Goal: Task Accomplishment & Management: Use online tool/utility

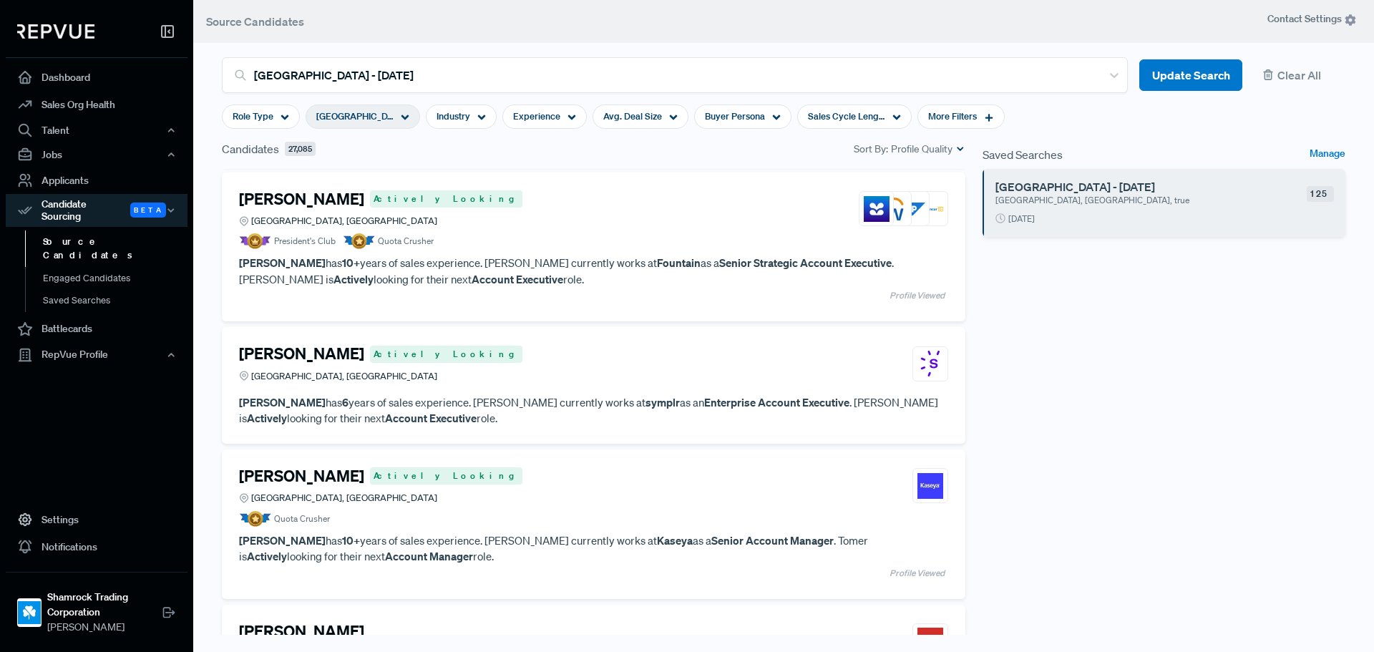
scroll to position [3935, 0]
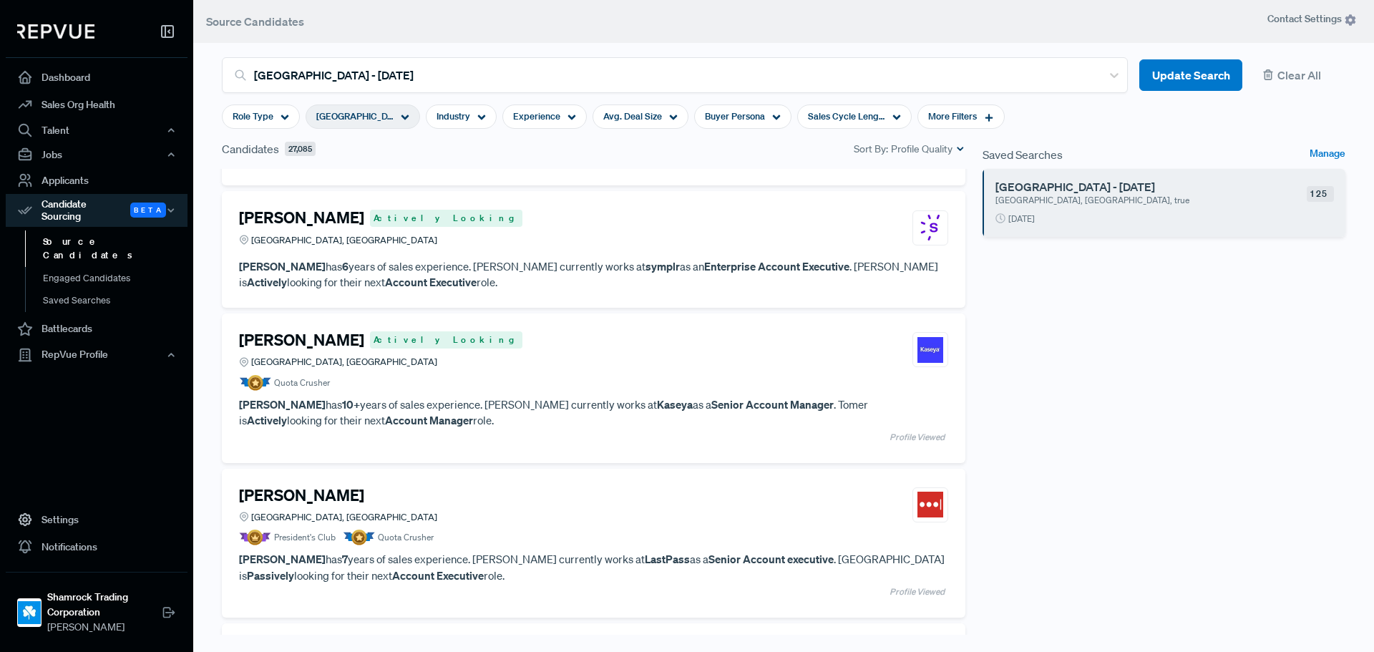
click at [682, 381] on article "Quota Crusher" at bounding box center [593, 383] width 709 height 16
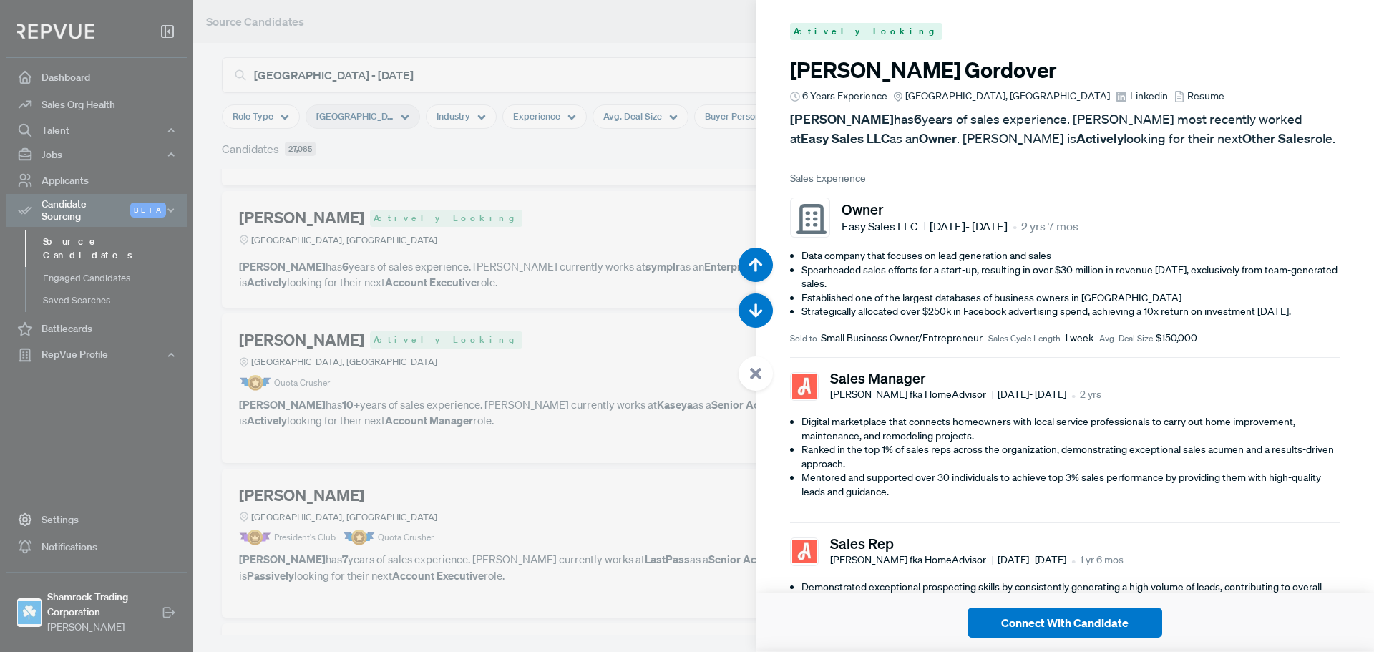
scroll to position [20207, 0]
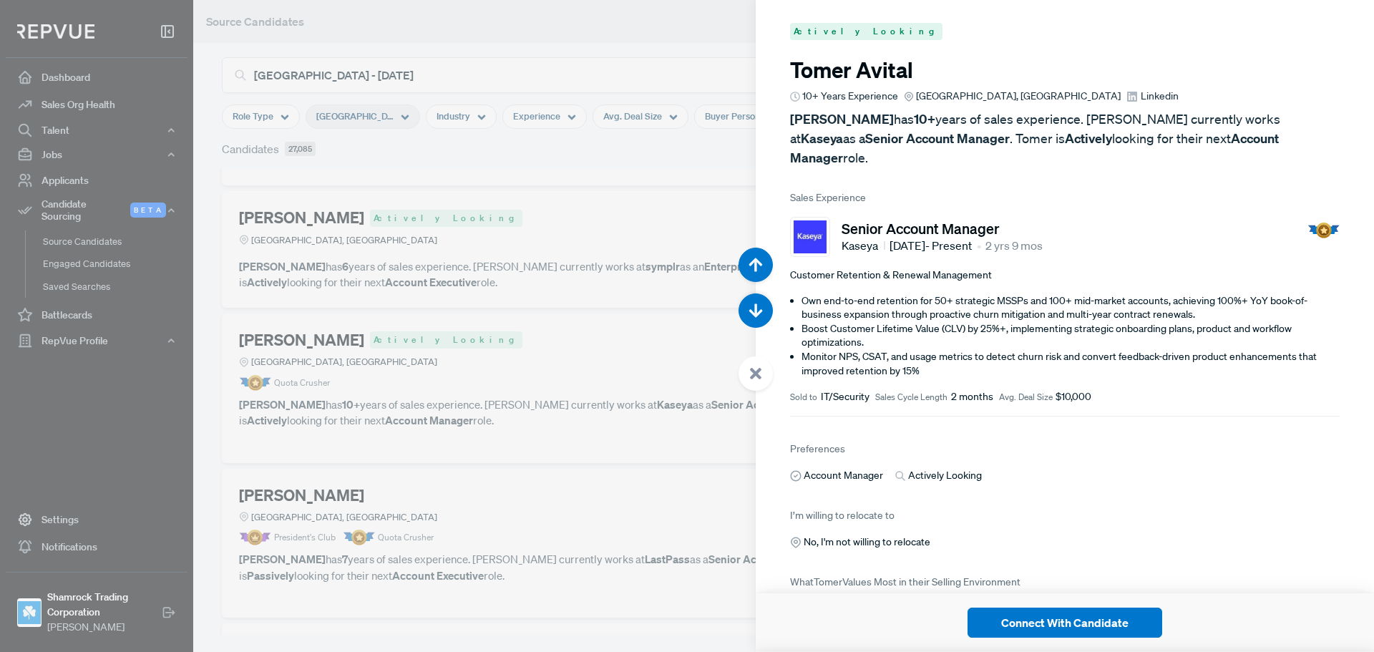
click at [1141, 94] on span "Linkedin" at bounding box center [1160, 96] width 38 height 15
click at [757, 297] on button "button" at bounding box center [755, 310] width 34 height 34
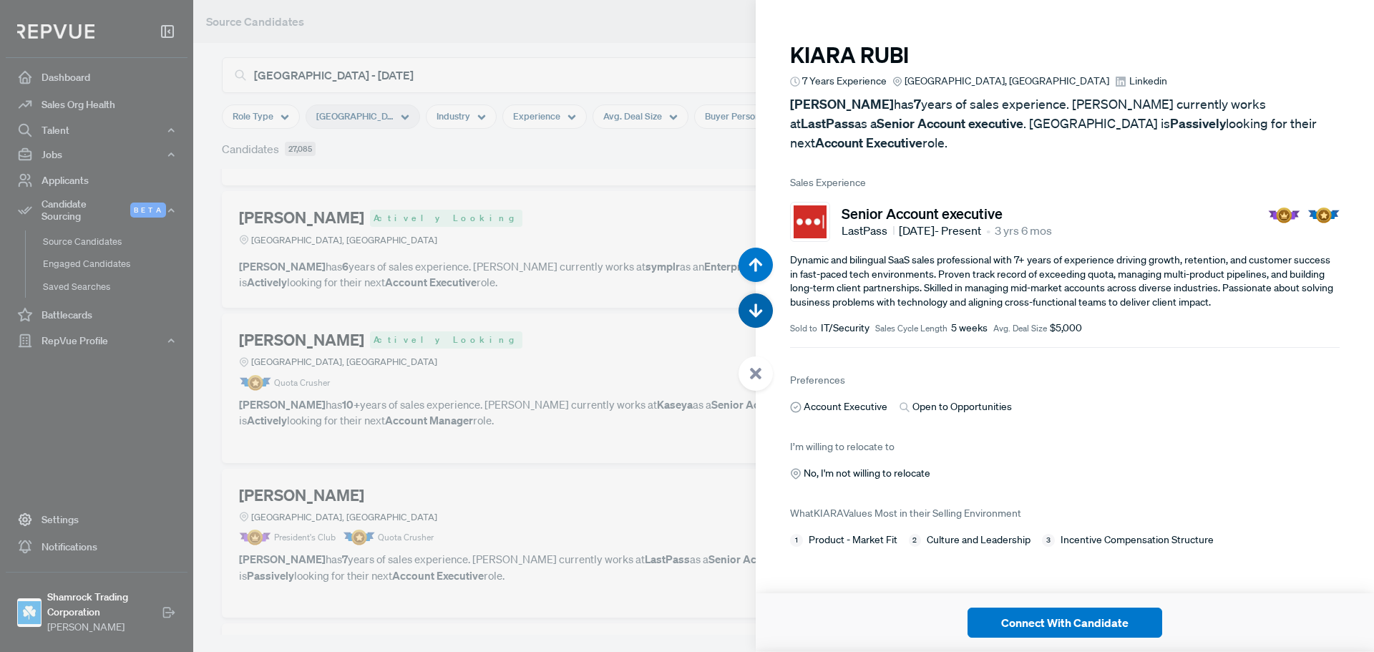
scroll to position [20859, 0]
click at [757, 297] on button "button" at bounding box center [755, 310] width 34 height 34
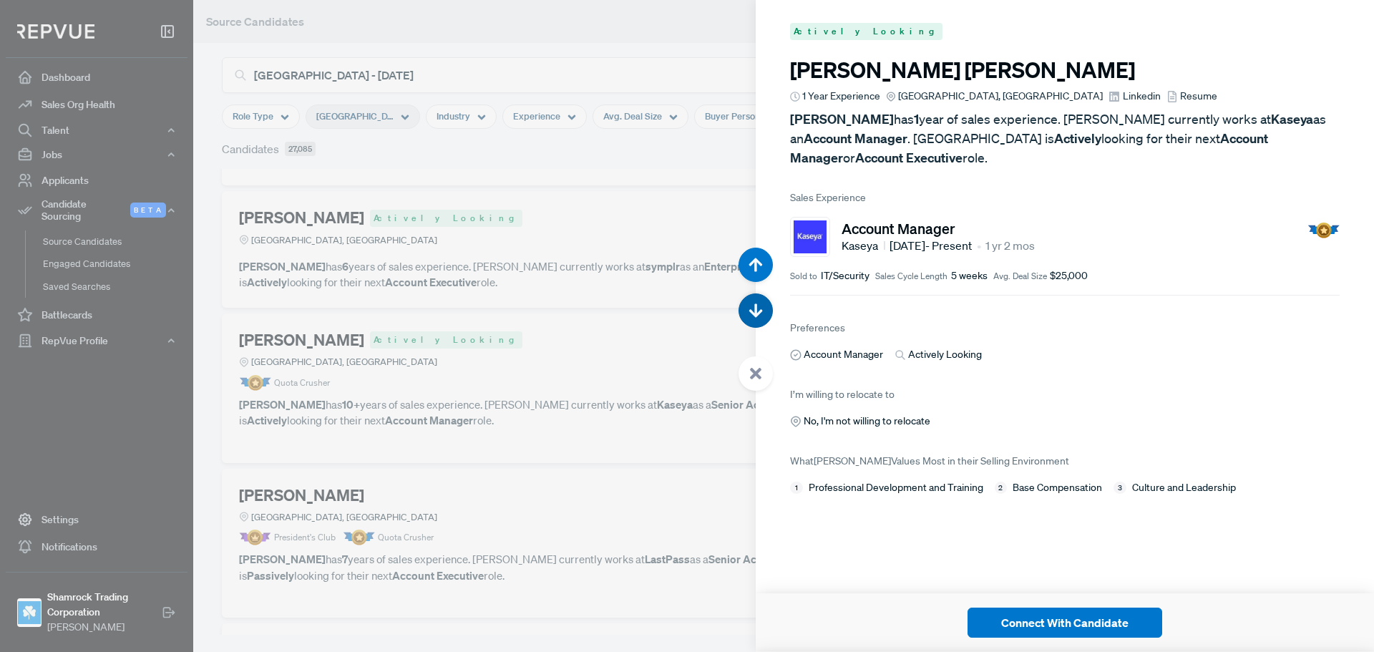
click at [757, 297] on button "button" at bounding box center [755, 310] width 34 height 34
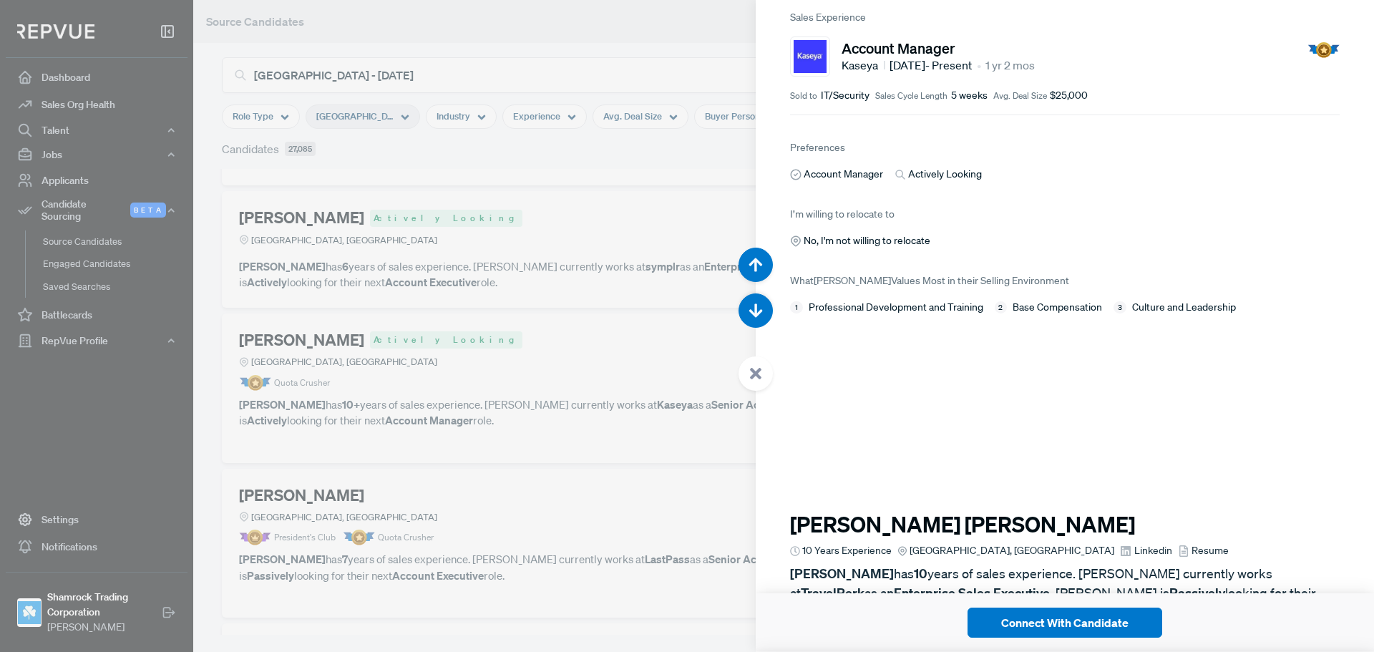
scroll to position [22163, 0]
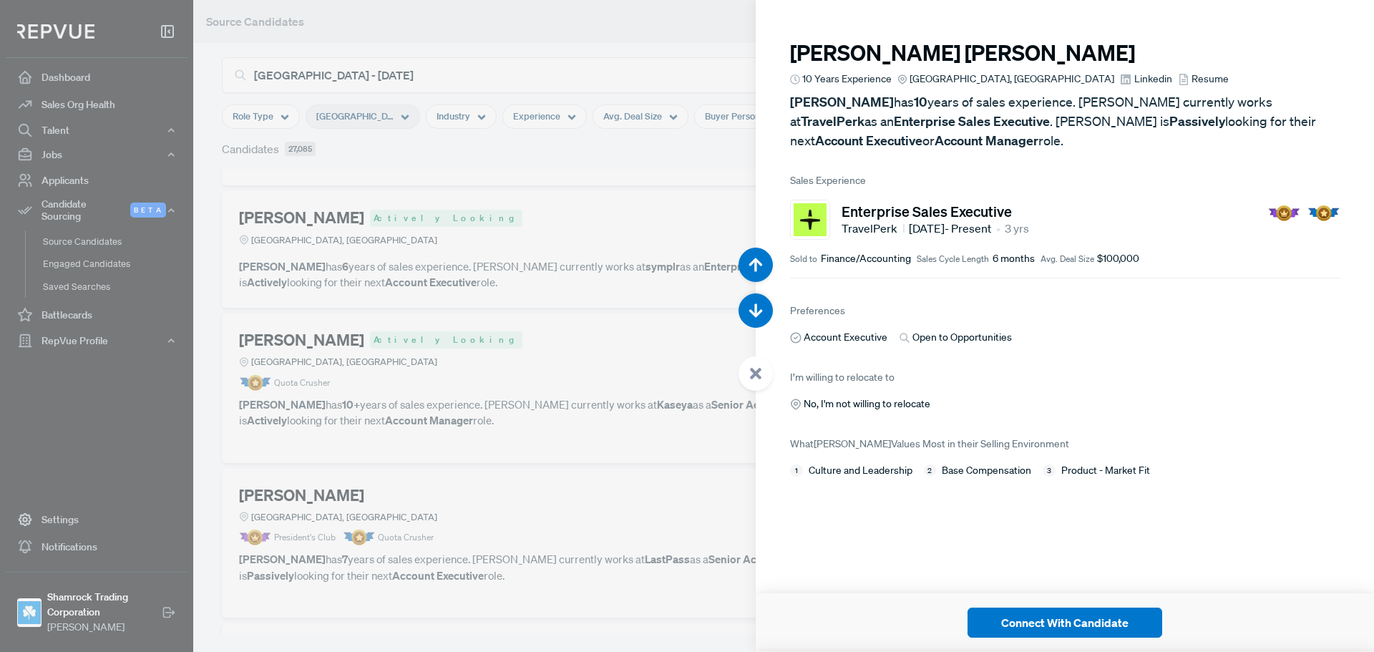
click at [753, 371] on use at bounding box center [755, 373] width 11 height 11
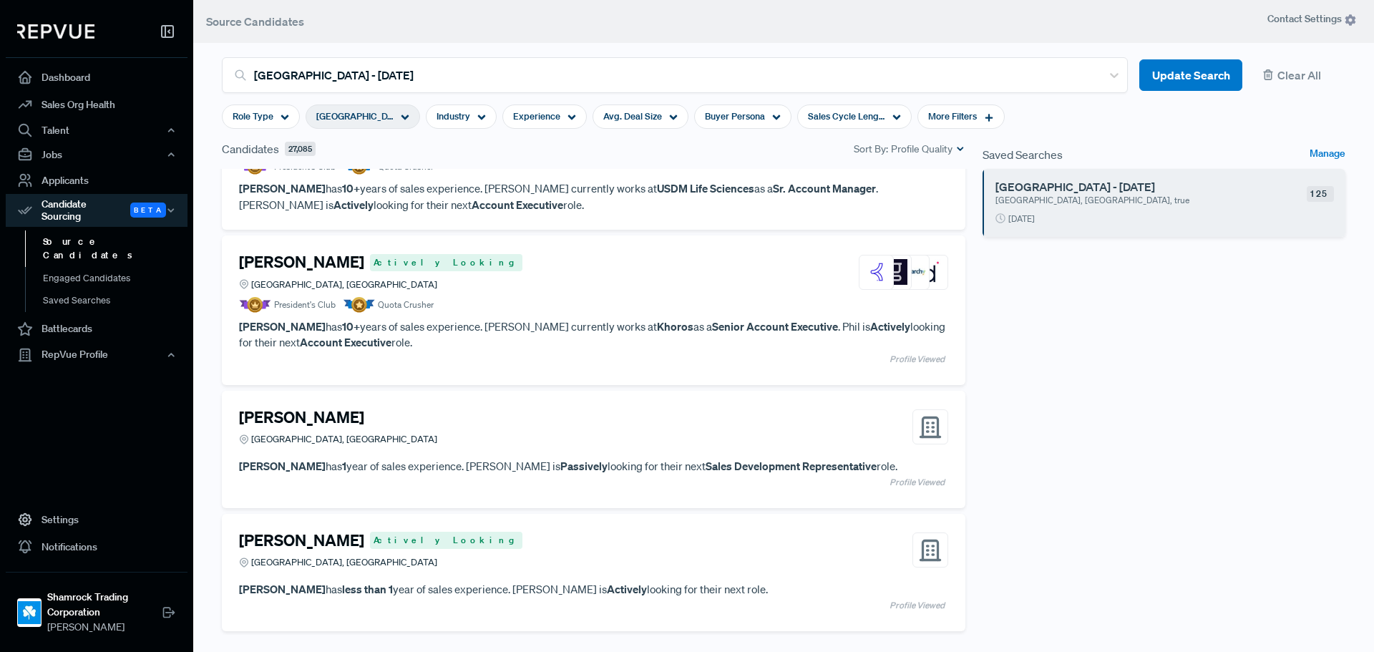
scroll to position [4937, 0]
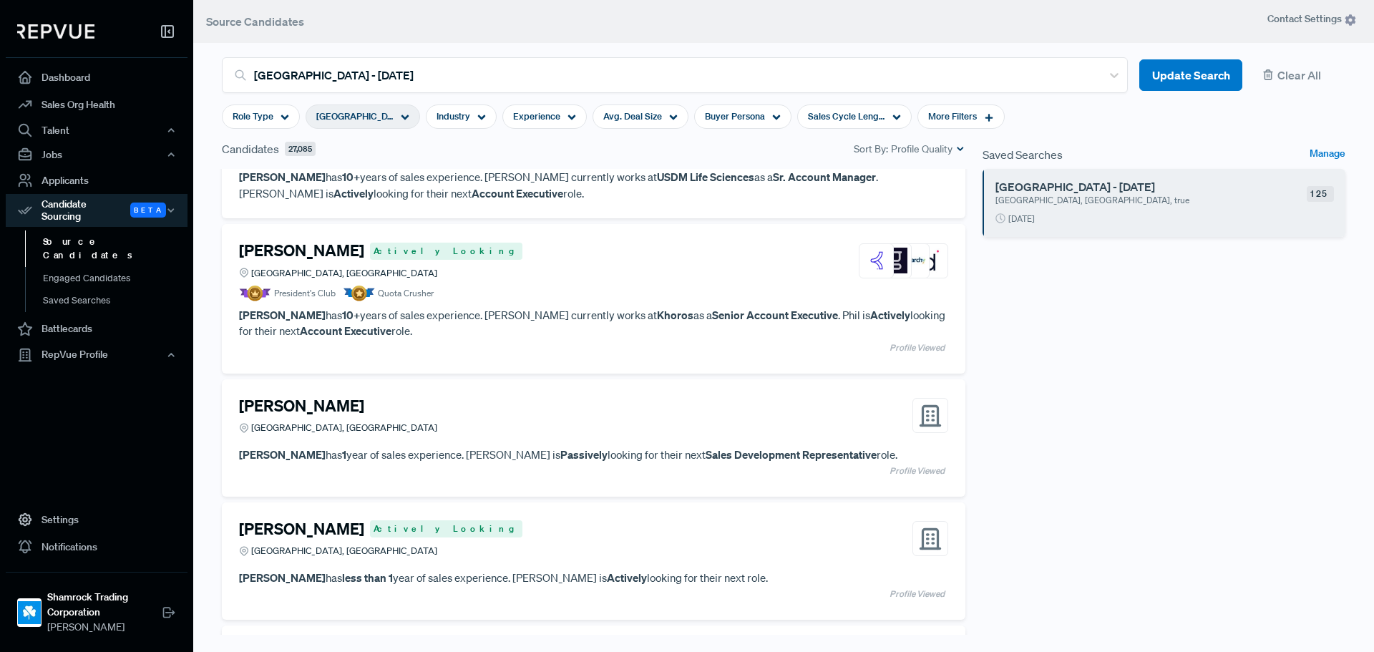
click at [451, 278] on div "Phil Cotroneo Actively Looking Greater Miami Area, FL" at bounding box center [593, 260] width 709 height 39
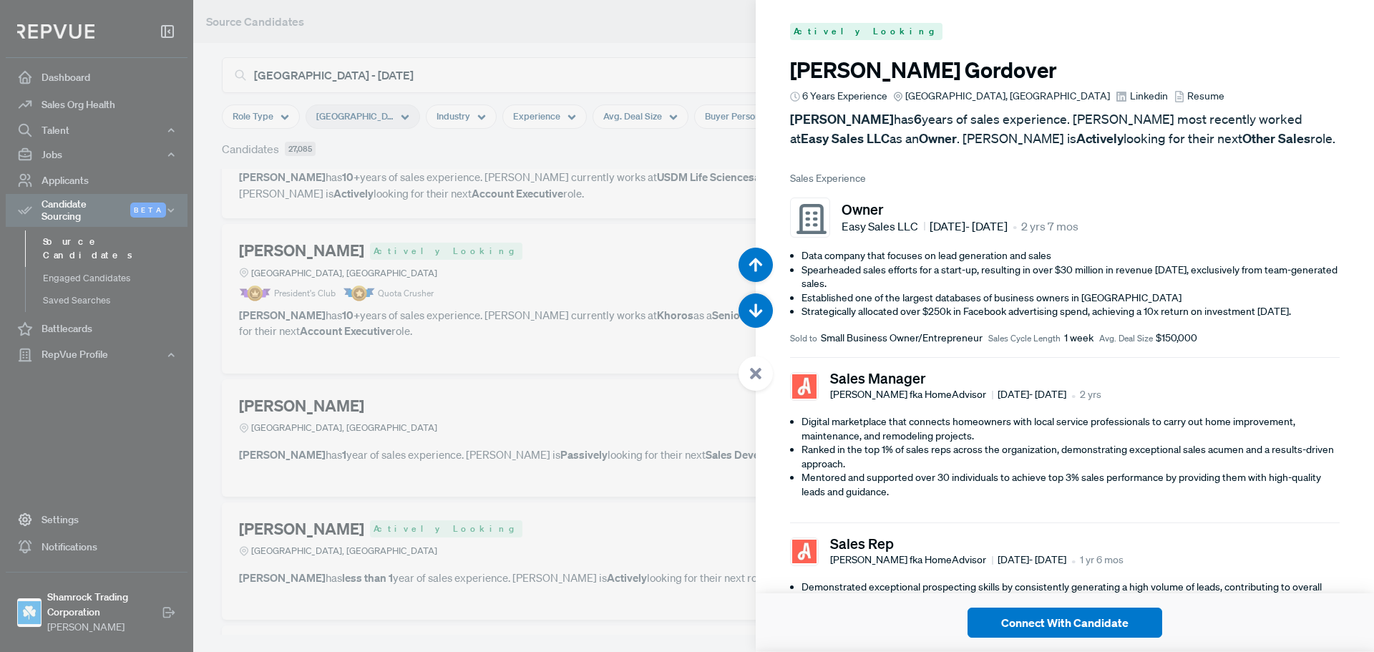
scroll to position [24118, 0]
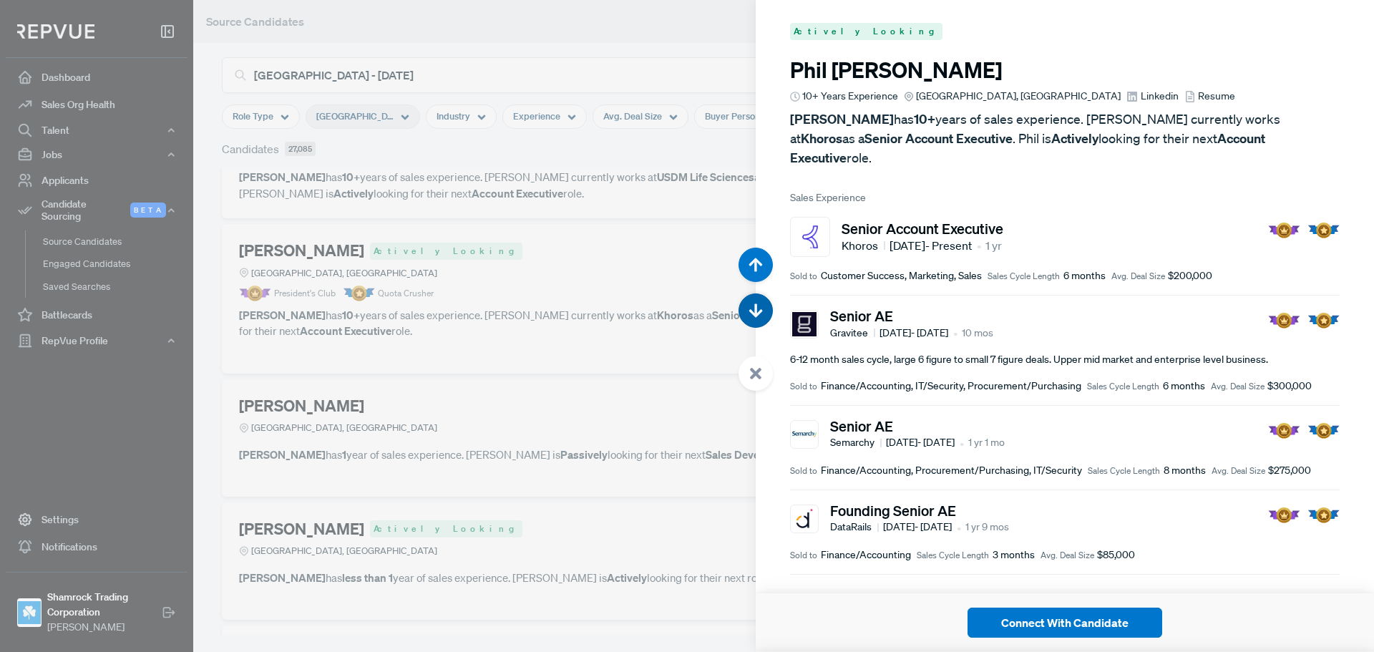
click at [764, 316] on button "button" at bounding box center [755, 310] width 34 height 34
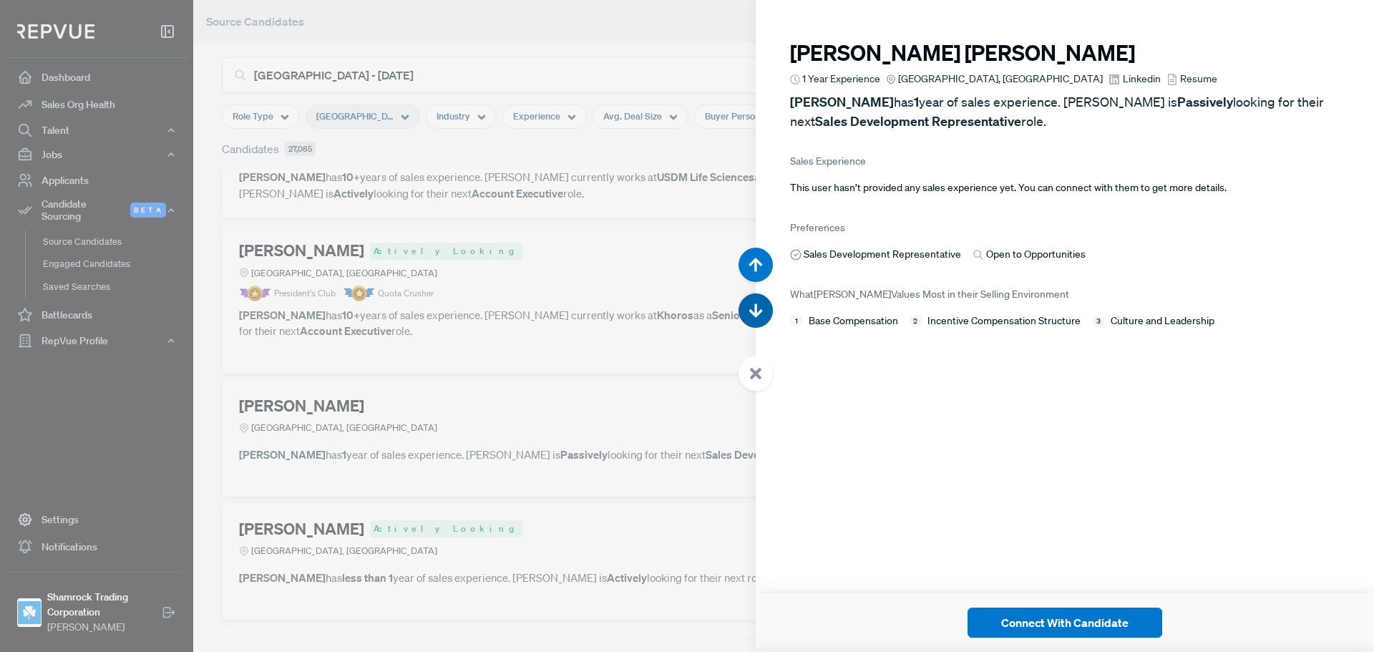
click at [764, 316] on button "button" at bounding box center [755, 310] width 34 height 34
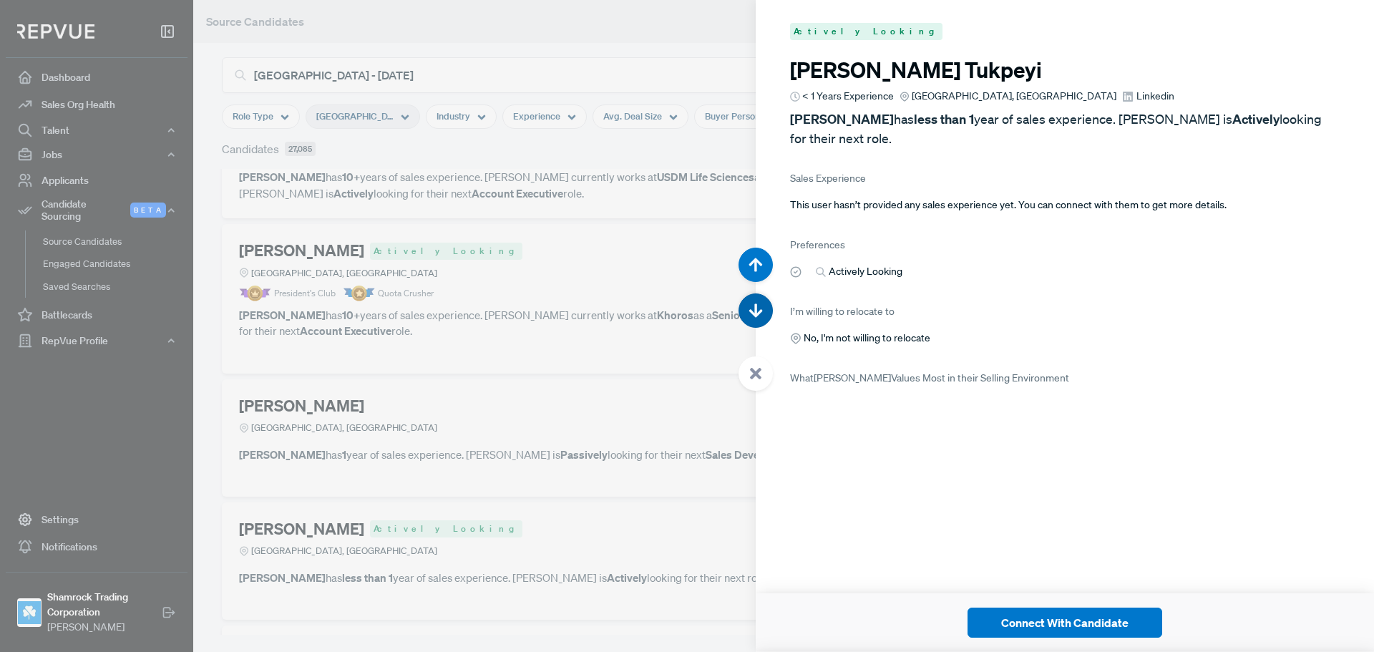
click at [764, 316] on button "button" at bounding box center [755, 310] width 34 height 34
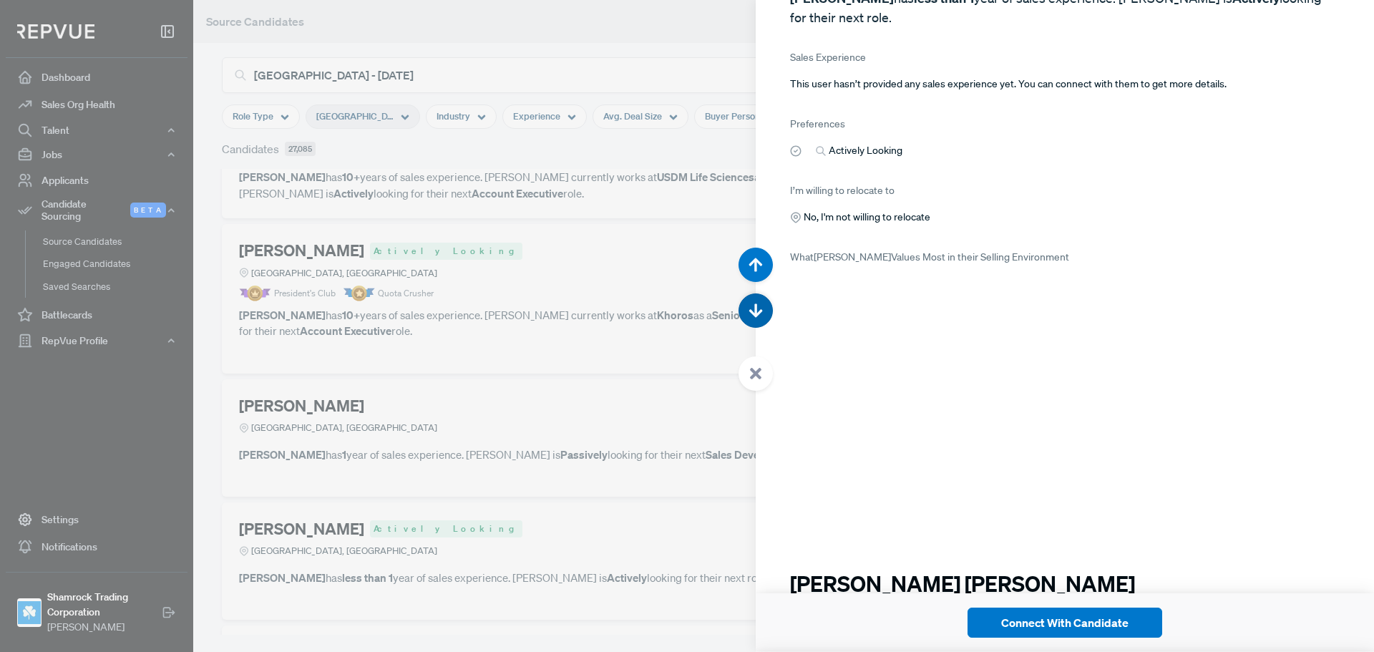
scroll to position [26074, 0]
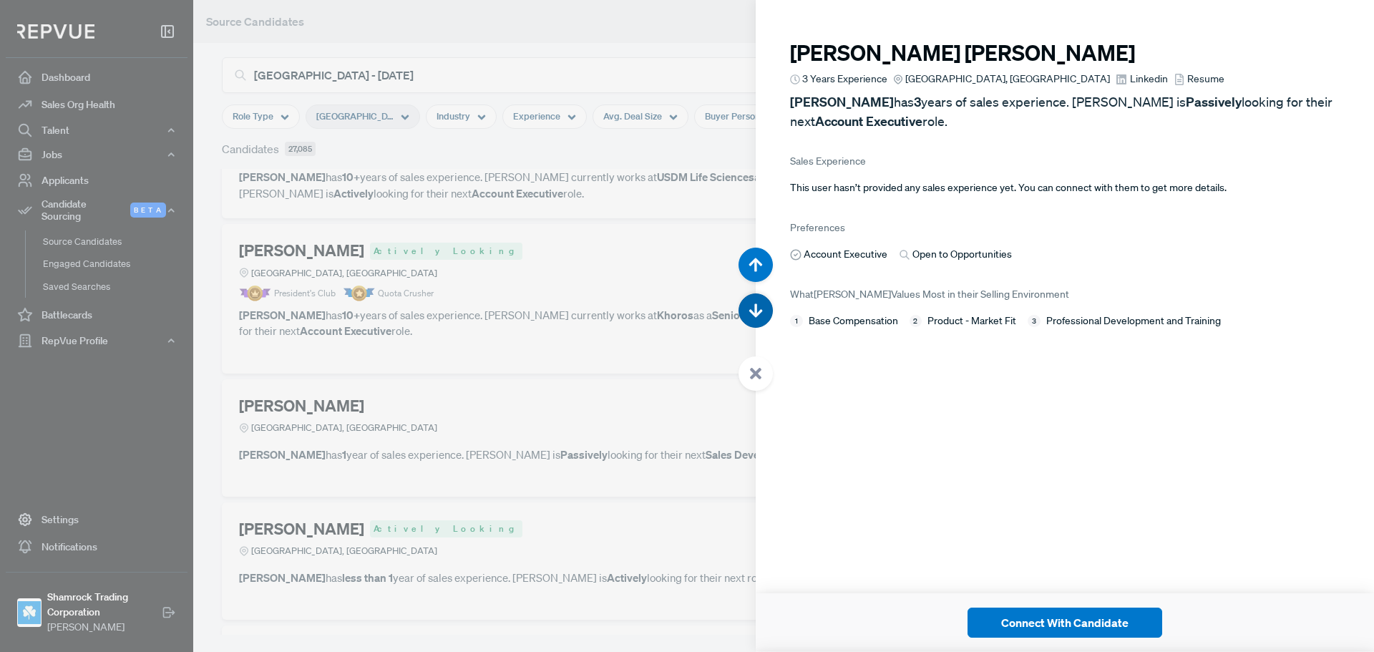
click at [764, 316] on button "button" at bounding box center [755, 310] width 34 height 34
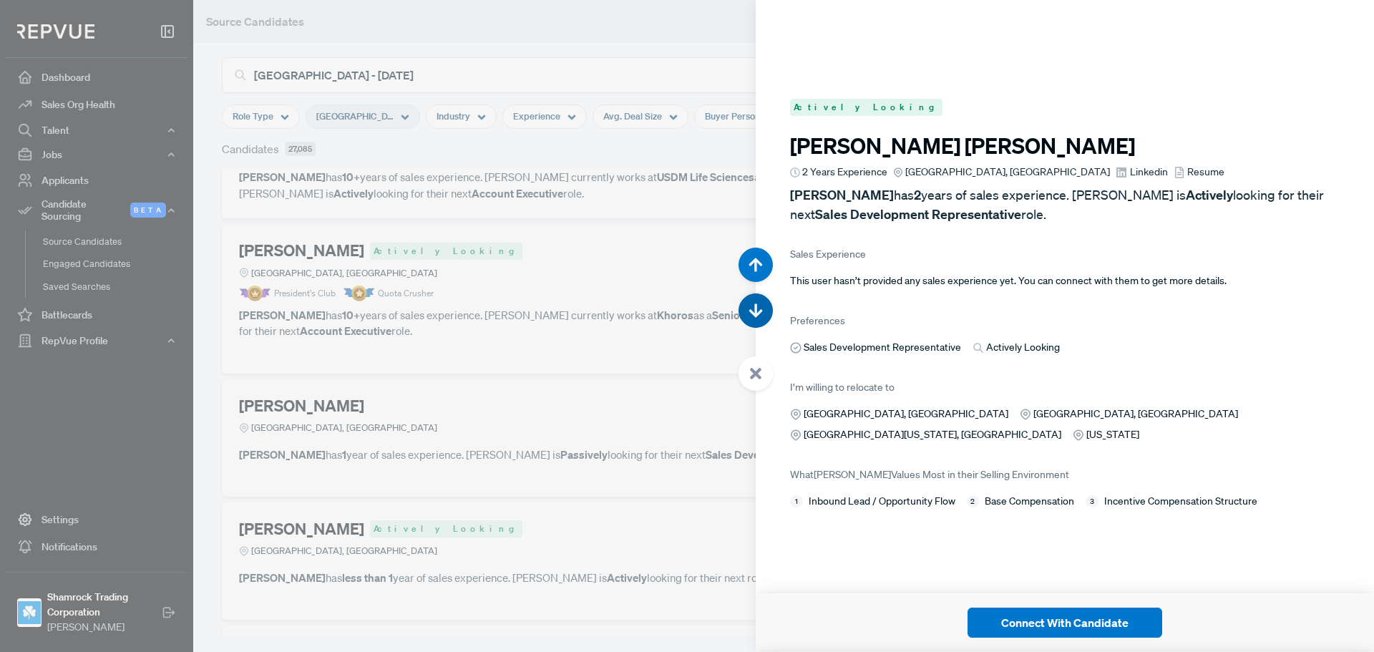
scroll to position [26725, 0]
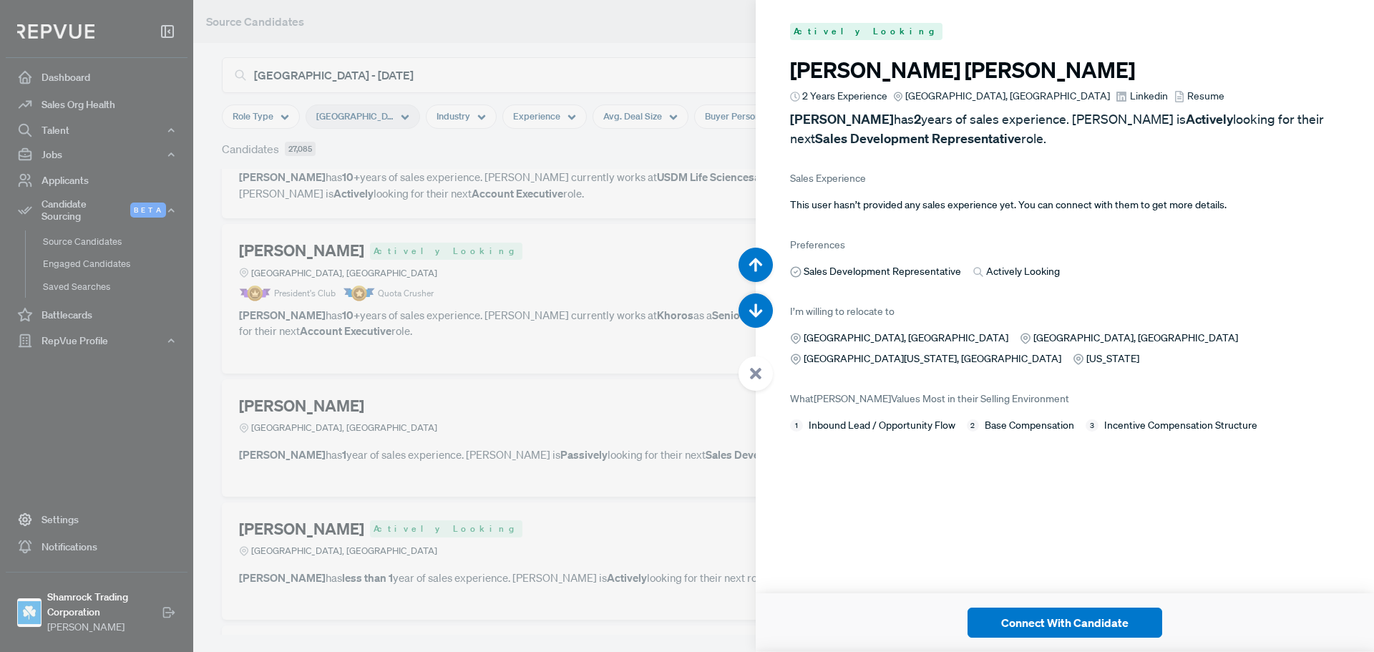
drag, startPoint x: 764, startPoint y: 316, endPoint x: 902, endPoint y: 468, distance: 205.2
click at [902, 468] on div "Actively Looking [PERSON_NAME] 6 Years Experience [GEOGRAPHIC_DATA], [GEOGRAPHI…" at bounding box center [1065, 326] width 618 height 652
click at [1173, 95] on link "Resume" at bounding box center [1198, 96] width 51 height 15
click at [749, 303] on button "button" at bounding box center [755, 310] width 34 height 34
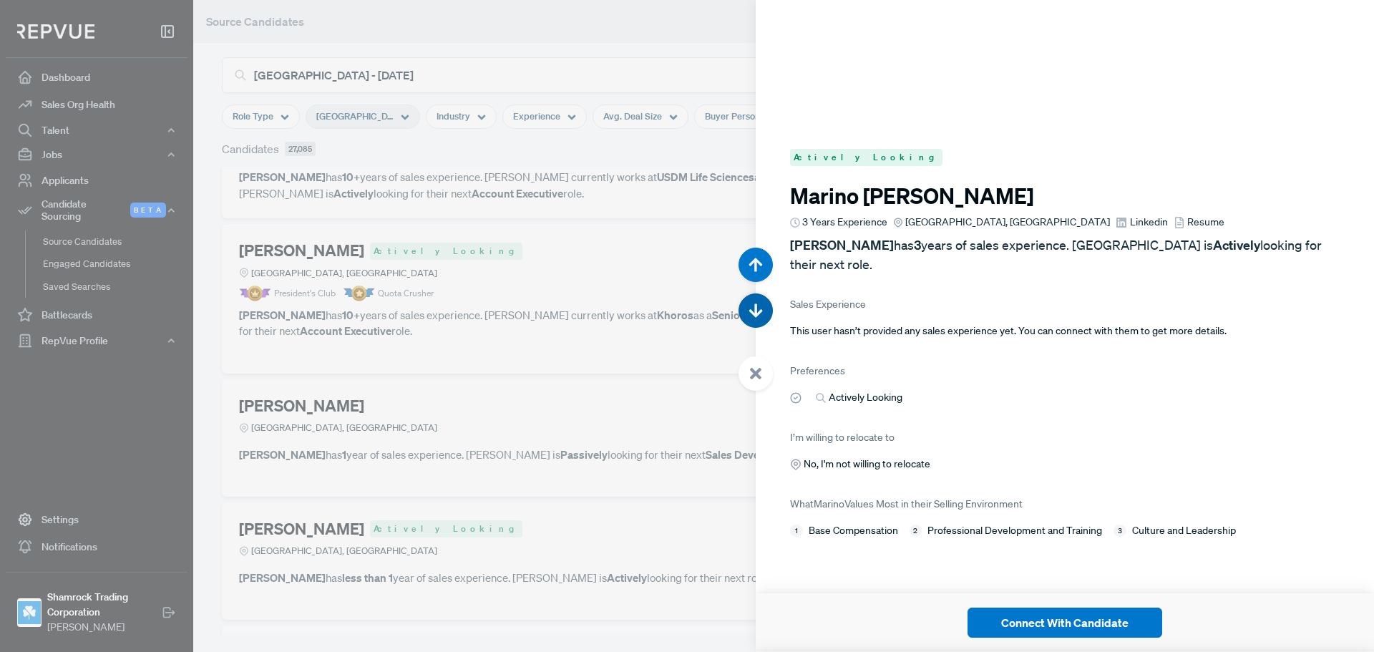
scroll to position [27377, 0]
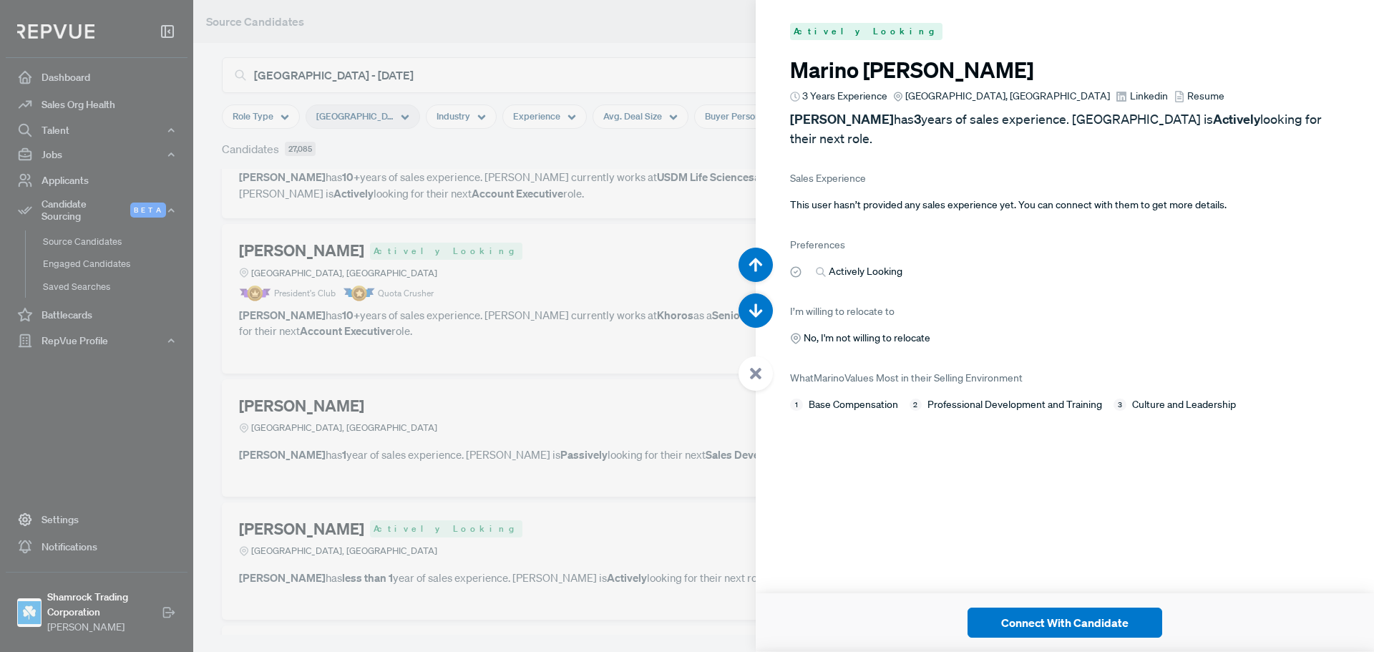
click at [1187, 97] on span "Resume" at bounding box center [1205, 96] width 37 height 15
click at [1130, 96] on span "Linkedin" at bounding box center [1149, 96] width 38 height 15
click at [755, 313] on use "button" at bounding box center [756, 311] width 14 height 14
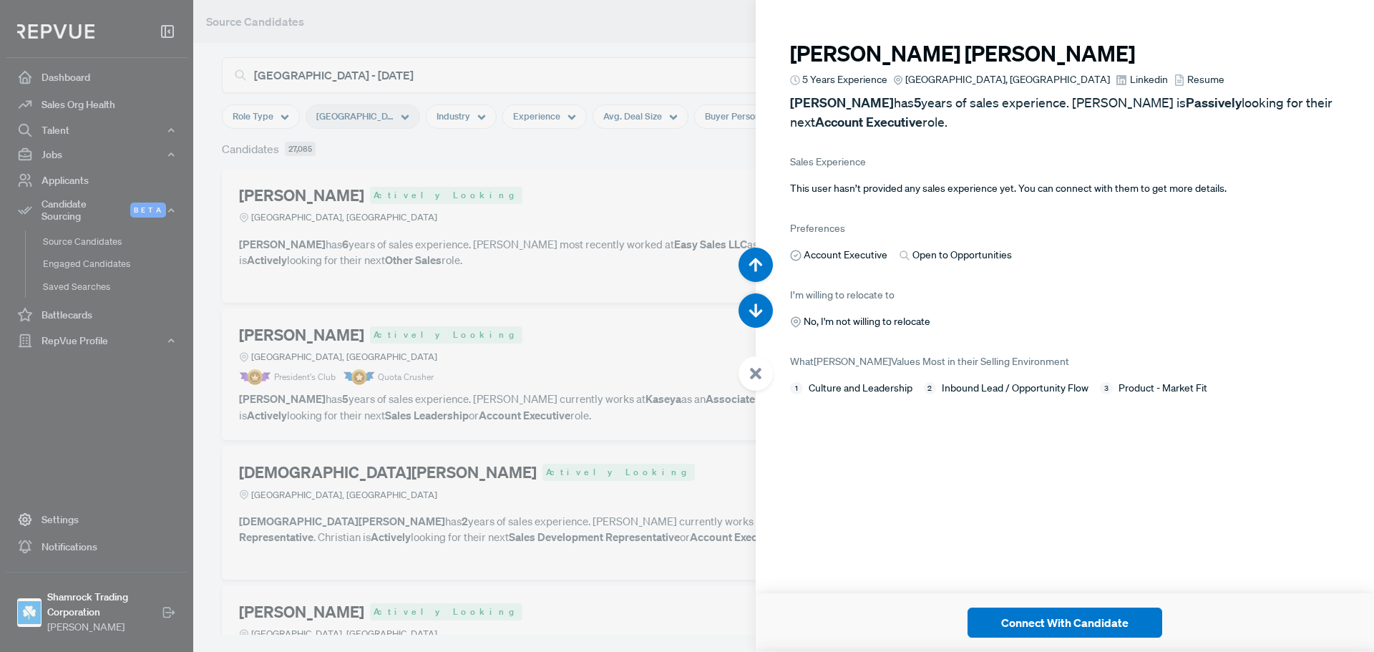
scroll to position [4937, 0]
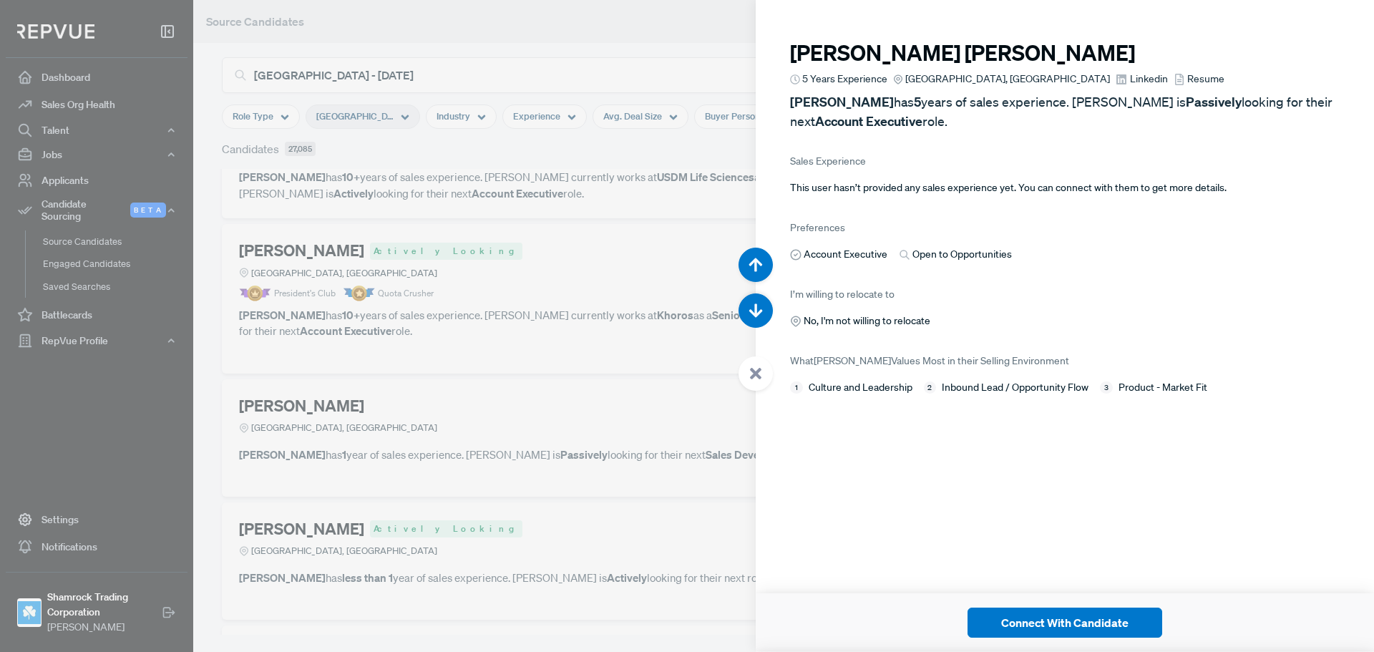
click at [601, 438] on div at bounding box center [687, 326] width 1374 height 652
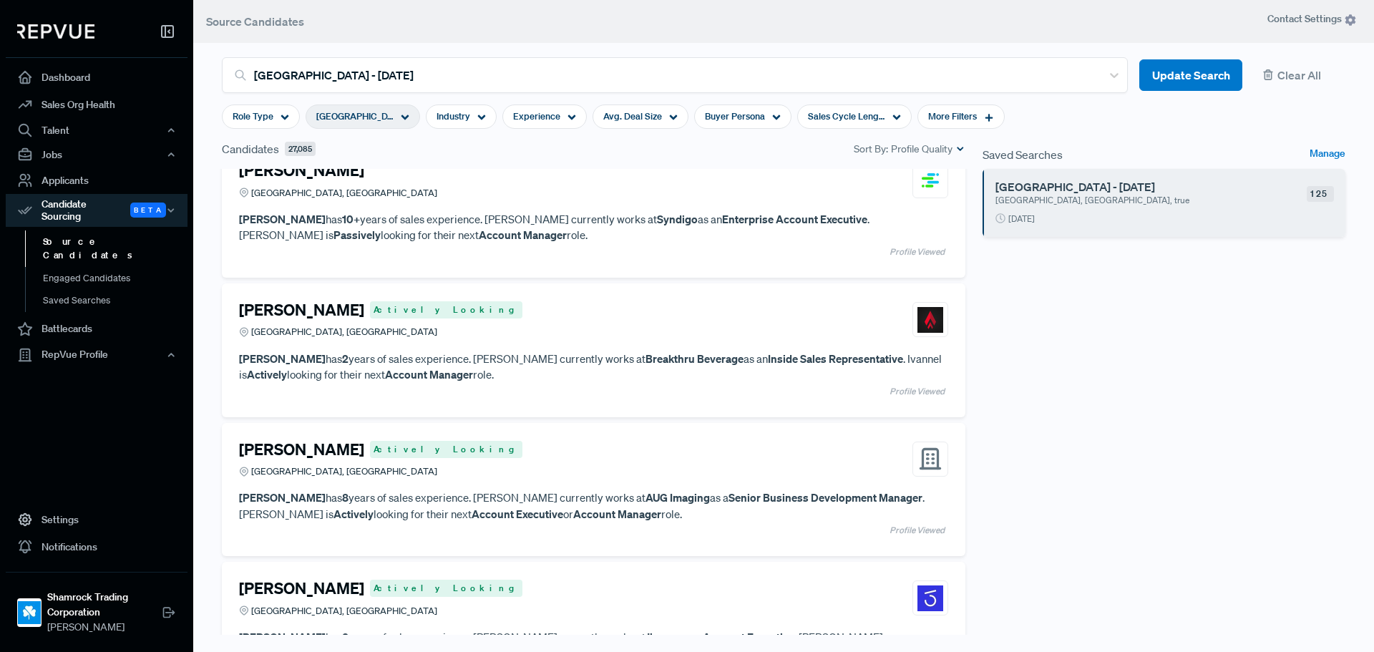
scroll to position [7441, 0]
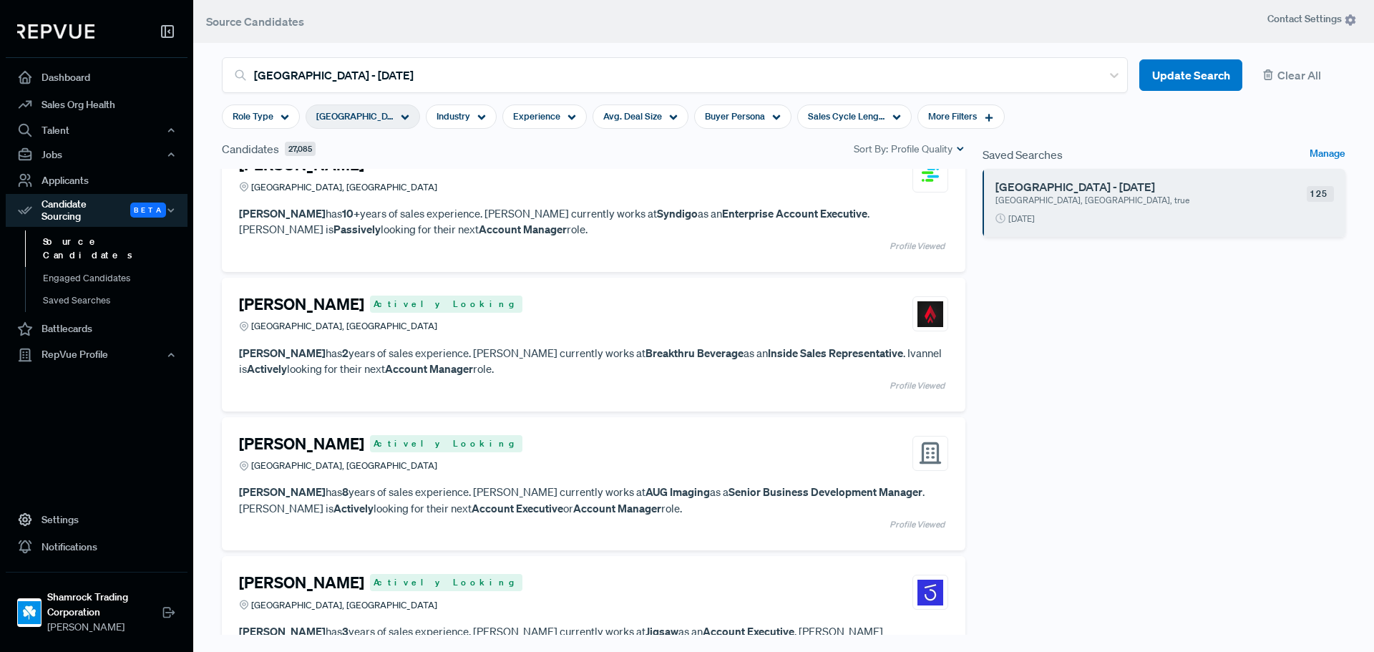
click at [1208, 399] on div "Saved Searches Manage Fort Lauderdale - 09/09/2025 Greater Miami Area, FL, true…" at bounding box center [1164, 401] width 380 height 522
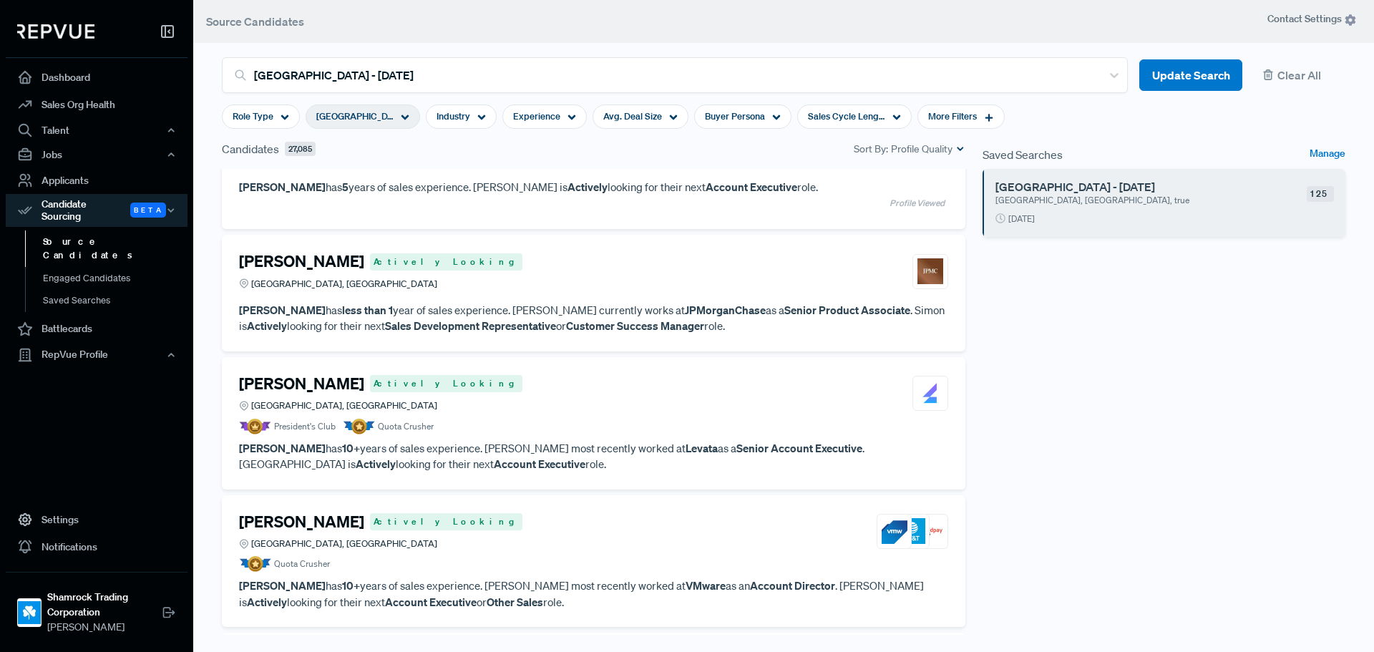
scroll to position [9803, 0]
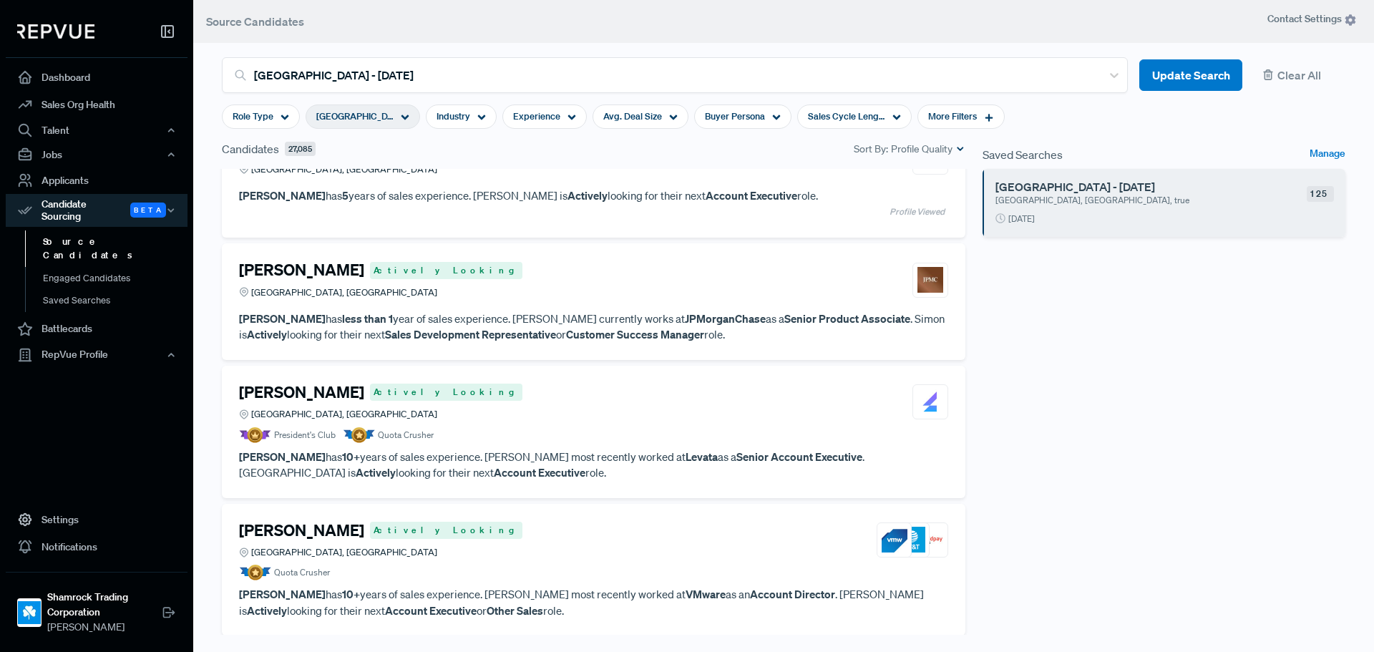
click at [818, 299] on div "Simon Shindler Actively Looking Greater Chicago Area, IL" at bounding box center [593, 279] width 709 height 39
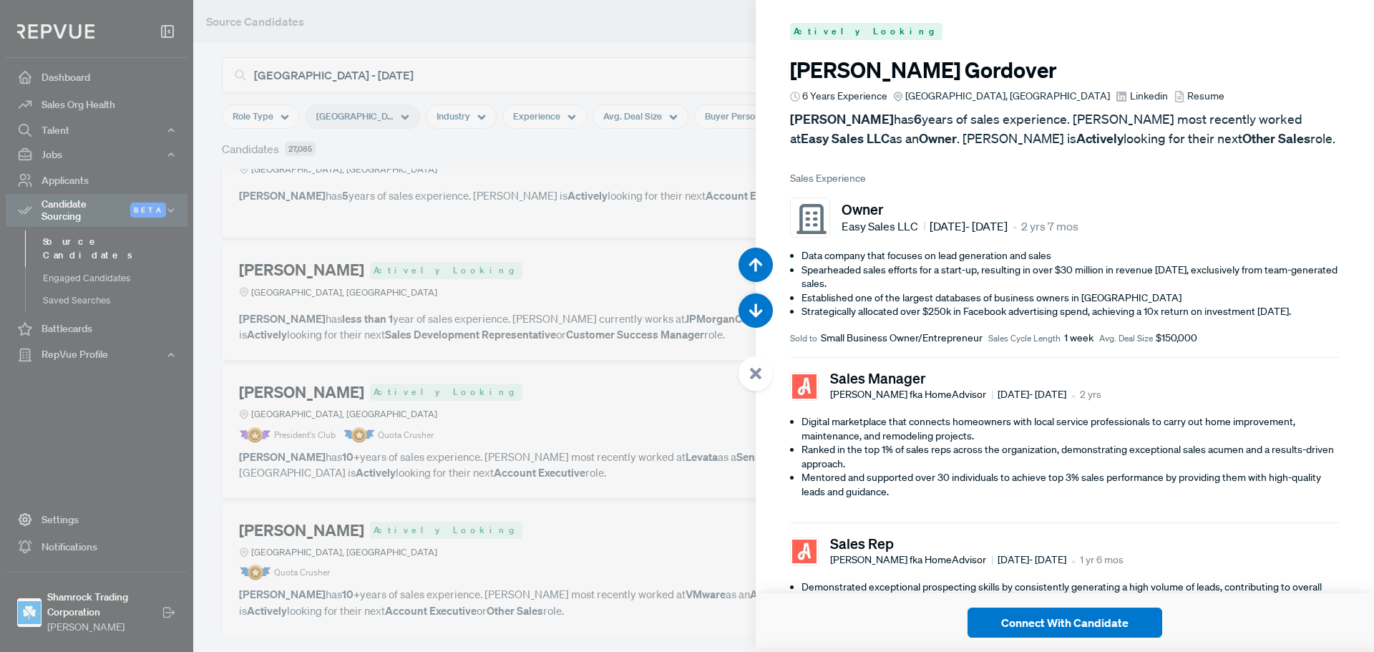
scroll to position [48888, 0]
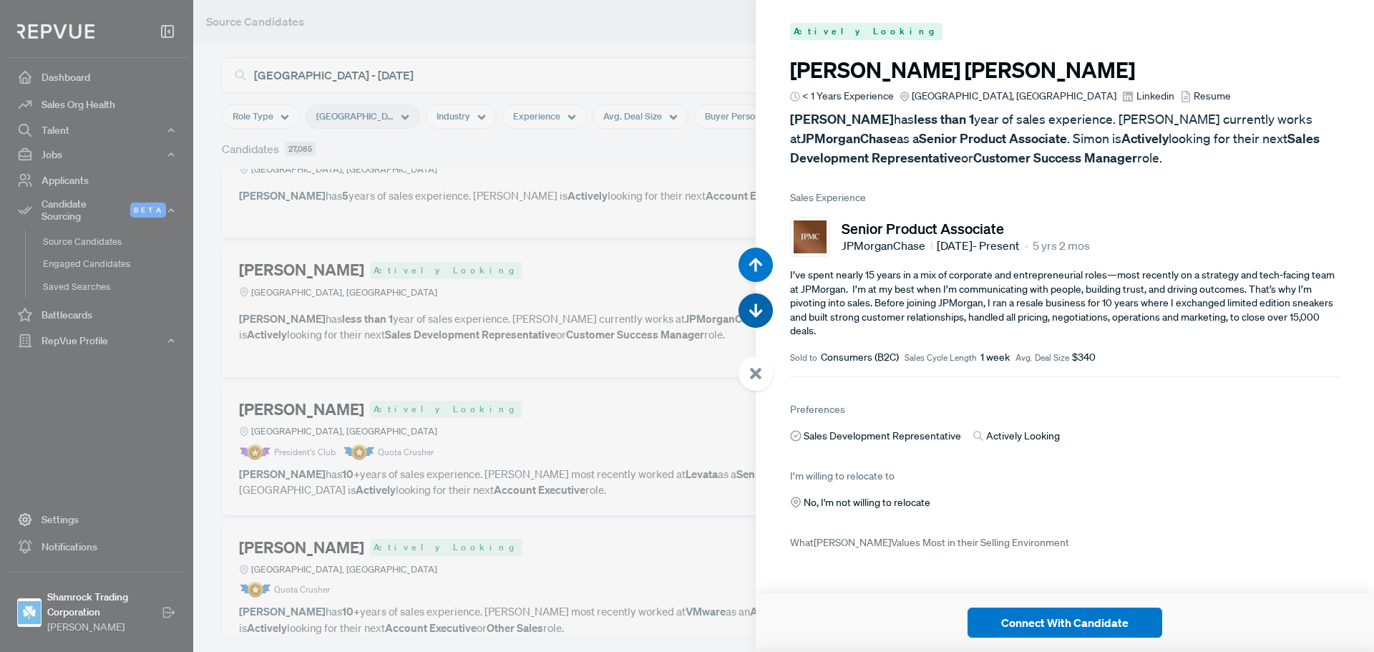
click at [763, 319] on button "button" at bounding box center [755, 310] width 34 height 34
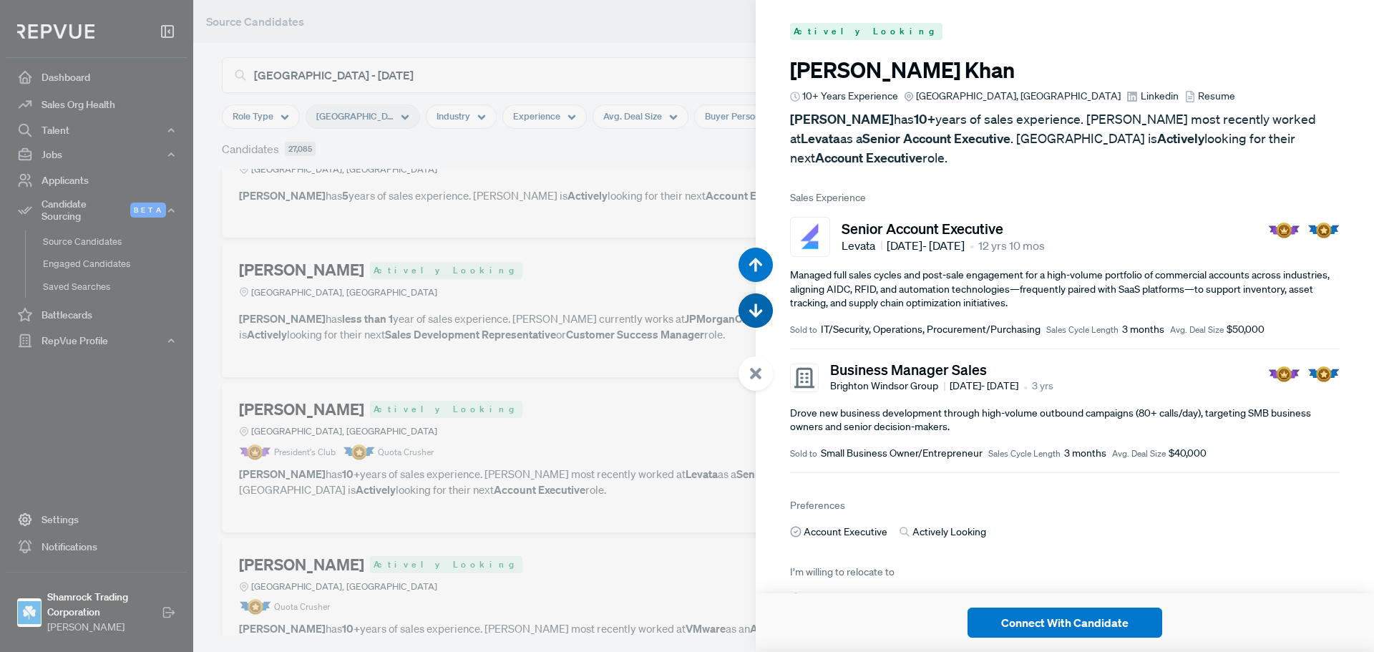
click at [763, 319] on button "button" at bounding box center [755, 310] width 34 height 34
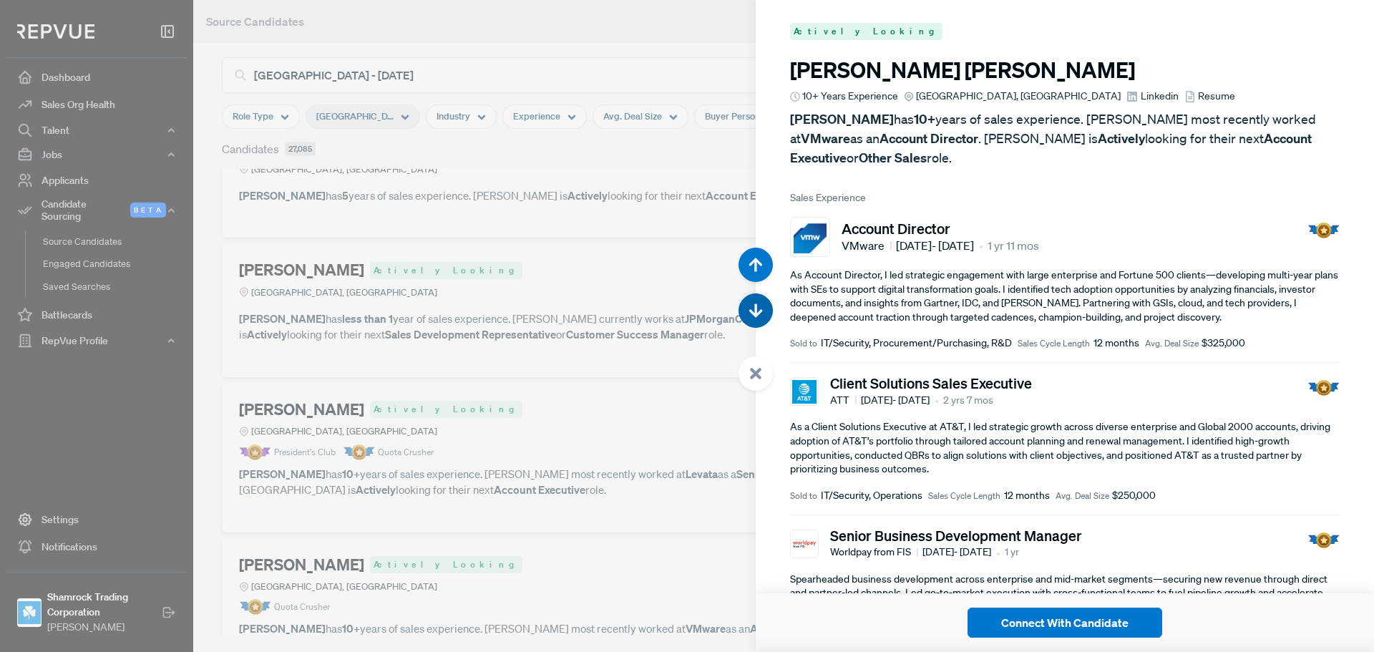
click at [763, 319] on button "button" at bounding box center [755, 310] width 34 height 34
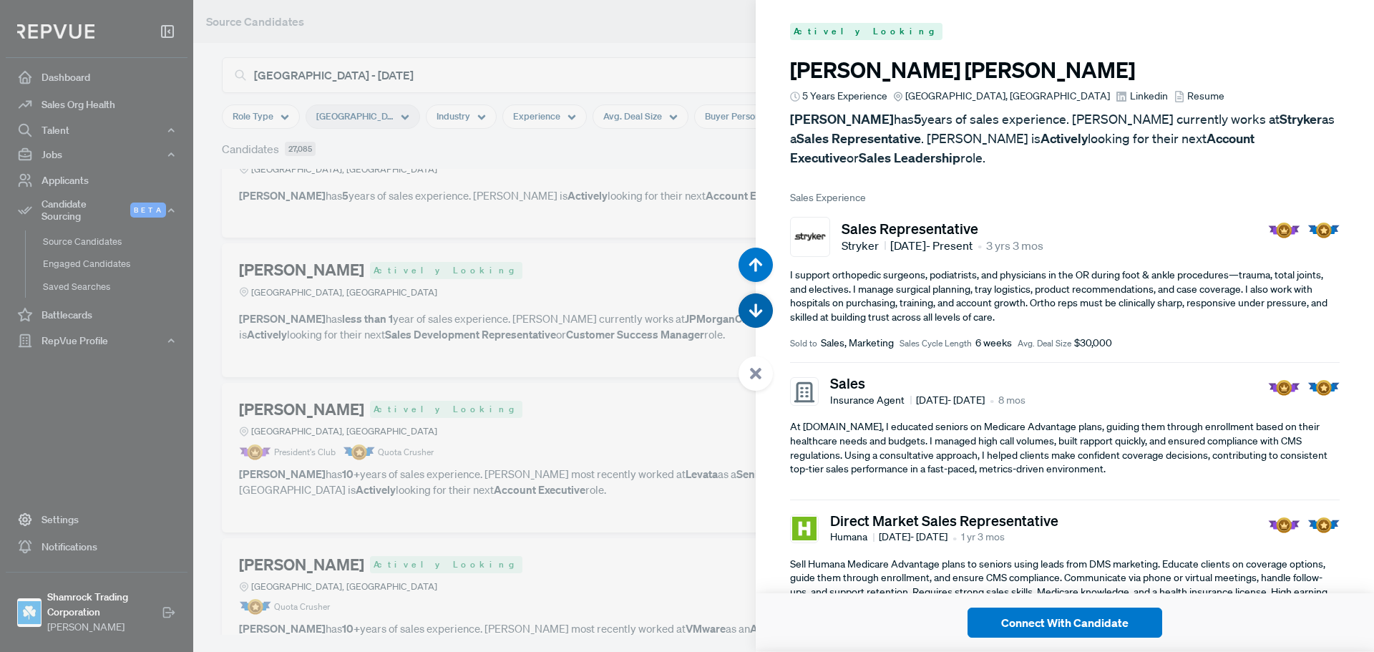
click at [763, 319] on button "button" at bounding box center [755, 310] width 34 height 34
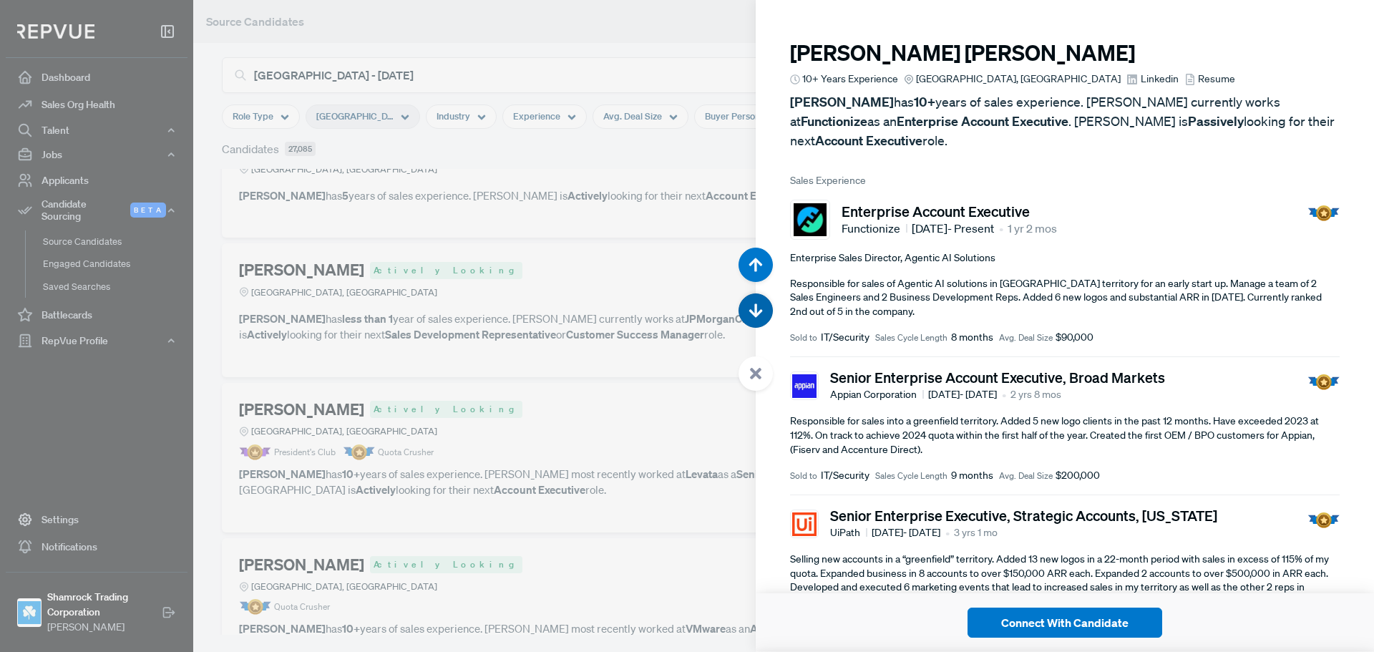
click at [763, 319] on button "button" at bounding box center [755, 310] width 34 height 34
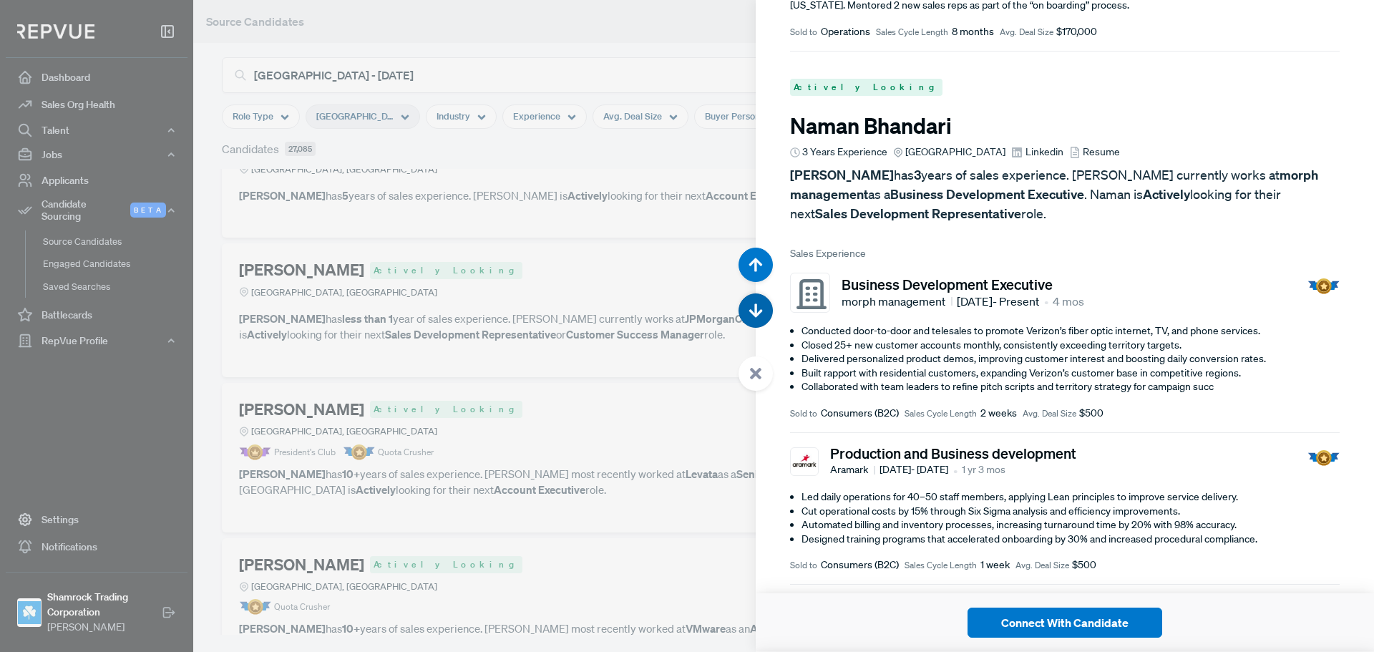
scroll to position [52147, 0]
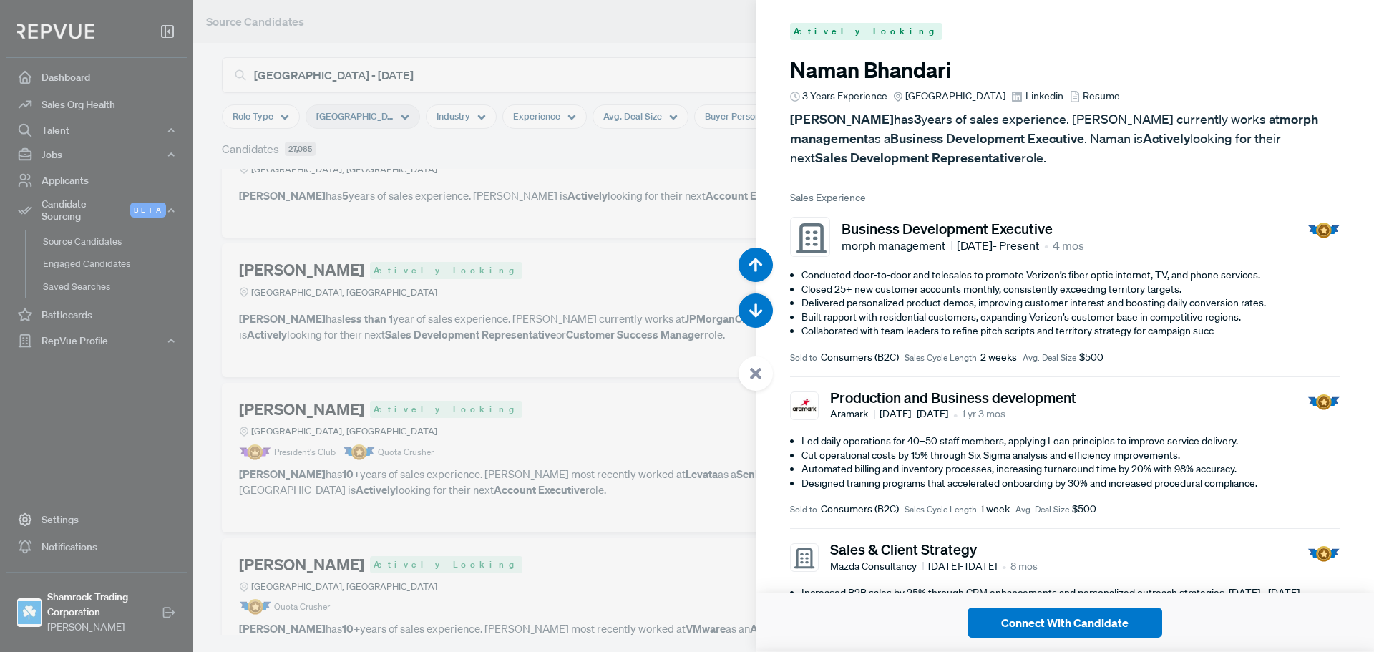
click at [630, 368] on div at bounding box center [687, 326] width 1374 height 652
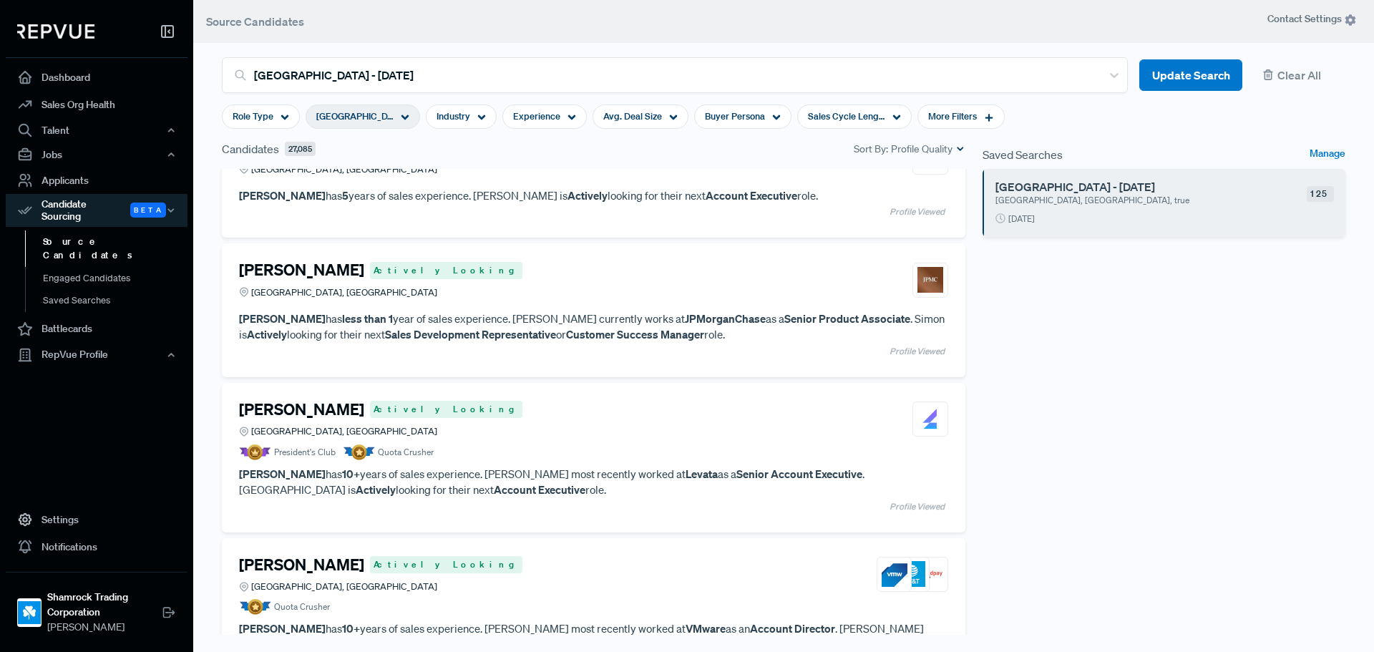
click at [393, 115] on div "[GEOGRAPHIC_DATA], [GEOGRAPHIC_DATA]" at bounding box center [363, 116] width 114 height 24
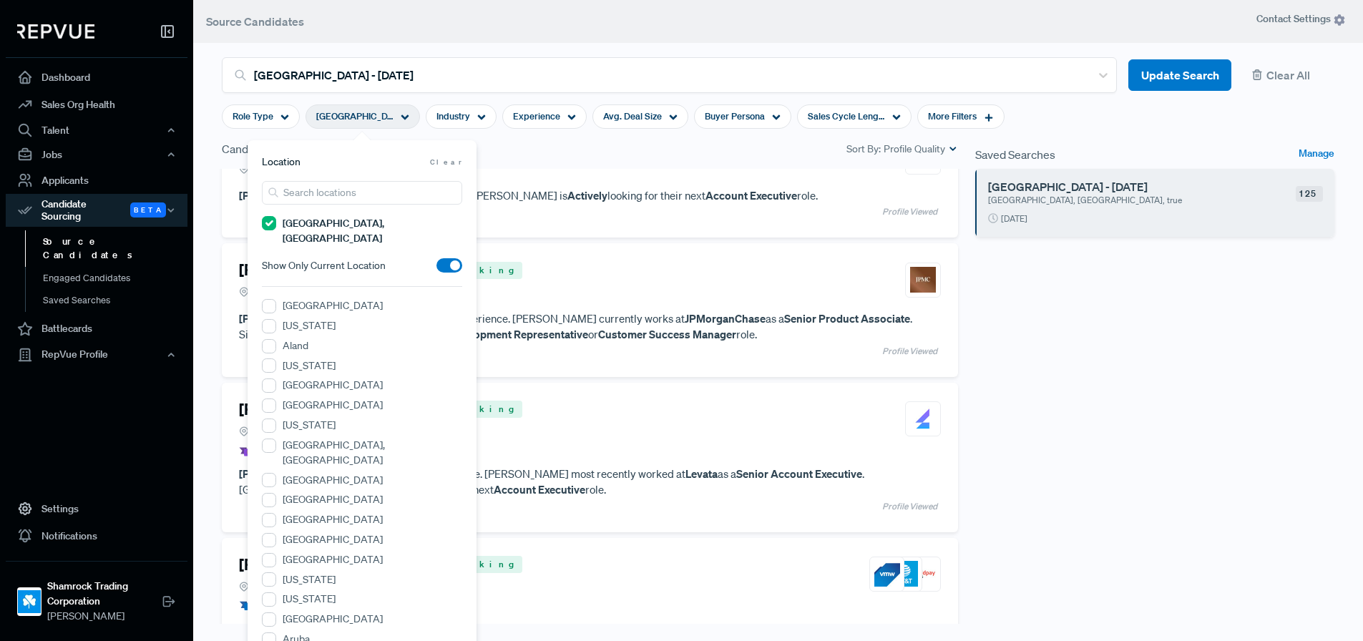
click at [393, 115] on div "[GEOGRAPHIC_DATA], [GEOGRAPHIC_DATA]" at bounding box center [363, 116] width 114 height 24
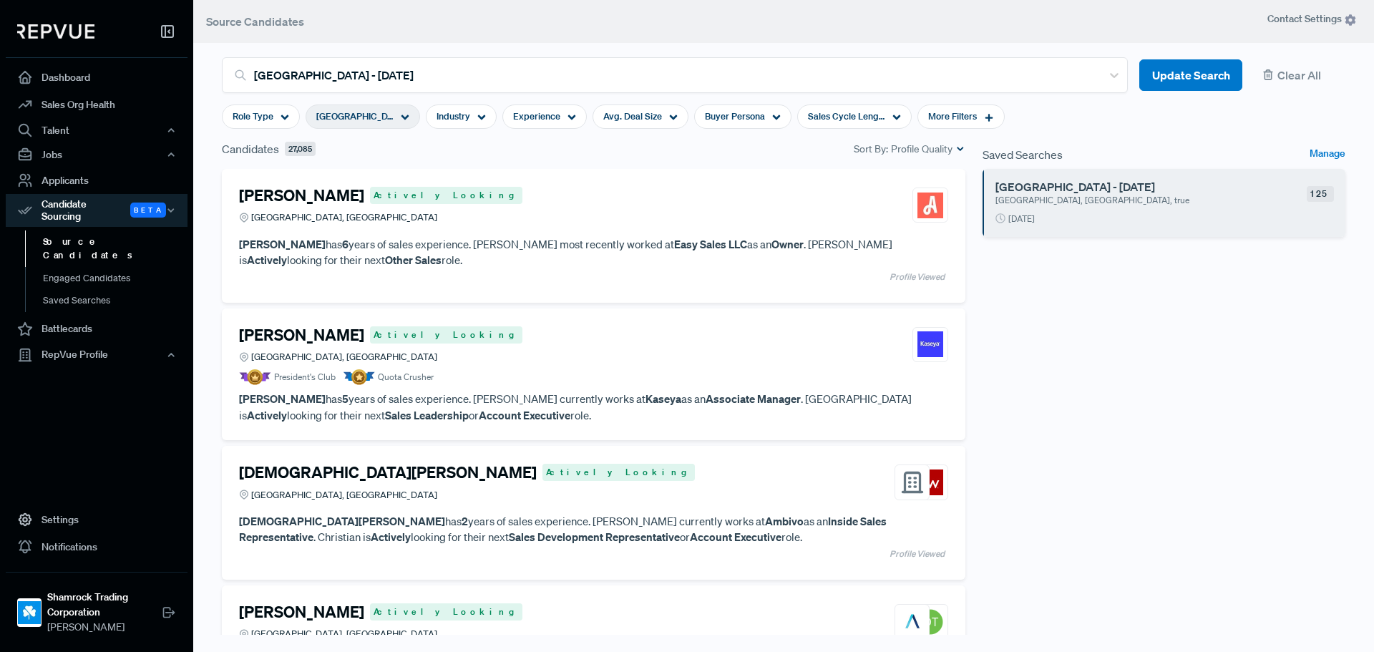
click at [1082, 298] on div "Saved Searches Manage Fort Lauderdale - 09/09/2025 Greater Miami Area, FL, true…" at bounding box center [1164, 401] width 380 height 522
click at [1123, 197] on p "[GEOGRAPHIC_DATA], [GEOGRAPHIC_DATA], true" at bounding box center [1126, 200] width 263 height 13
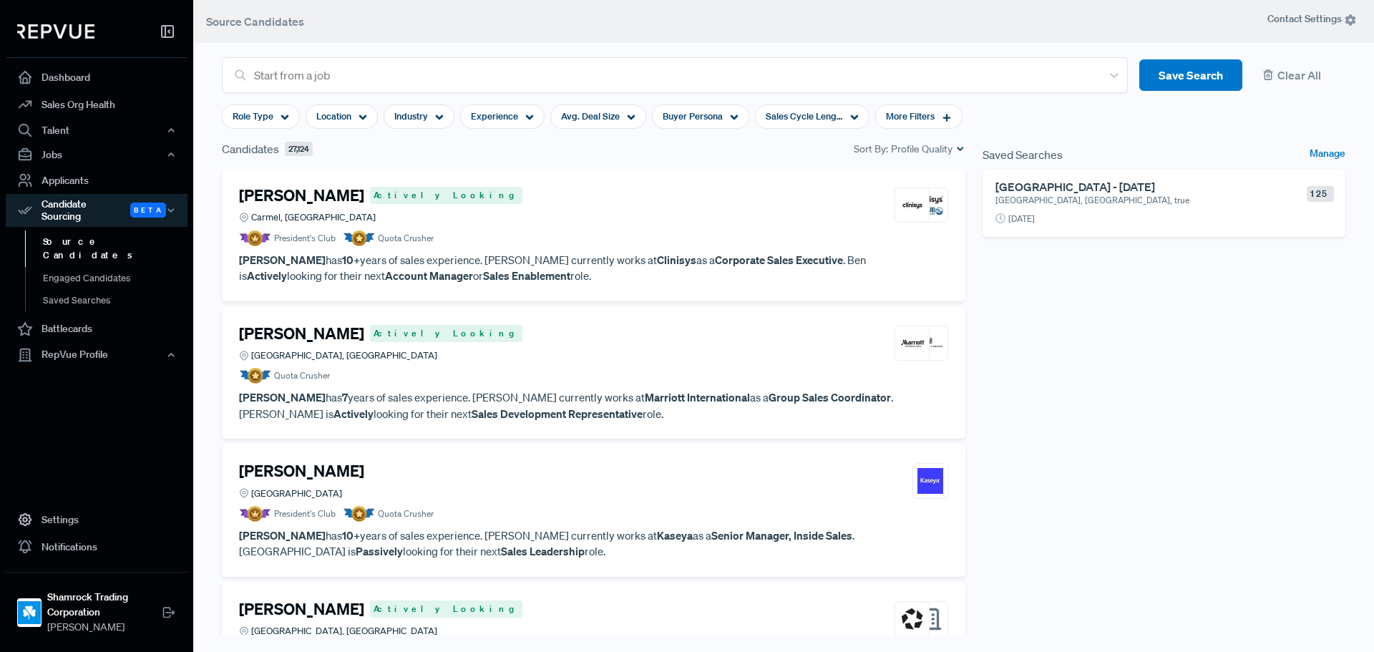
click at [1118, 209] on article "Fort Lauderdale - 09/09/2025 Greater Miami Area, FL, true 125 2 days ago" at bounding box center [1163, 203] width 363 height 68
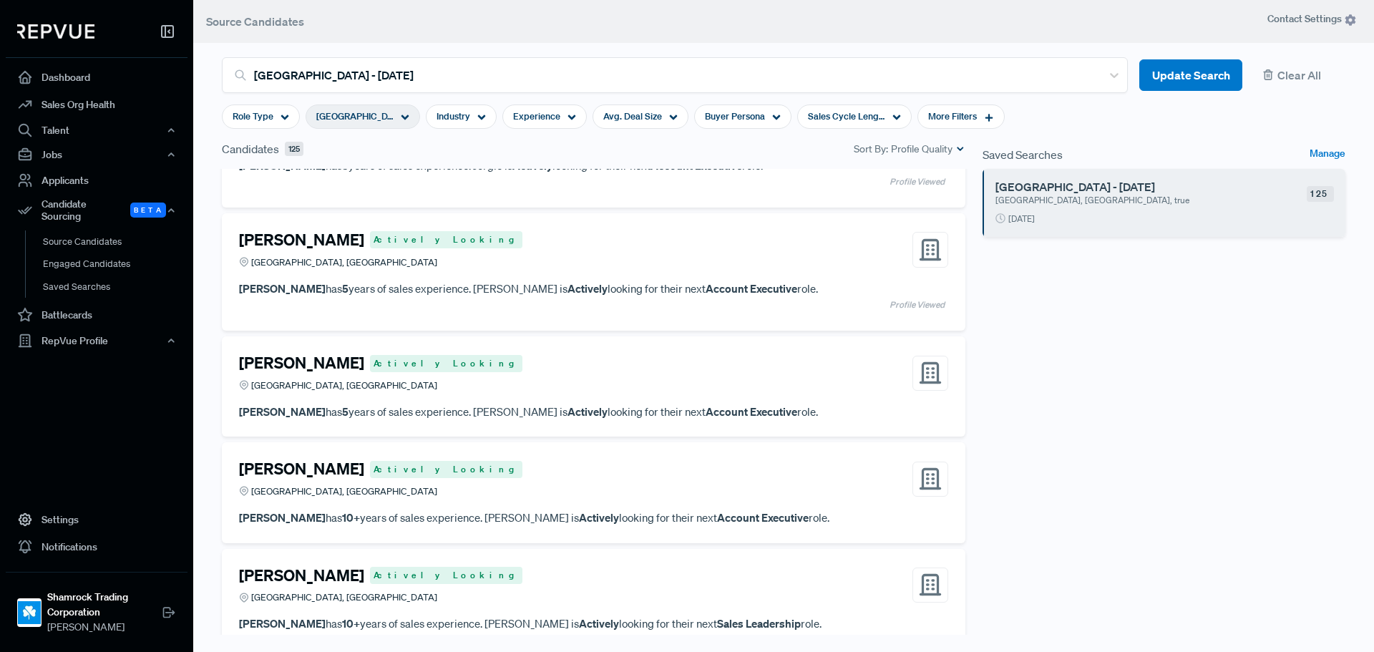
scroll to position [10033, 0]
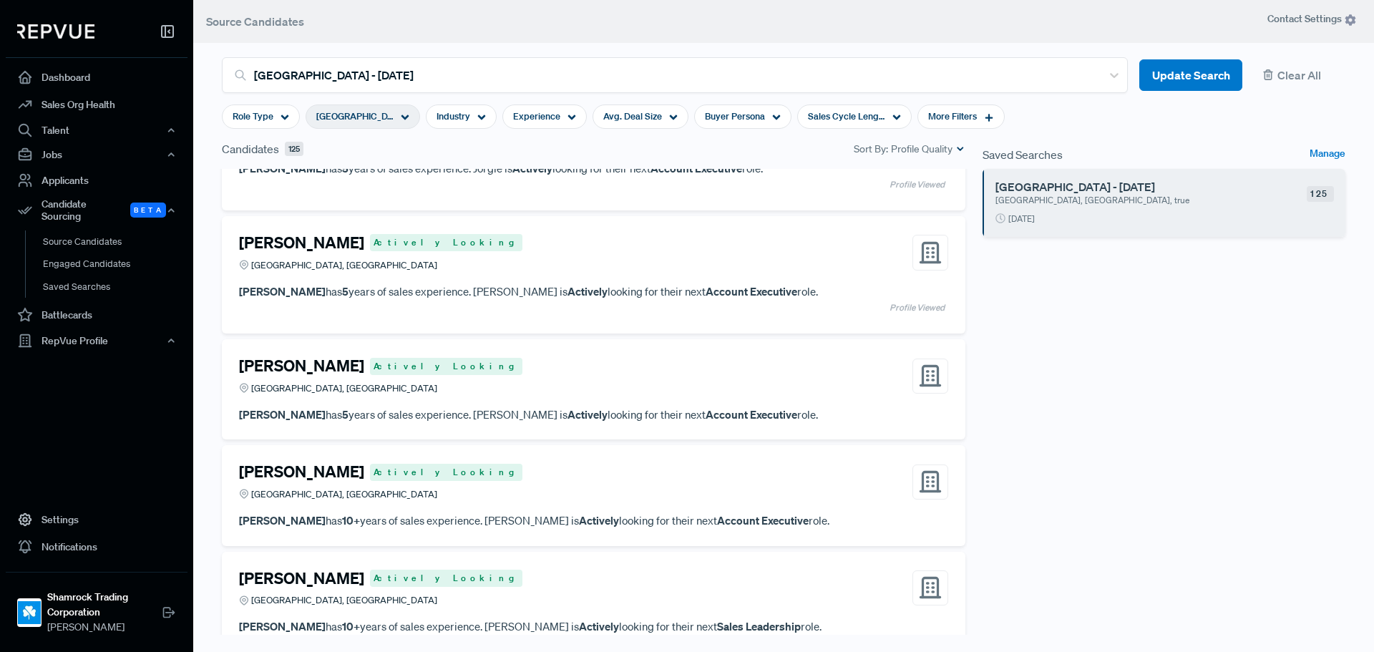
click at [783, 379] on div "Alexander Wintheiser Actively Looking Greater Miami Area, FL" at bounding box center [593, 375] width 709 height 39
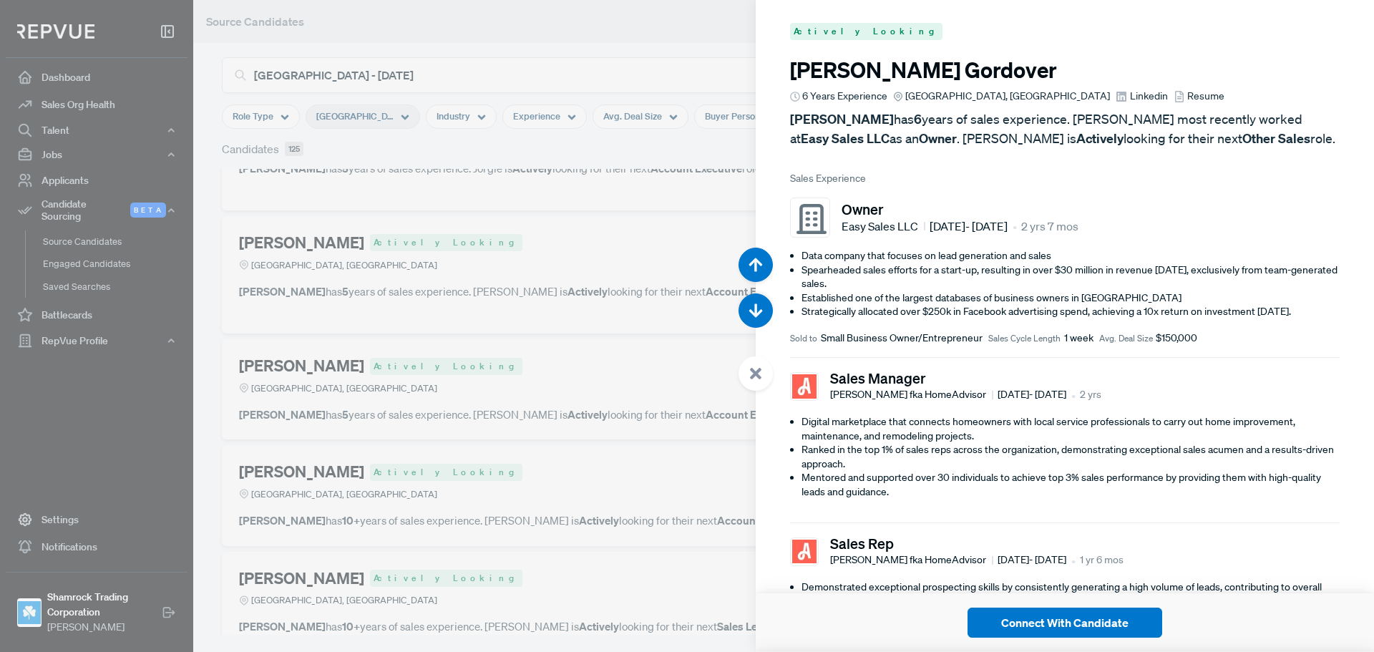
scroll to position [48888, 0]
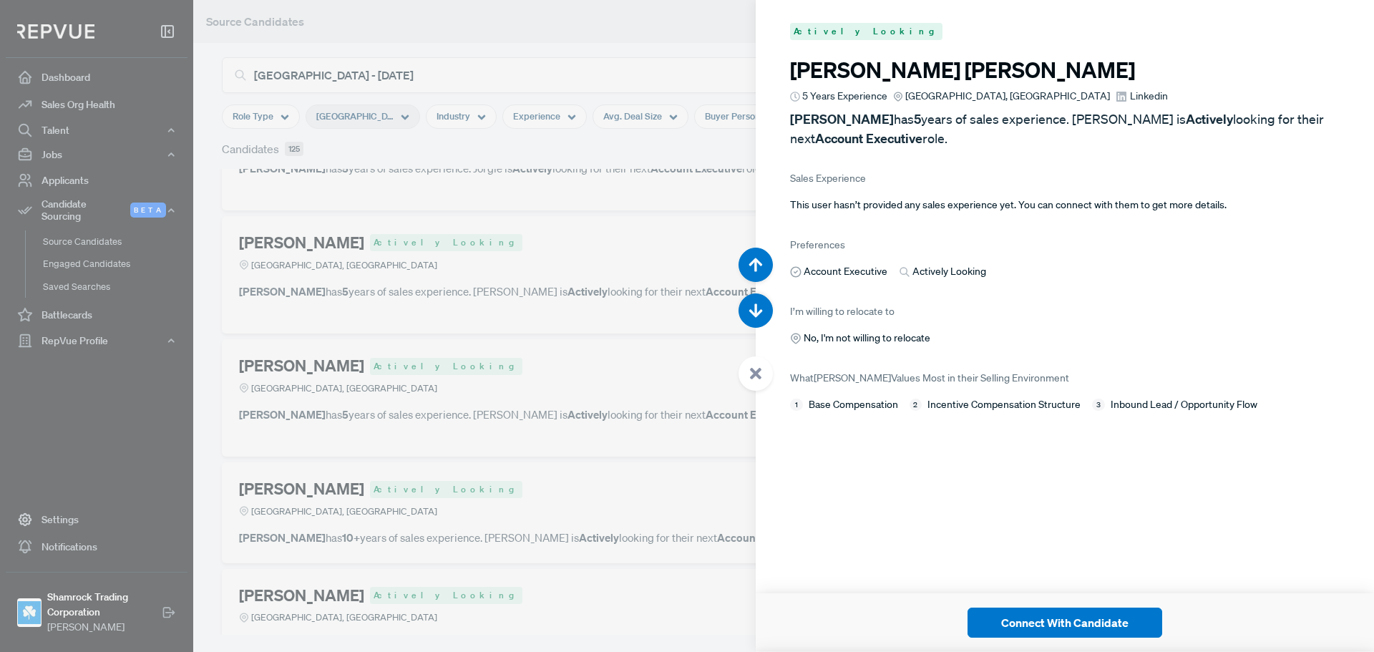
click at [1130, 96] on span "Linkedin" at bounding box center [1149, 96] width 38 height 15
click at [1130, 95] on span "Linkedin" at bounding box center [1149, 96] width 38 height 15
click at [748, 308] on icon "button" at bounding box center [755, 311] width 14 height 14
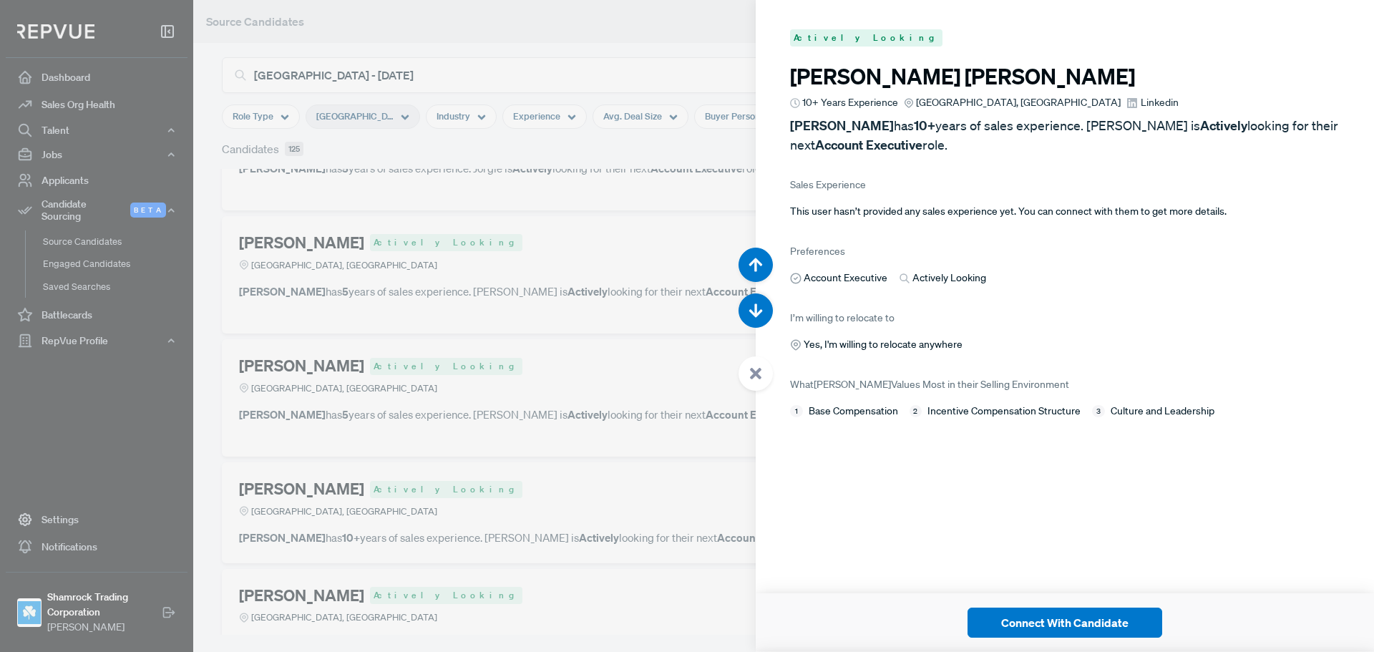
scroll to position [49540, 0]
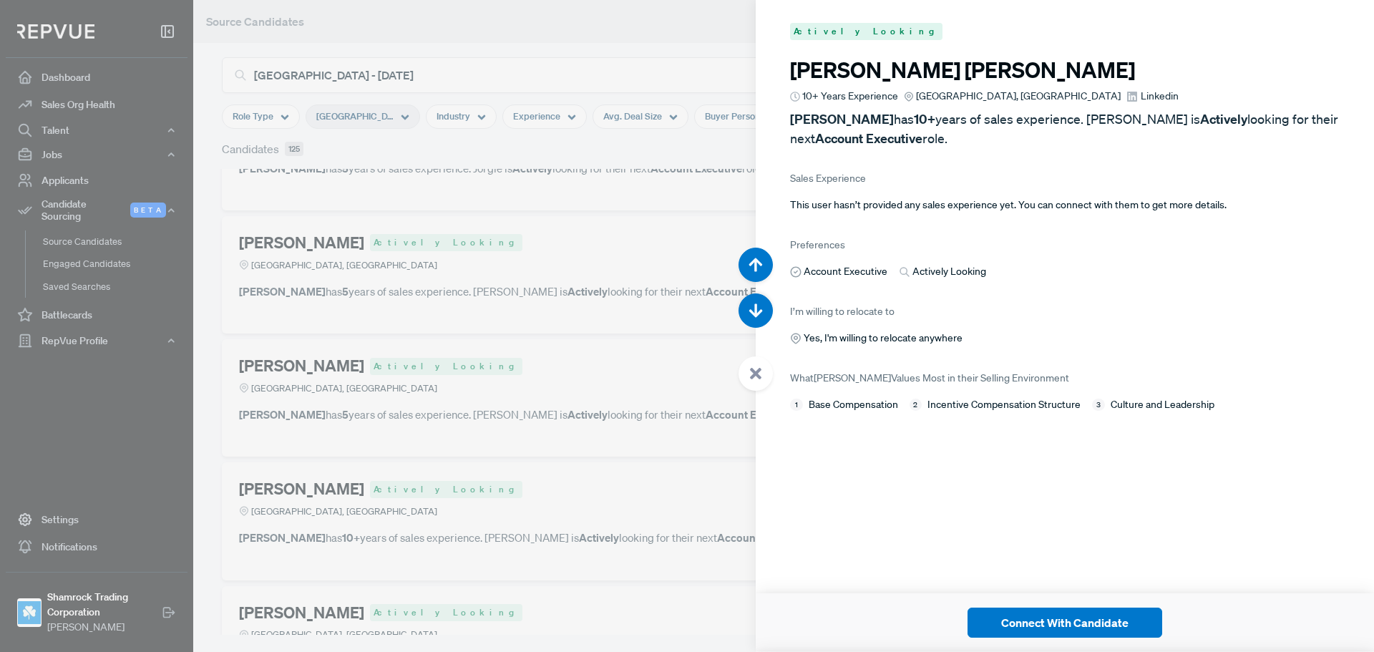
click at [1141, 99] on span "Linkedin" at bounding box center [1160, 96] width 38 height 15
click at [758, 310] on icon "button" at bounding box center [755, 311] width 14 height 14
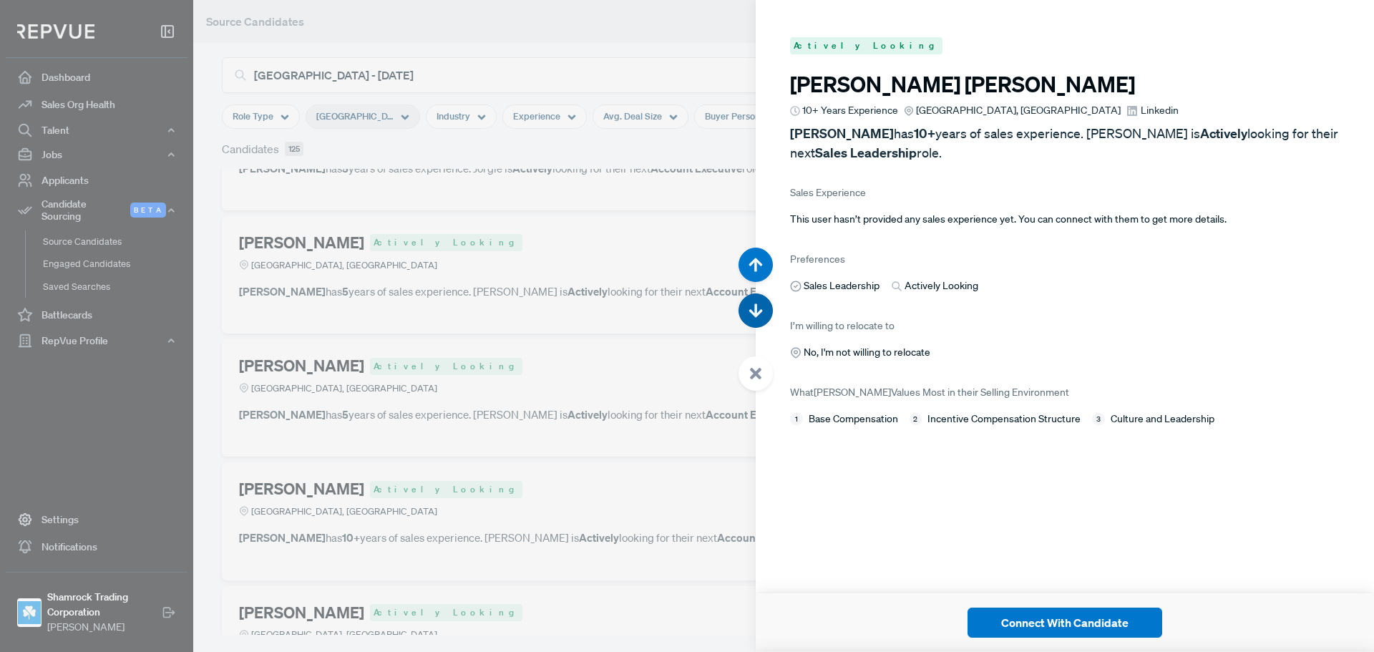
scroll to position [50192, 0]
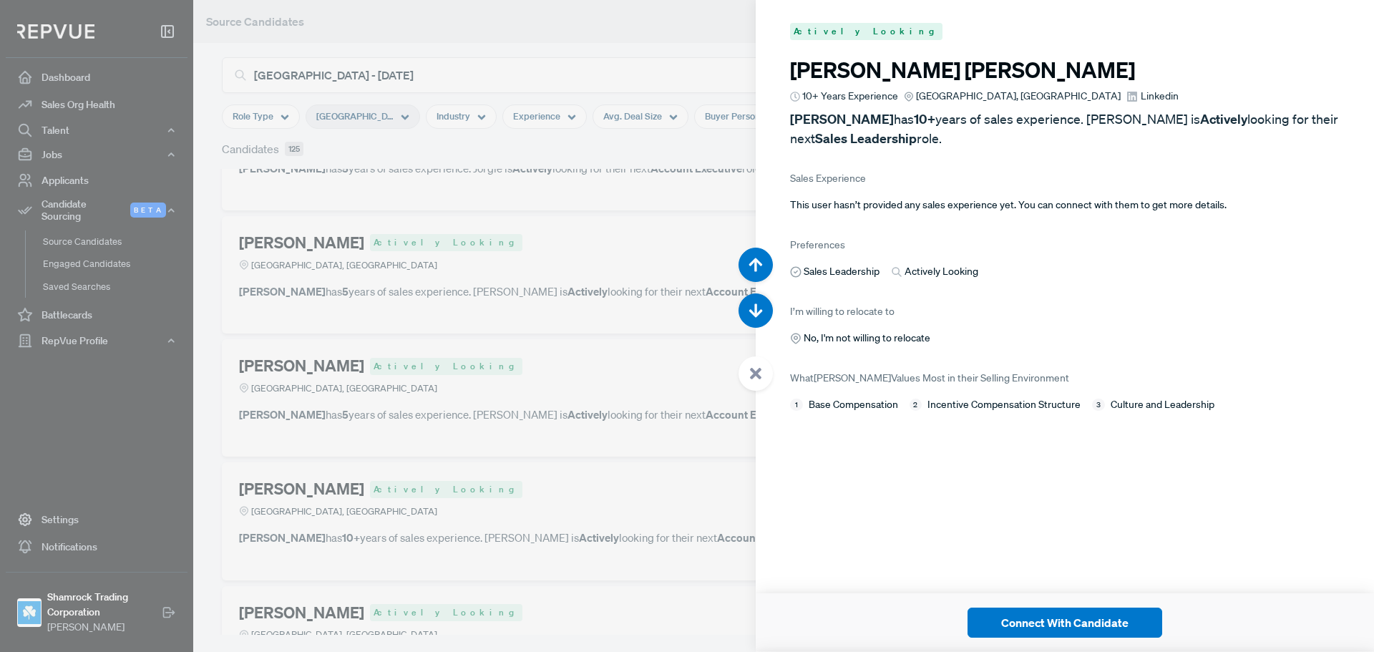
click at [1141, 99] on span "Linkedin" at bounding box center [1160, 96] width 38 height 15
click at [758, 319] on button "button" at bounding box center [755, 310] width 34 height 34
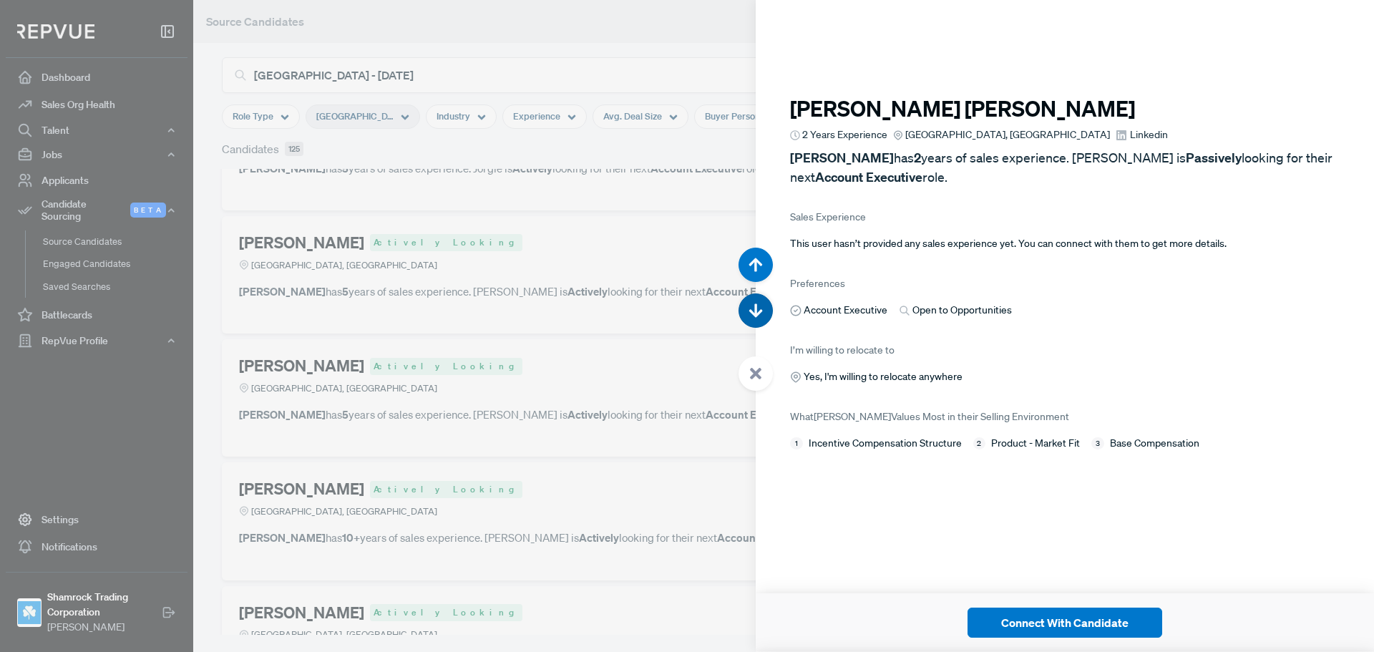
scroll to position [50844, 0]
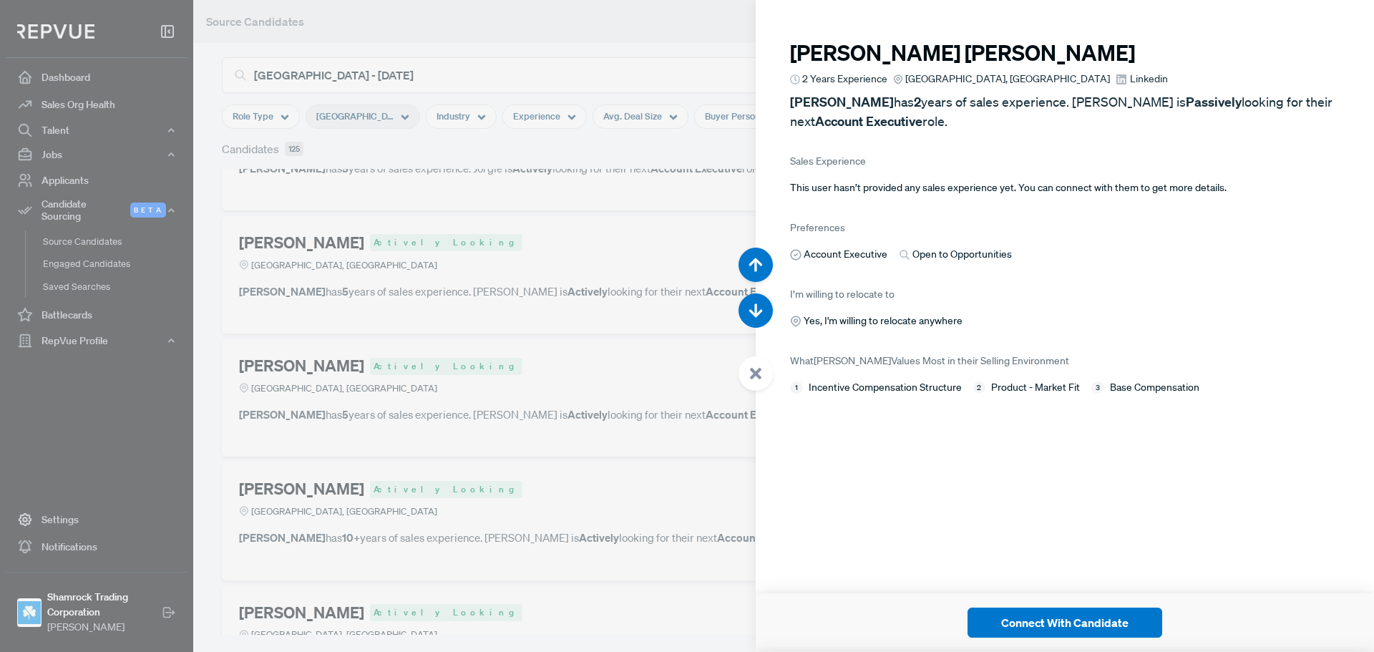
click at [1130, 77] on span "Linkedin" at bounding box center [1149, 79] width 38 height 15
click at [763, 318] on button "button" at bounding box center [755, 310] width 34 height 34
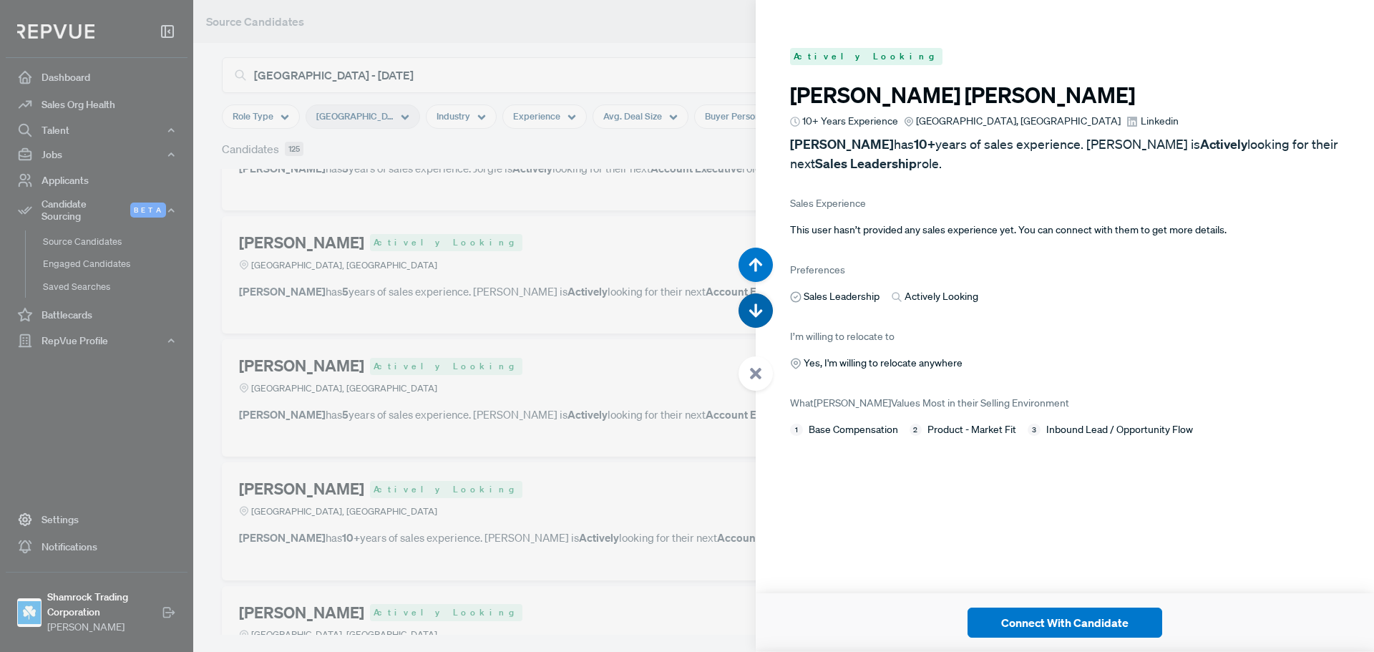
scroll to position [51495, 0]
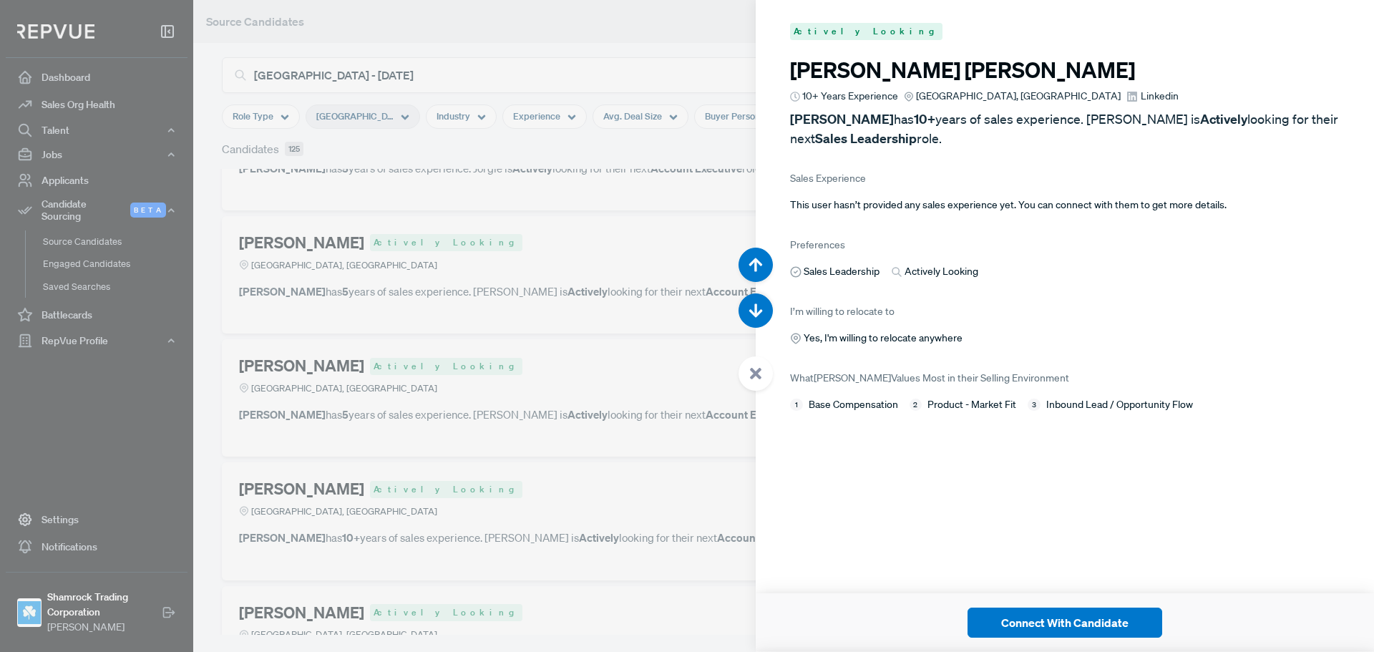
click at [1141, 92] on span "Linkedin" at bounding box center [1160, 96] width 38 height 15
click at [766, 306] on button "button" at bounding box center [755, 310] width 34 height 34
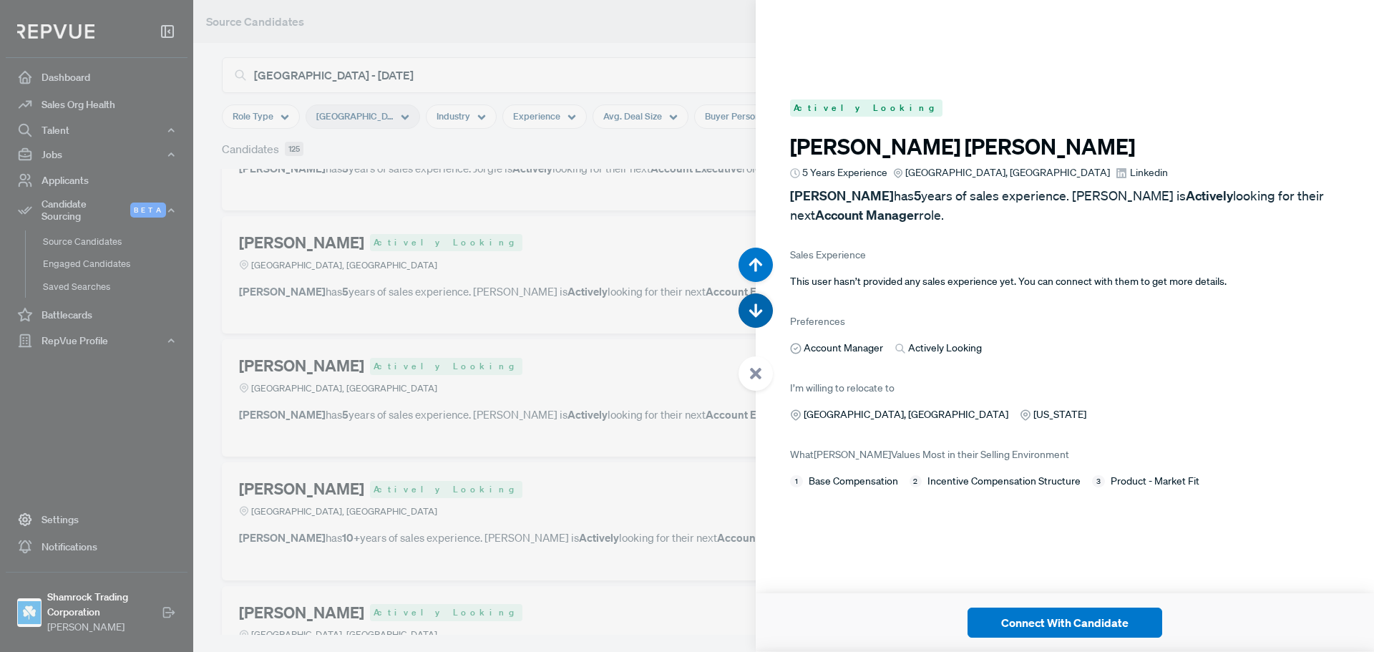
scroll to position [52147, 0]
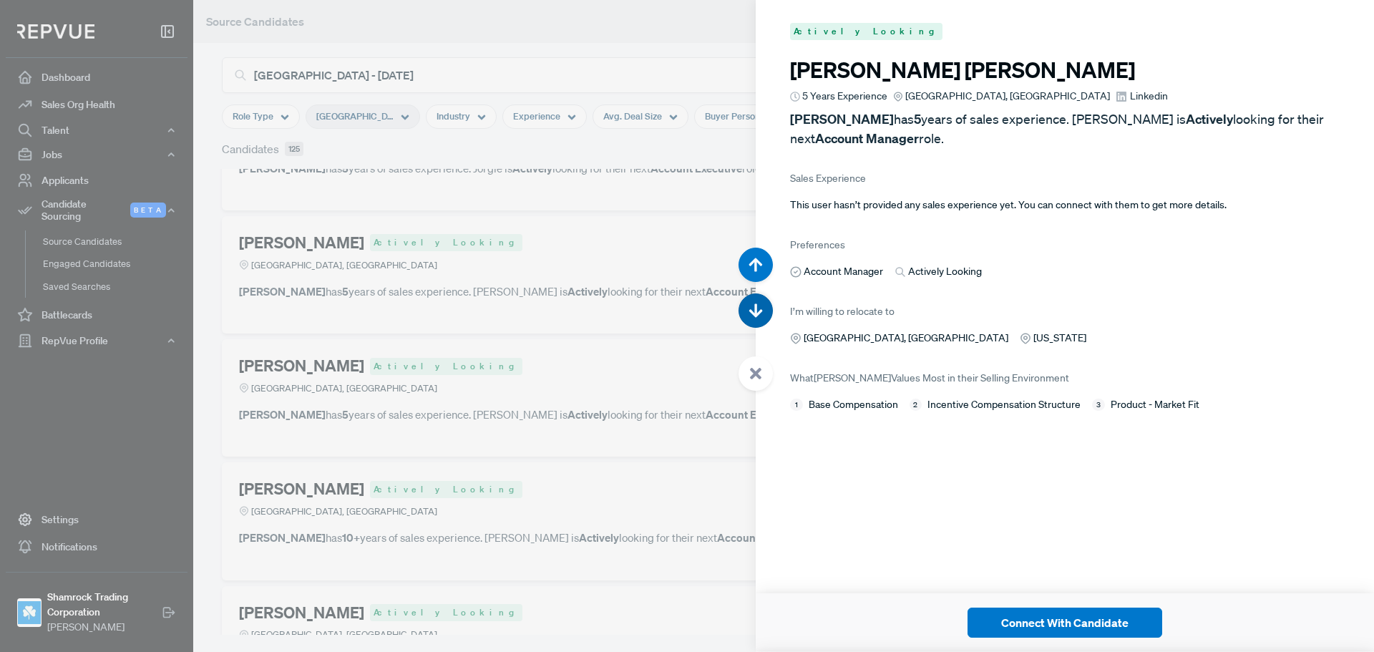
click at [766, 305] on button "button" at bounding box center [755, 310] width 34 height 34
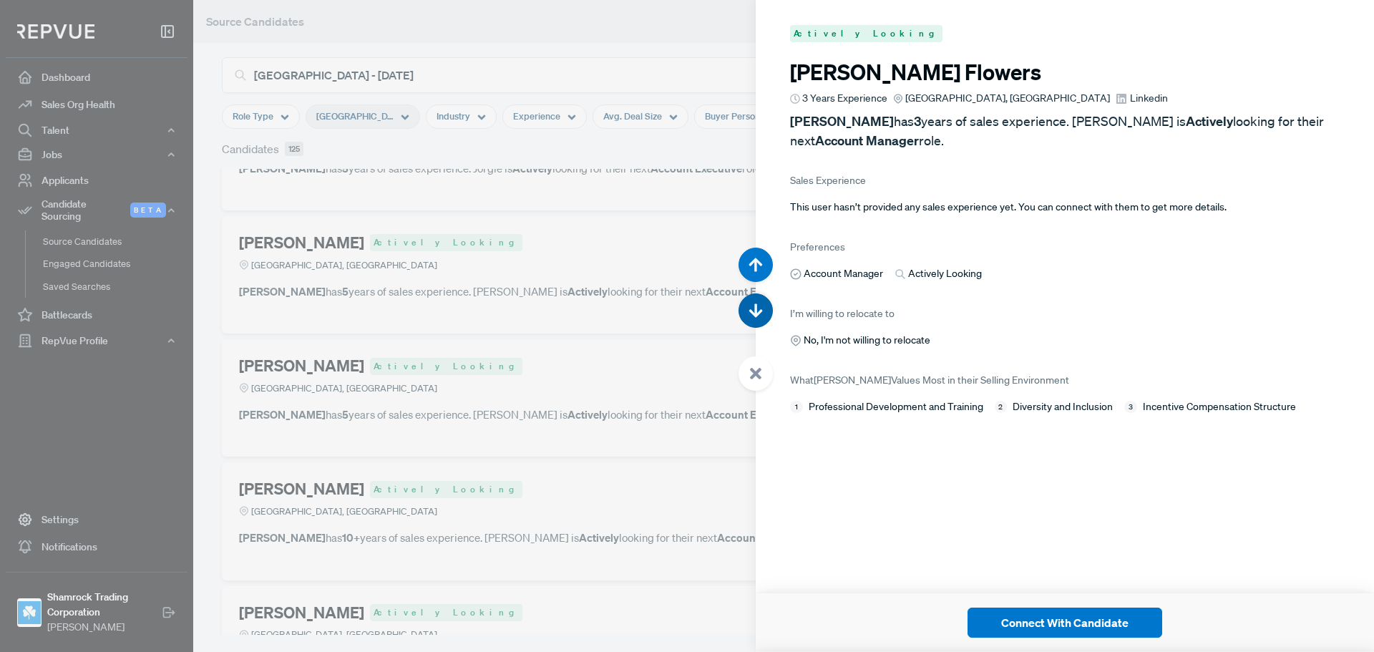
scroll to position [52799, 0]
click at [766, 305] on button "button" at bounding box center [755, 310] width 34 height 34
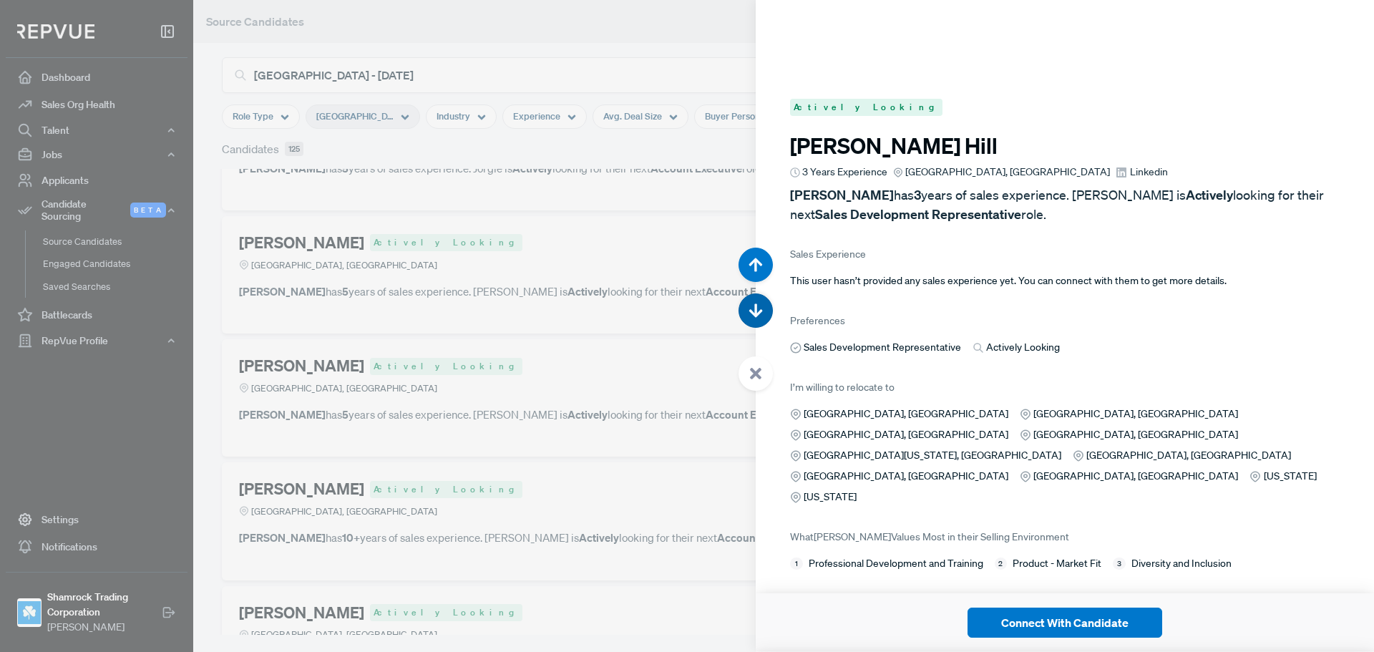
scroll to position [53451, 0]
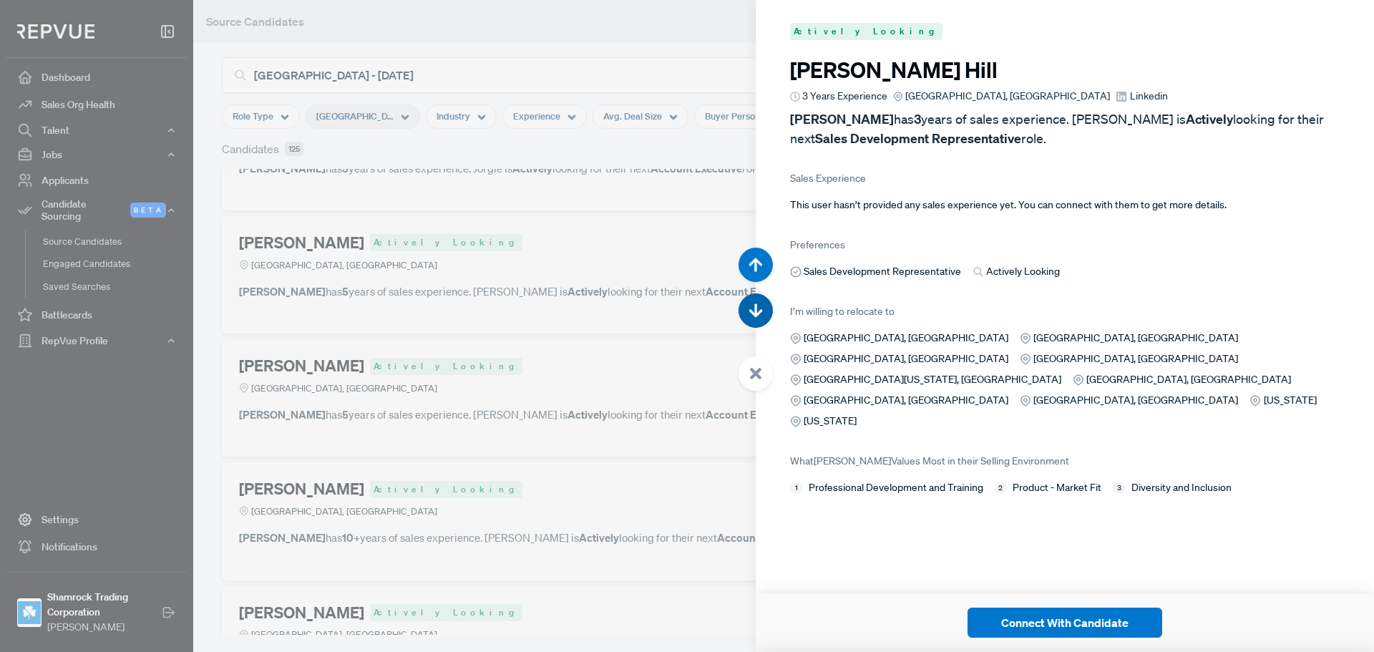
click at [758, 316] on use "button" at bounding box center [756, 311] width 14 height 14
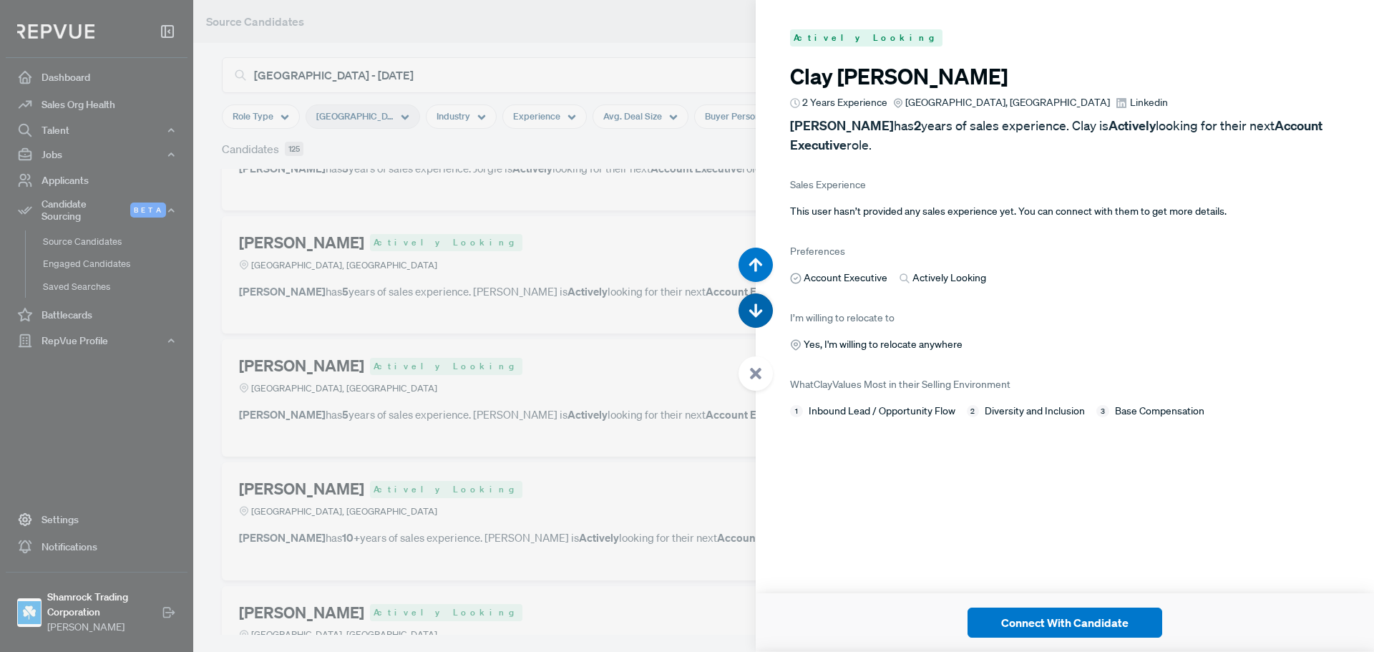
scroll to position [54103, 0]
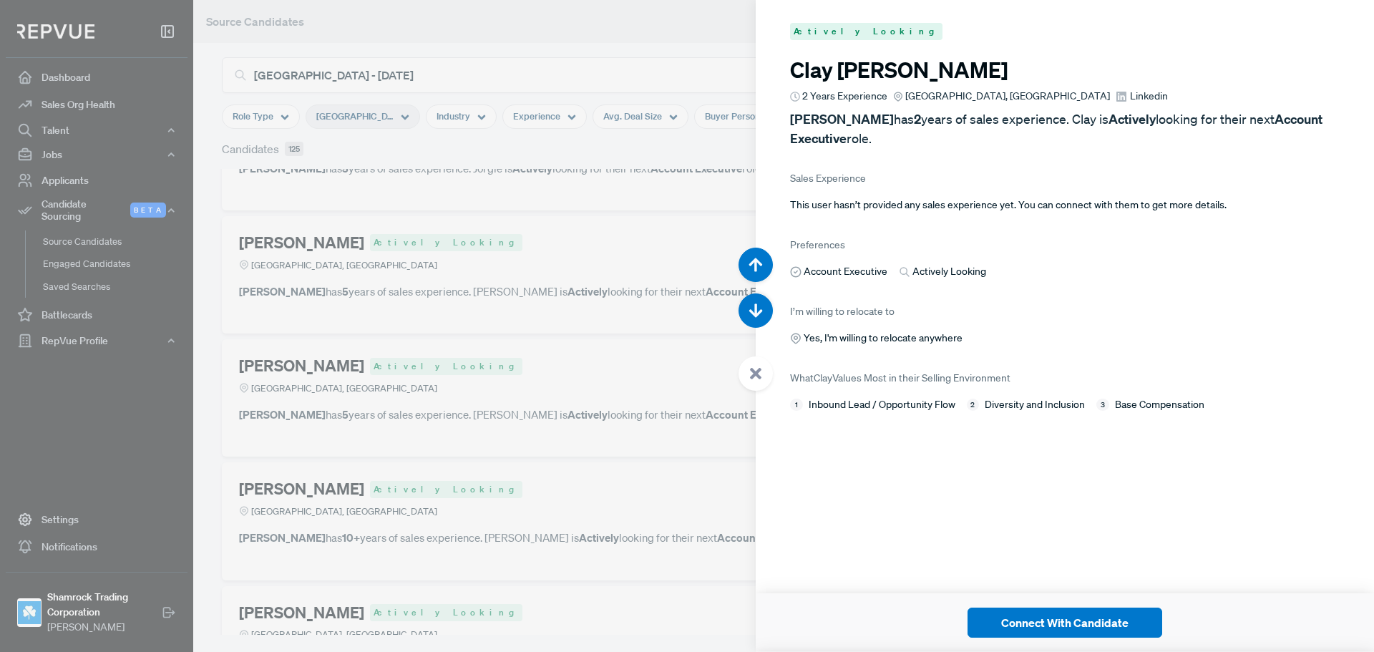
click at [1130, 98] on span "Linkedin" at bounding box center [1149, 96] width 38 height 15
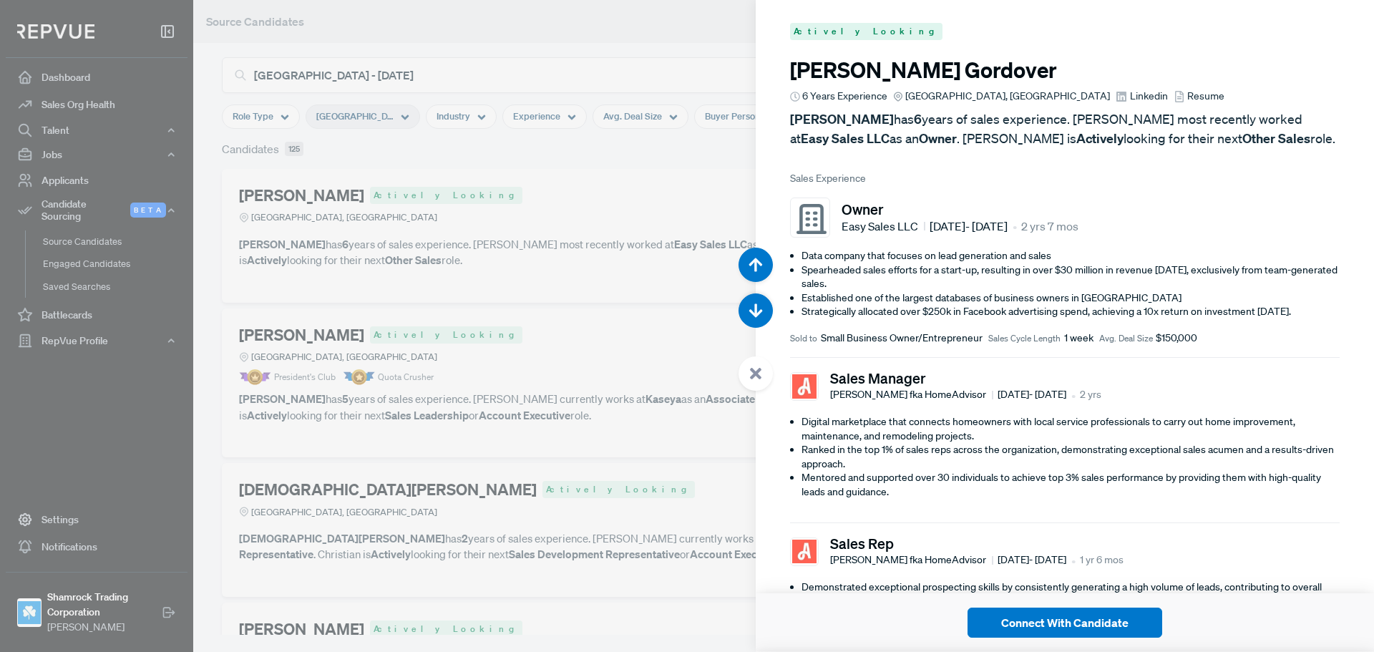
scroll to position [54103, 0]
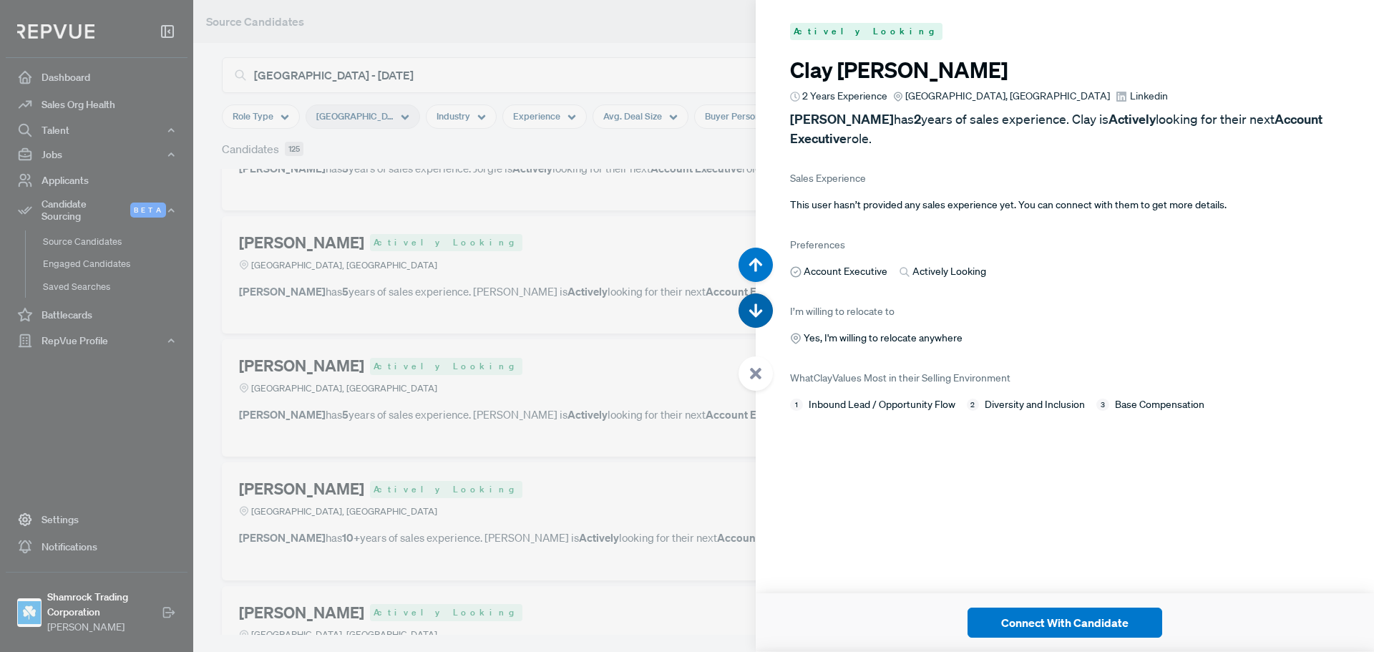
click at [762, 298] on button "button" at bounding box center [755, 310] width 34 height 34
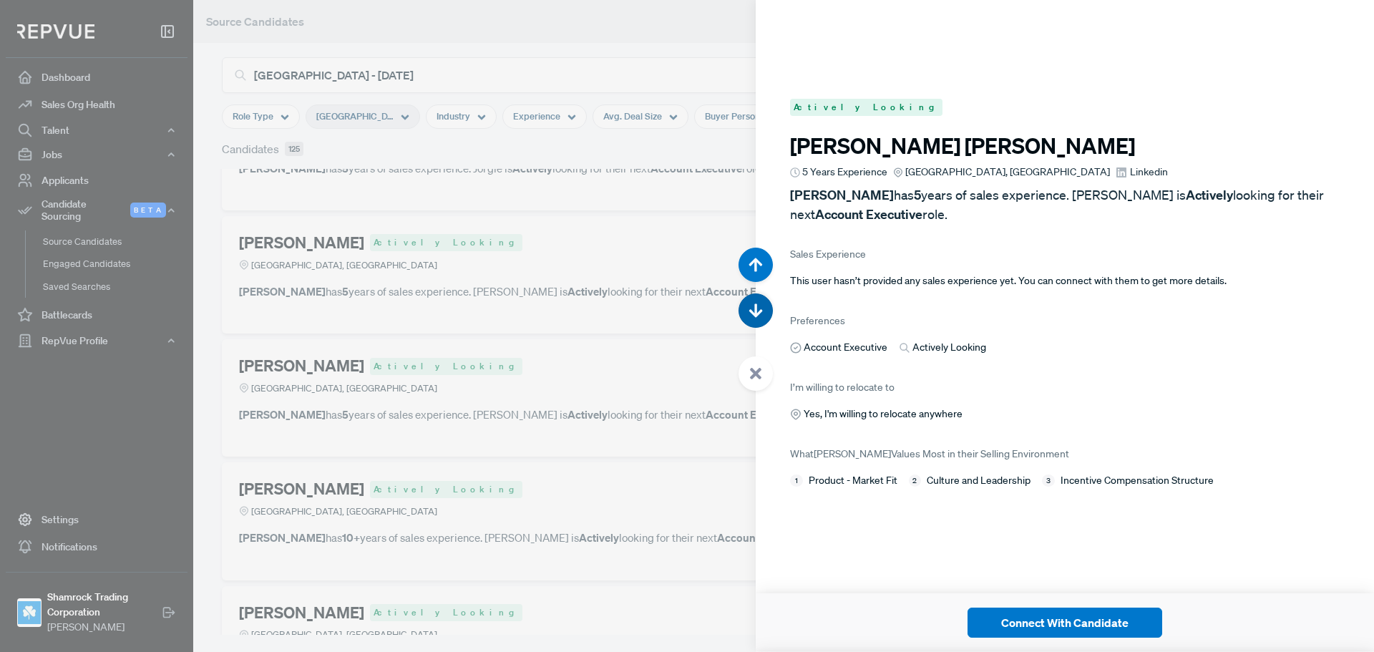
scroll to position [54755, 0]
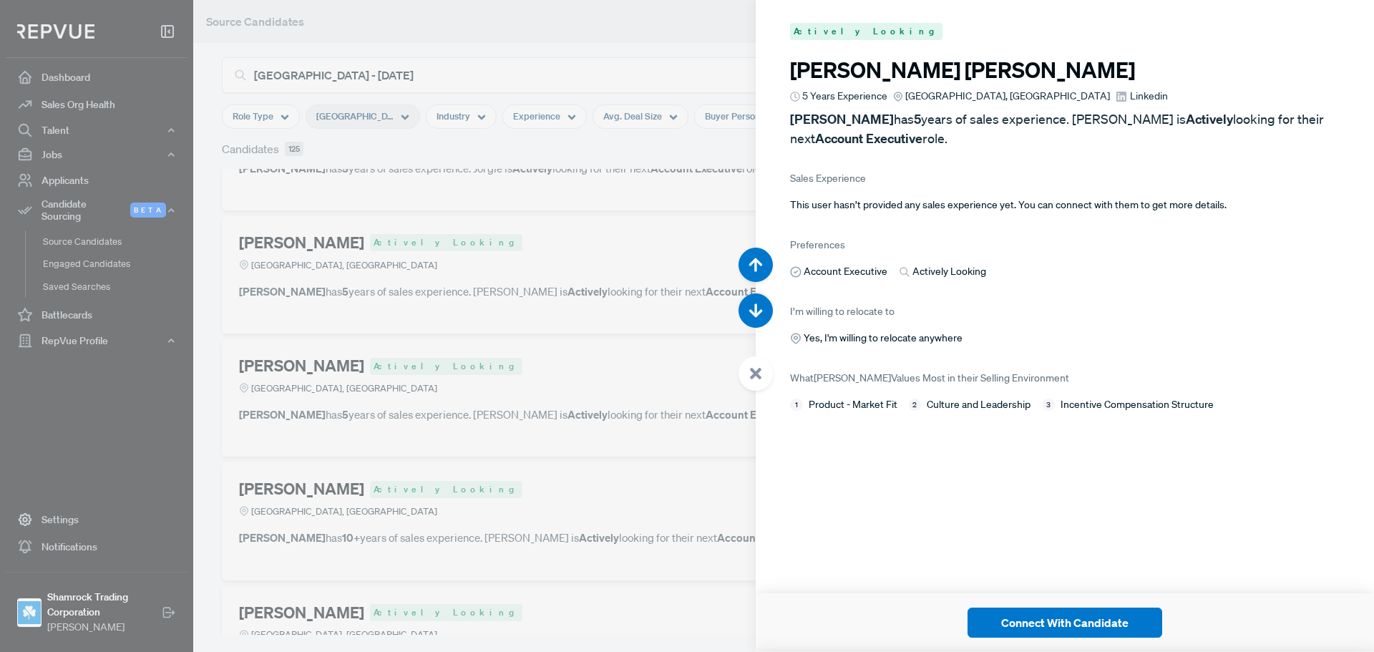
click at [1130, 95] on span "Linkedin" at bounding box center [1149, 96] width 38 height 15
click at [1115, 92] on link "Linkedin" at bounding box center [1141, 96] width 52 height 15
click at [757, 311] on icon "button" at bounding box center [755, 311] width 14 height 14
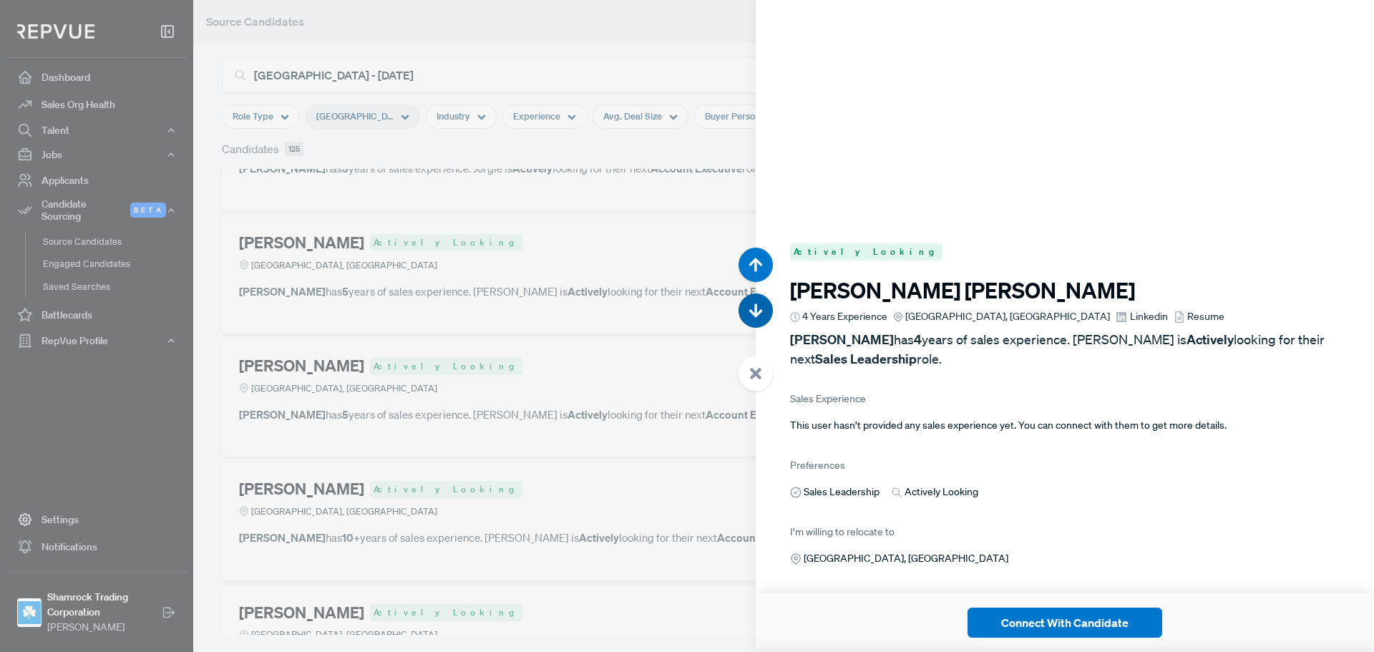
scroll to position [55406, 0]
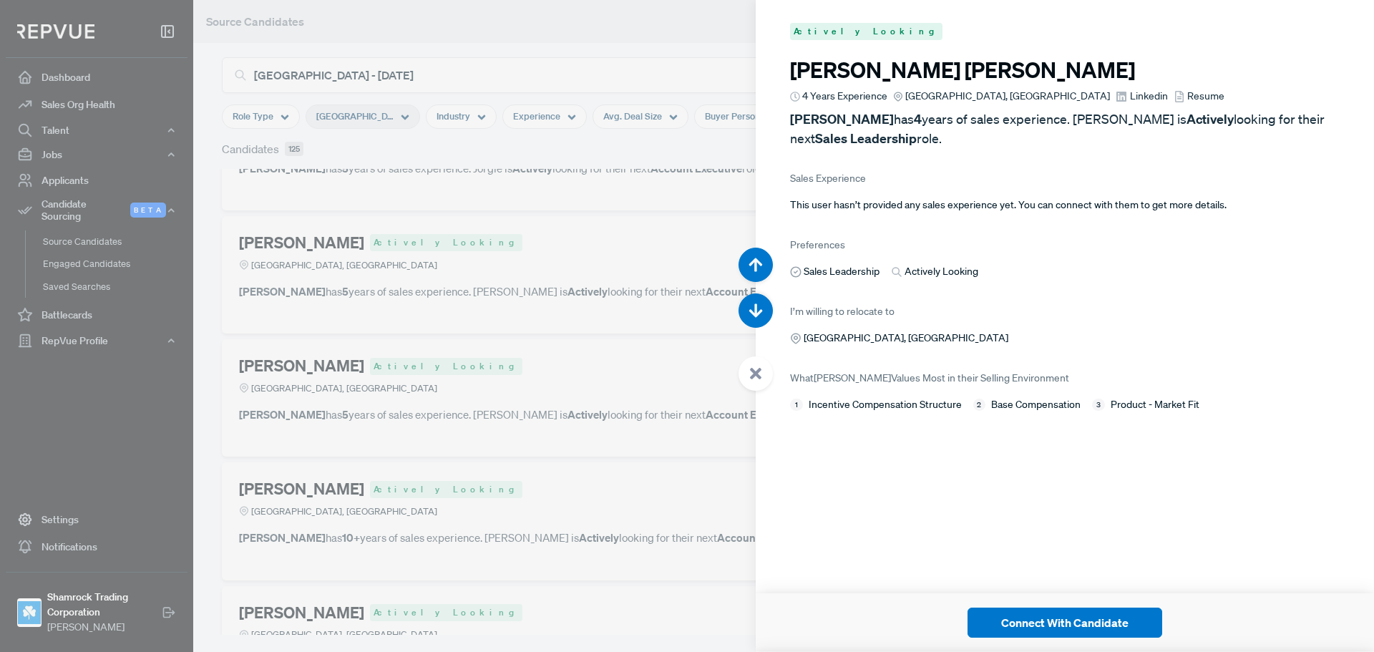
click at [1130, 94] on span "Linkedin" at bounding box center [1149, 96] width 38 height 15
click at [748, 309] on icon "button" at bounding box center [755, 311] width 14 height 14
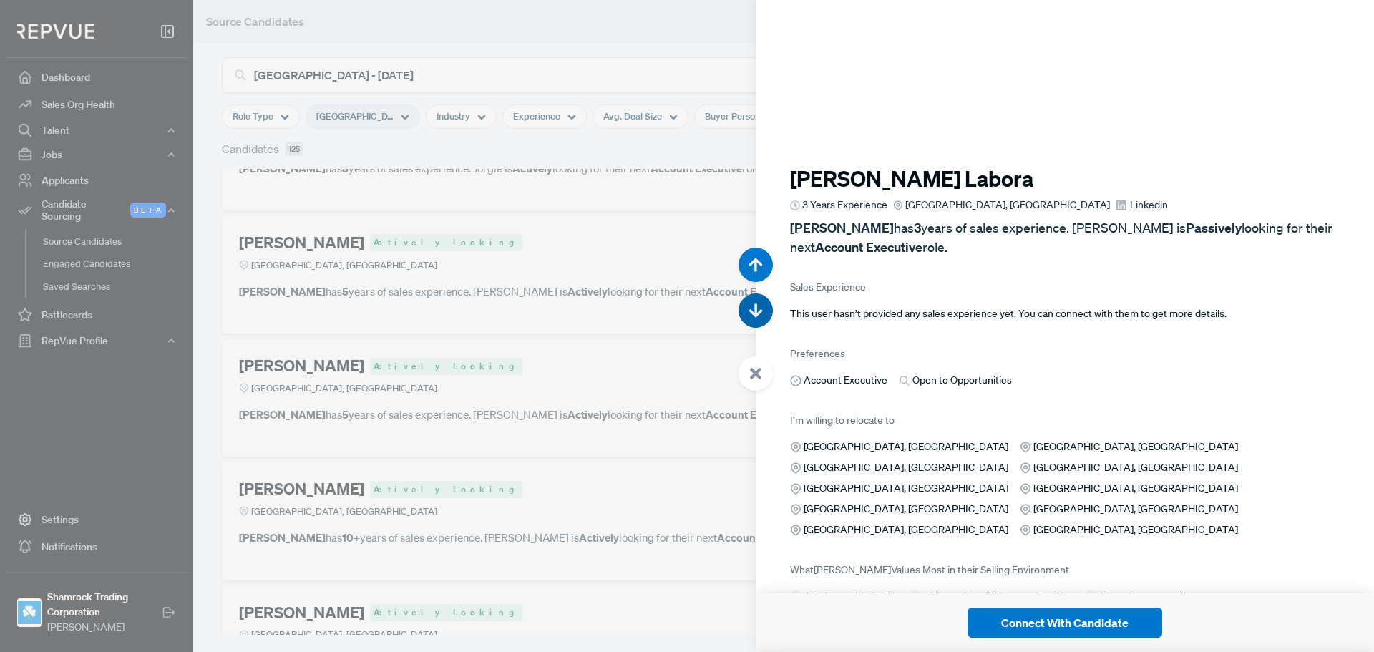
scroll to position [56058, 0]
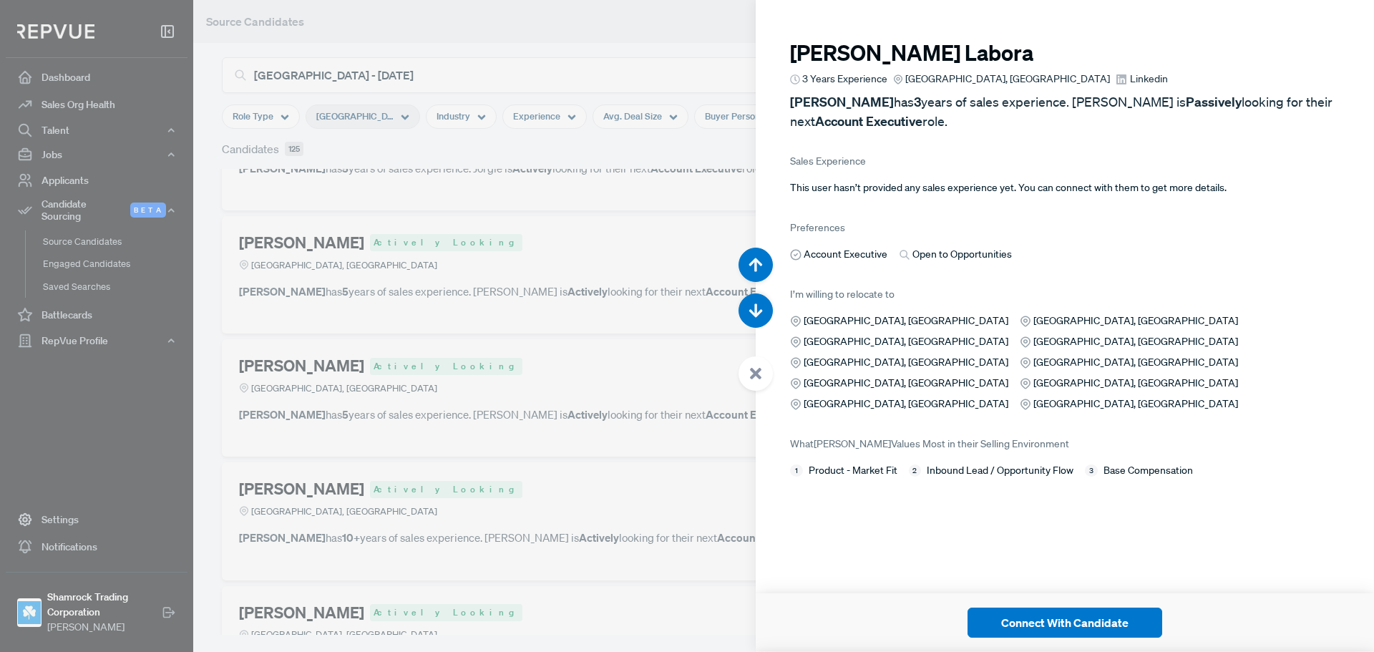
click at [1130, 82] on span "Linkedin" at bounding box center [1149, 79] width 38 height 15
click at [753, 303] on button "button" at bounding box center [755, 310] width 34 height 34
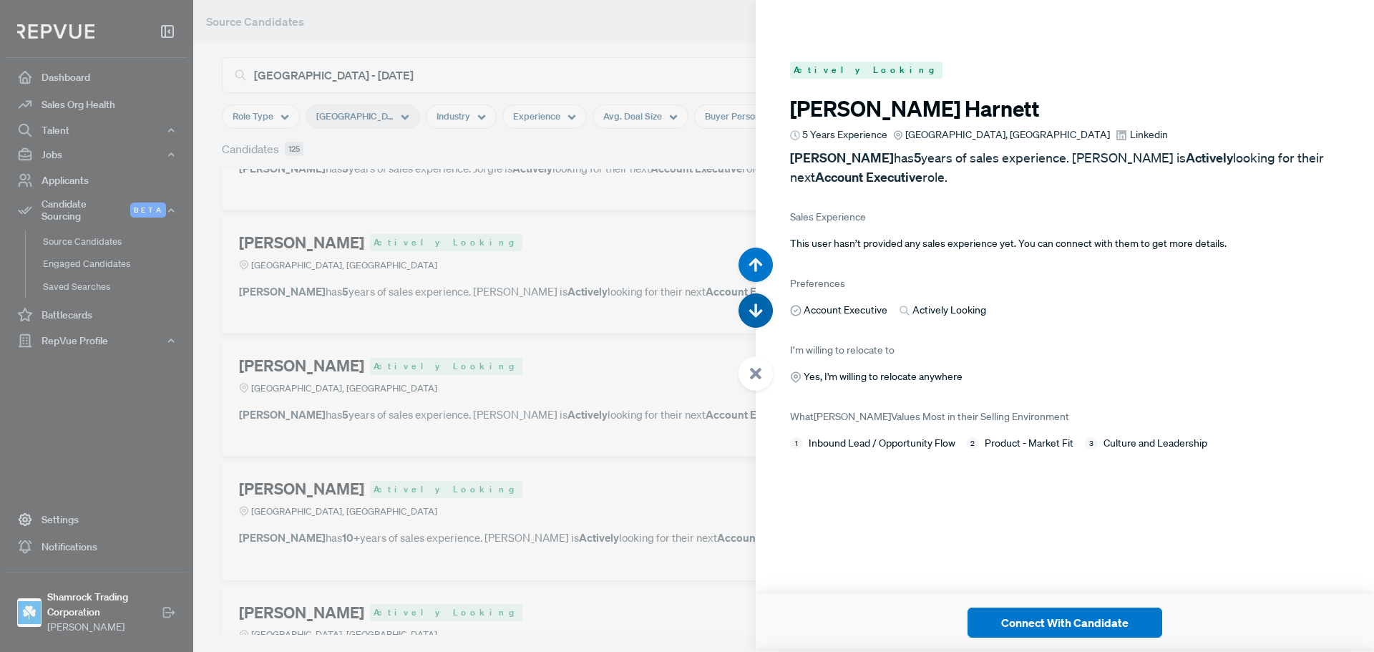
scroll to position [56710, 0]
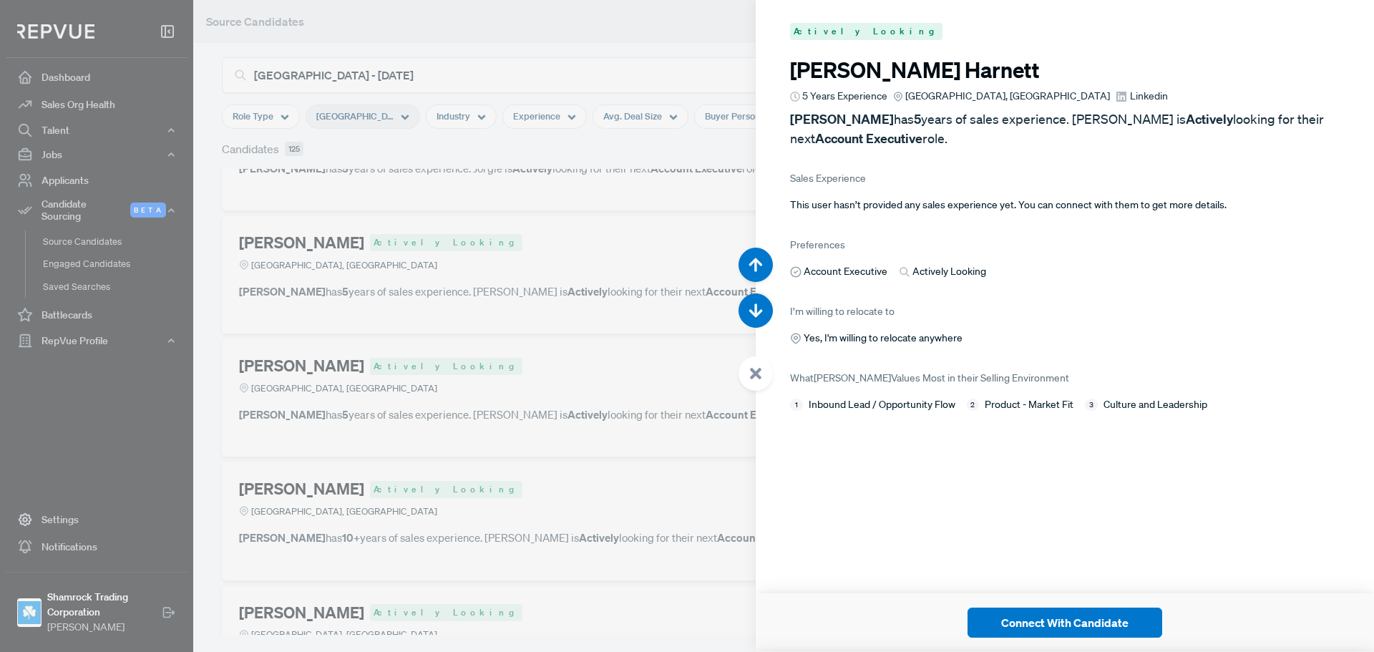
click at [1130, 97] on span "Linkedin" at bounding box center [1149, 96] width 38 height 15
click at [756, 308] on use "button" at bounding box center [756, 311] width 14 height 14
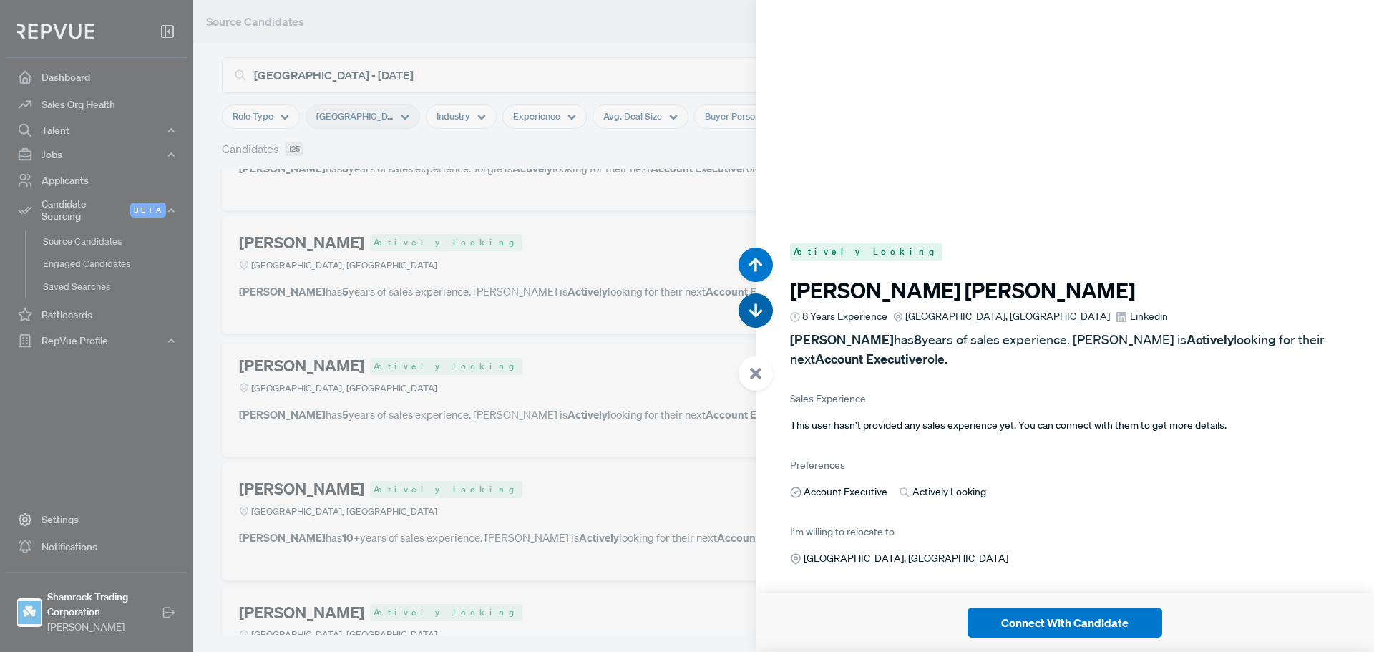
scroll to position [57362, 0]
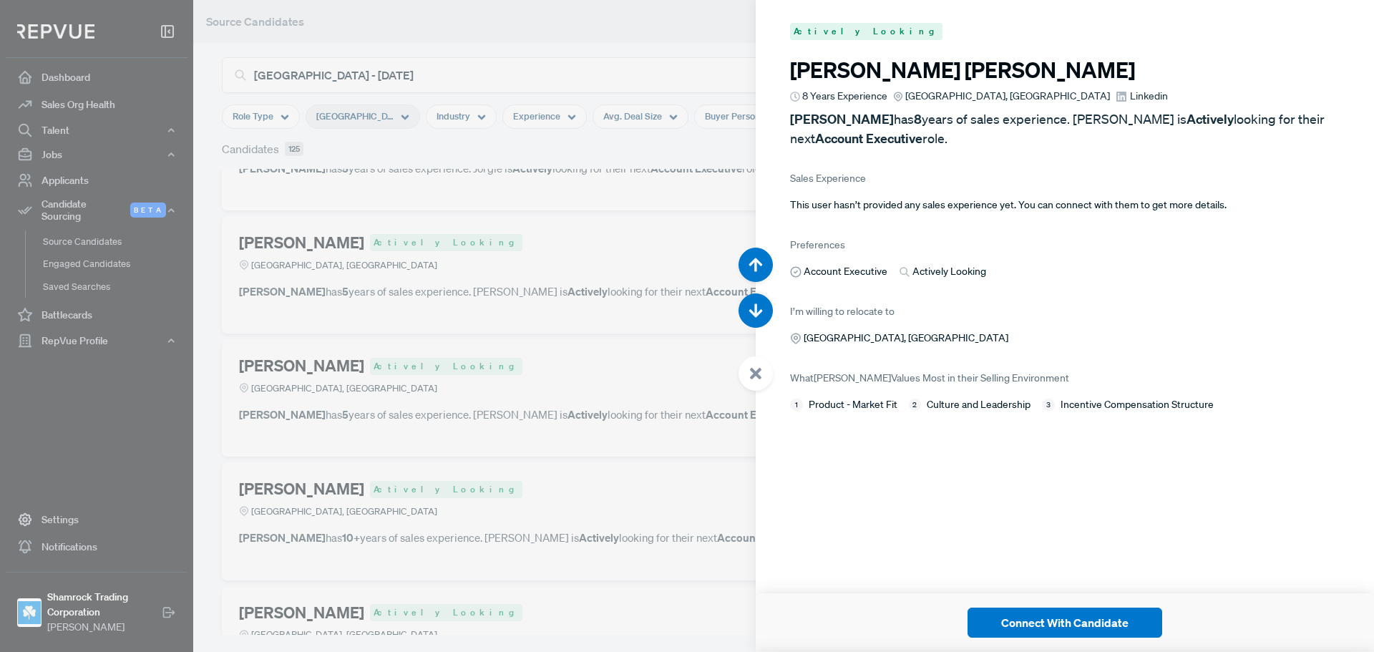
click at [1130, 97] on span "Linkedin" at bounding box center [1149, 96] width 38 height 15
click at [760, 315] on icon "button" at bounding box center [755, 311] width 14 height 14
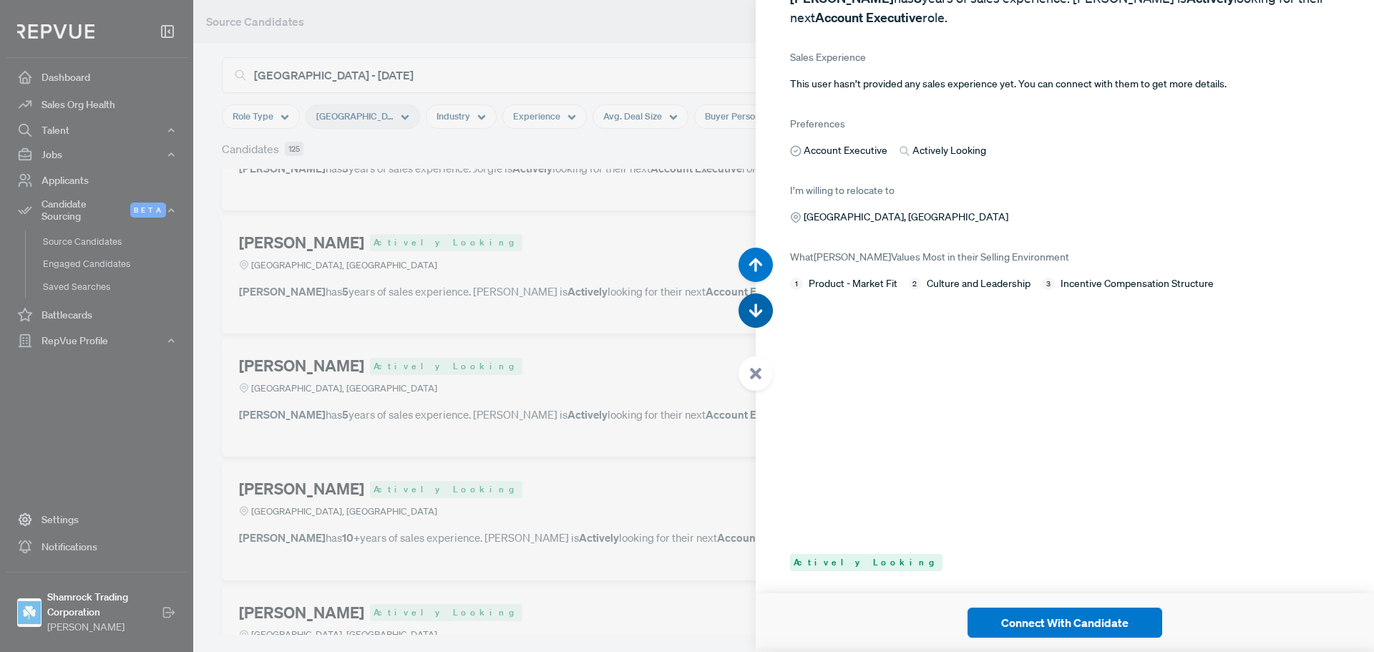
scroll to position [58014, 0]
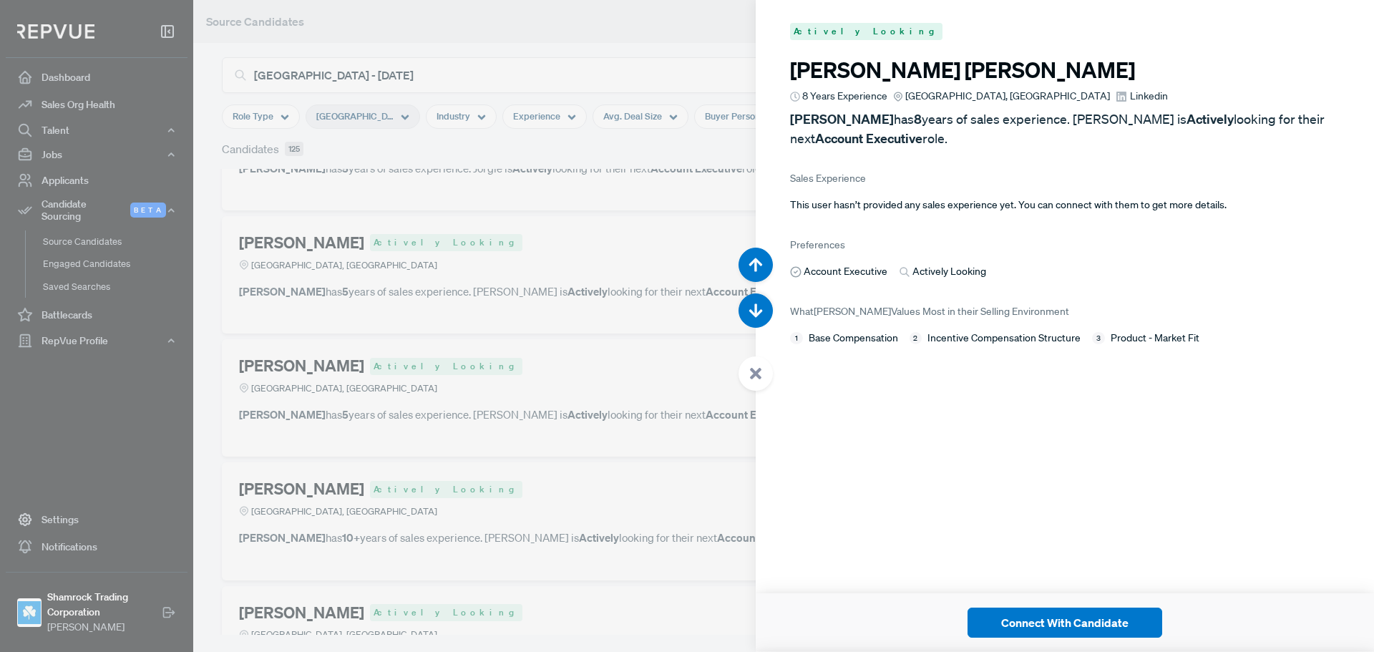
click at [753, 391] on article at bounding box center [755, 319] width 34 height 143
click at [752, 383] on div at bounding box center [755, 373] width 34 height 34
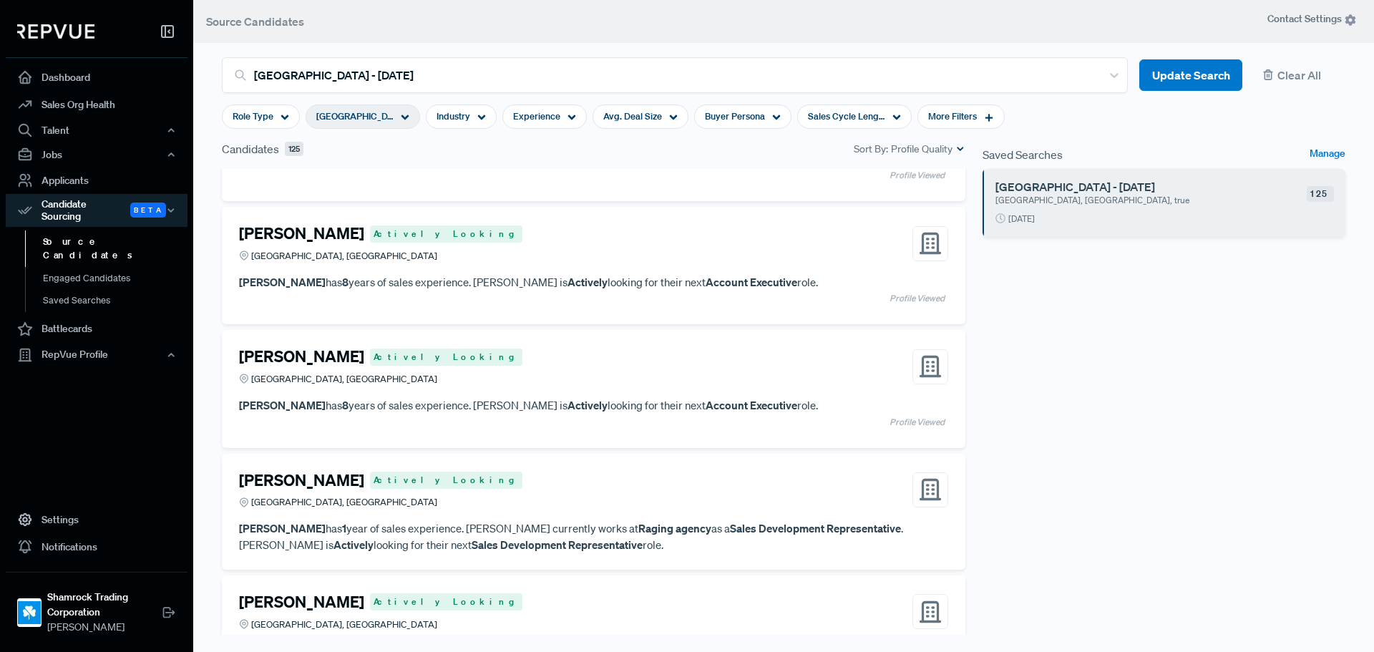
scroll to position [11765, 0]
click at [669, 376] on div "Daniel Brucki Actively Looking Greater Miami Area, FL" at bounding box center [593, 367] width 709 height 39
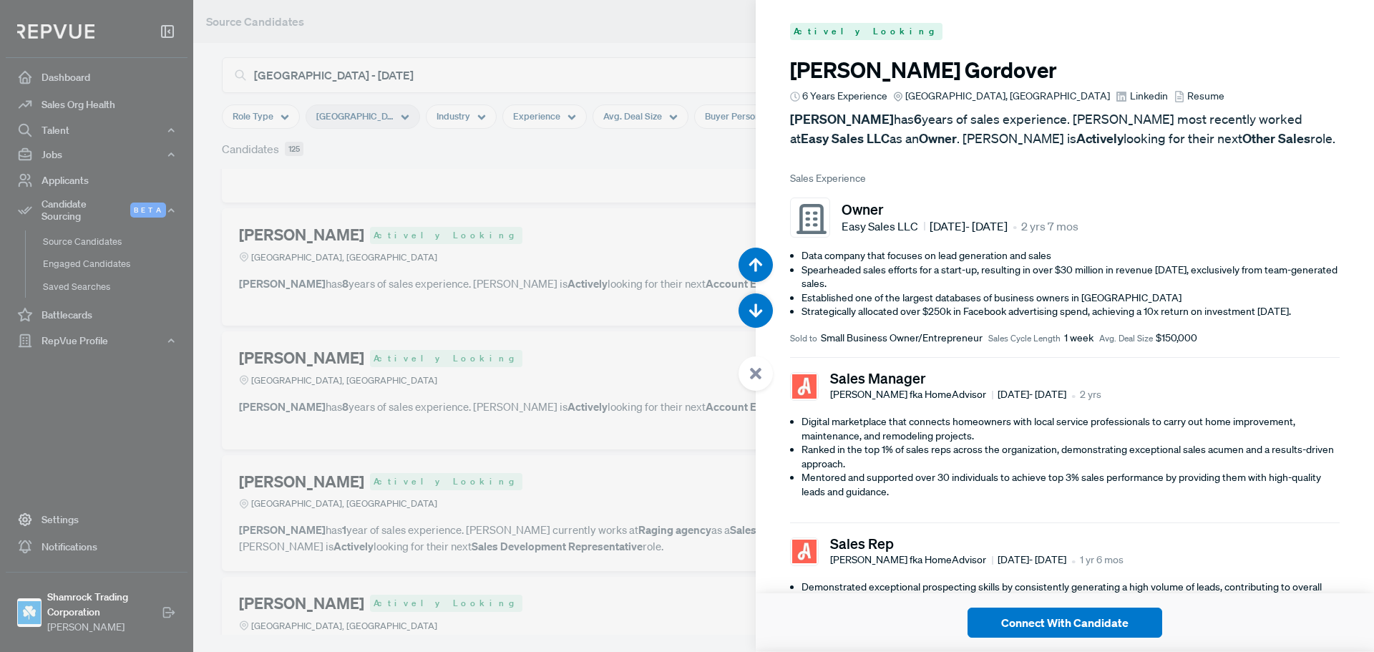
scroll to position [58014, 0]
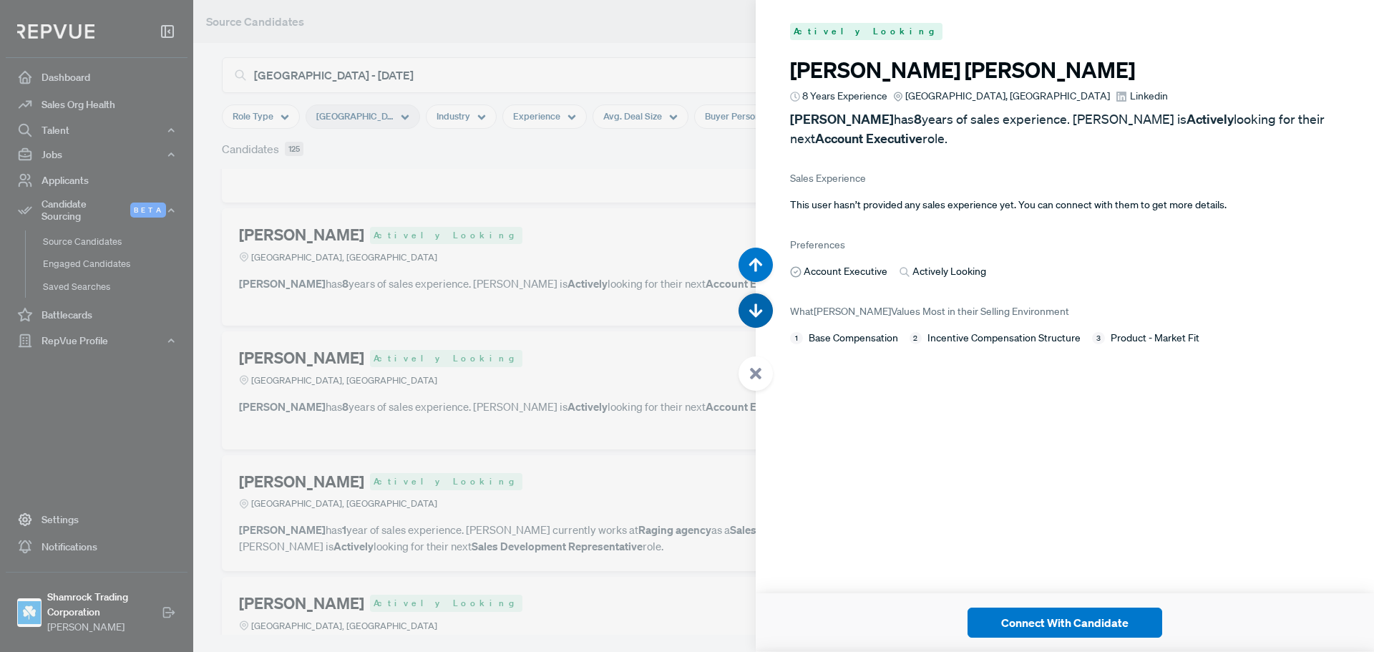
click at [752, 316] on icon "button" at bounding box center [755, 311] width 14 height 14
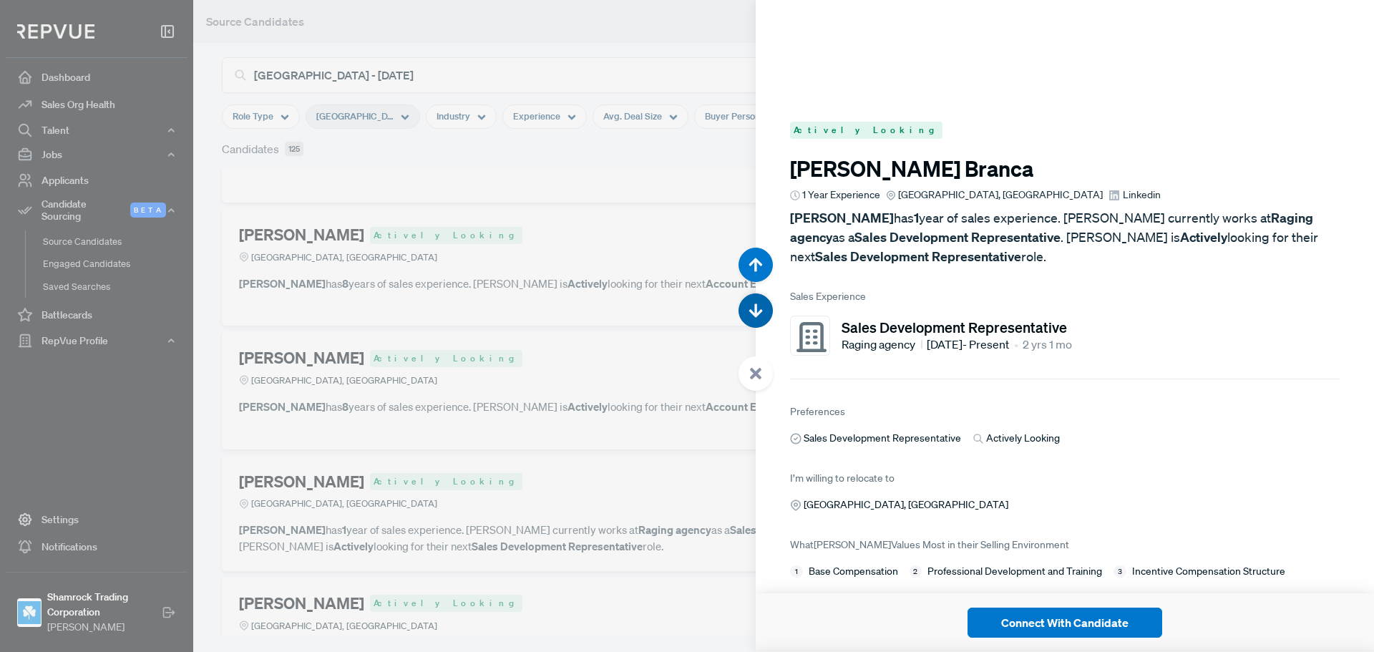
scroll to position [58666, 0]
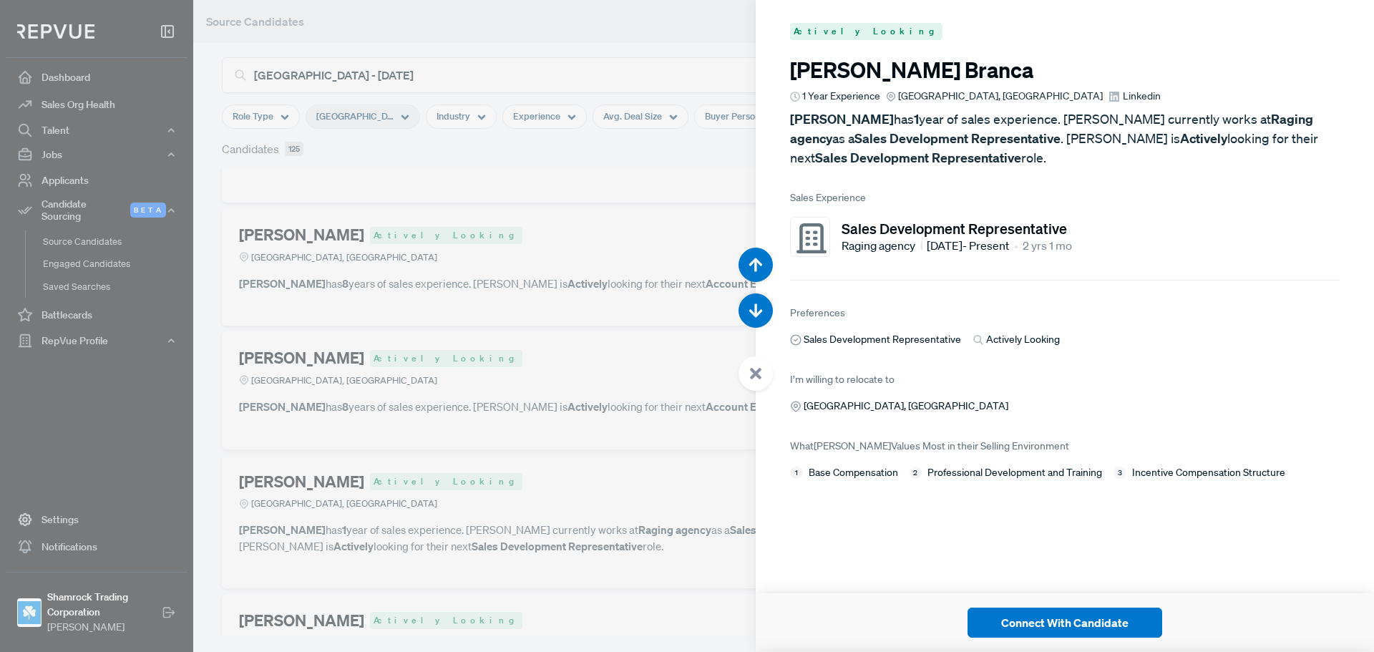
click at [1123, 98] on span "Linkedin" at bounding box center [1142, 96] width 38 height 15
click at [763, 314] on button "button" at bounding box center [755, 310] width 34 height 34
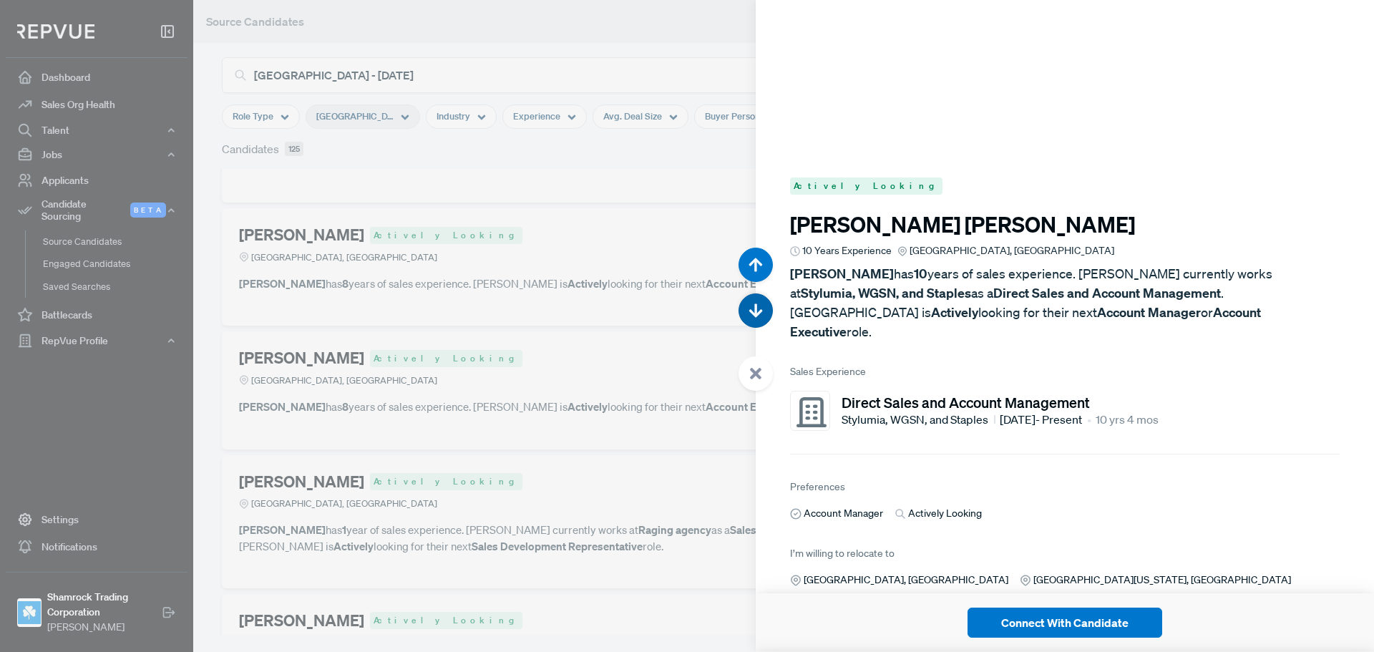
scroll to position [59318, 0]
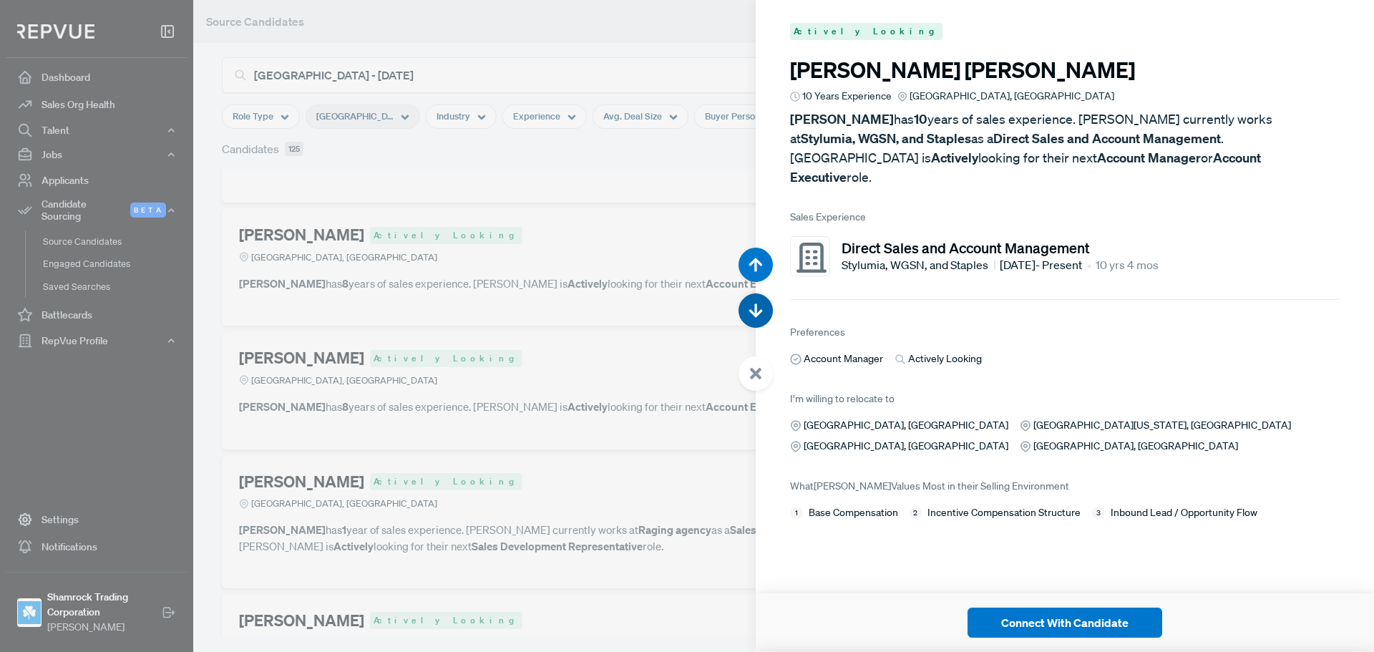
click at [763, 314] on button "button" at bounding box center [755, 310] width 34 height 34
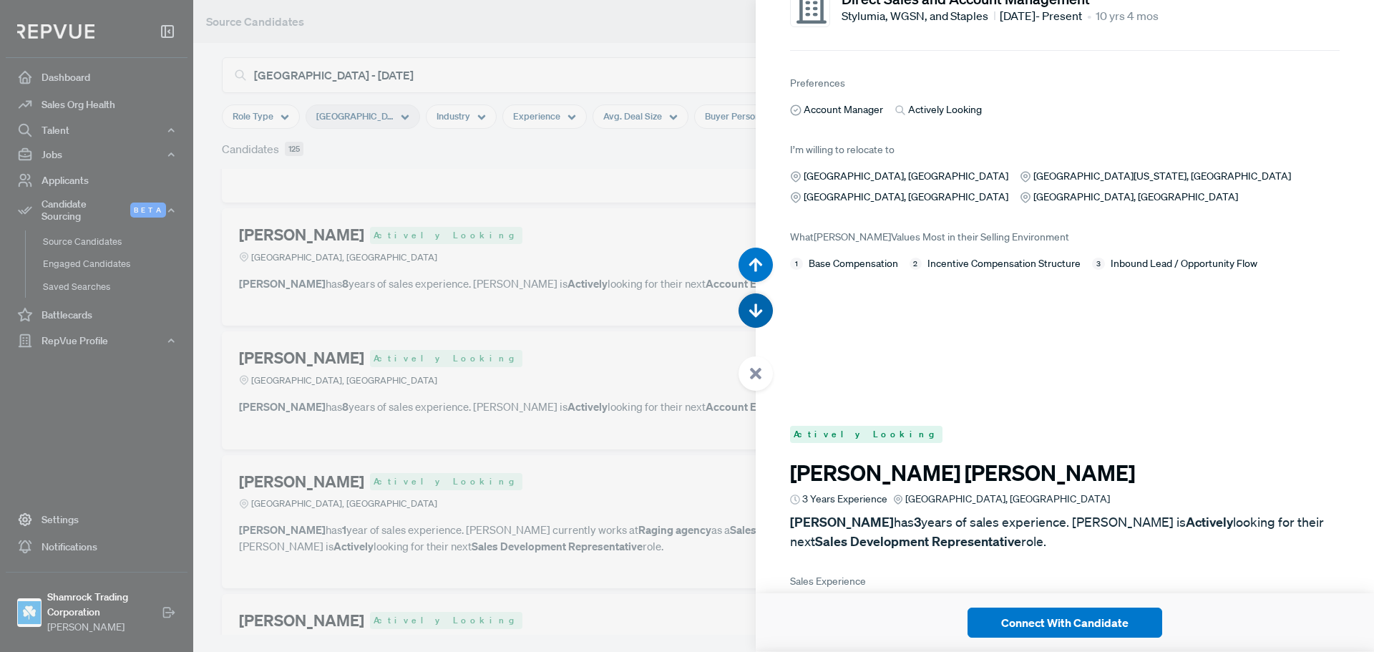
scroll to position [59969, 0]
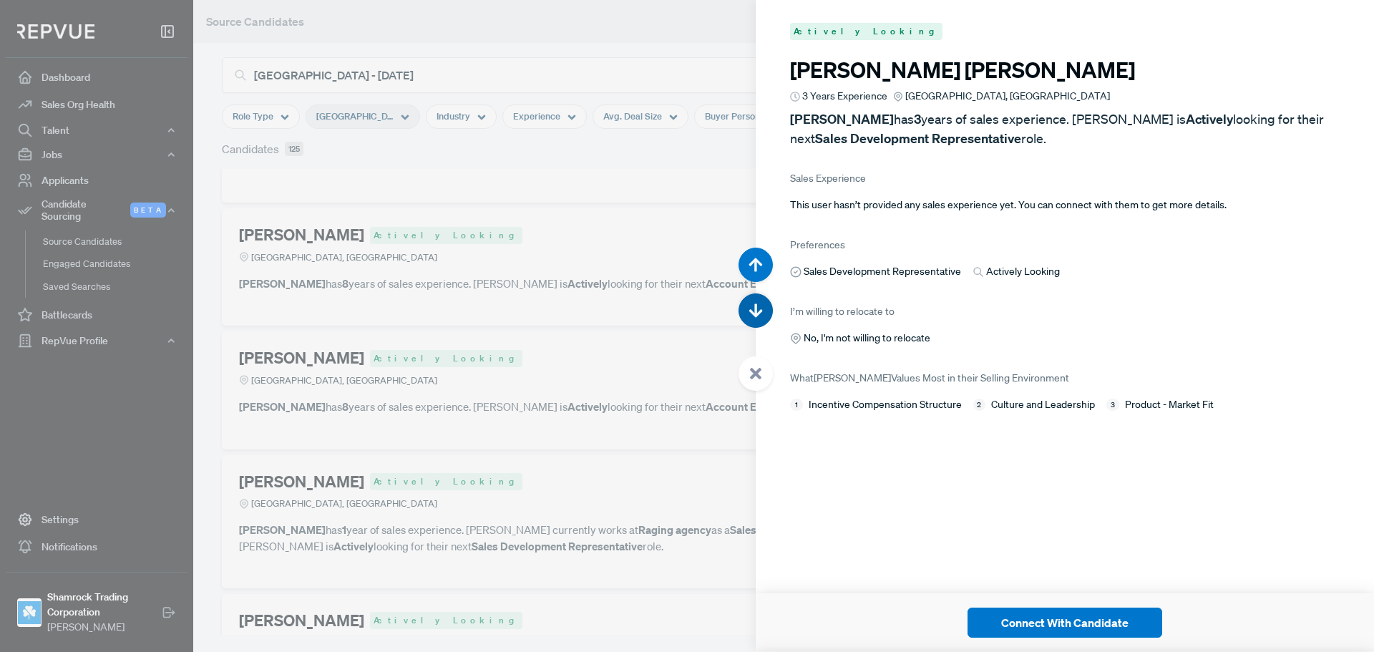
click at [763, 314] on button "button" at bounding box center [755, 310] width 34 height 34
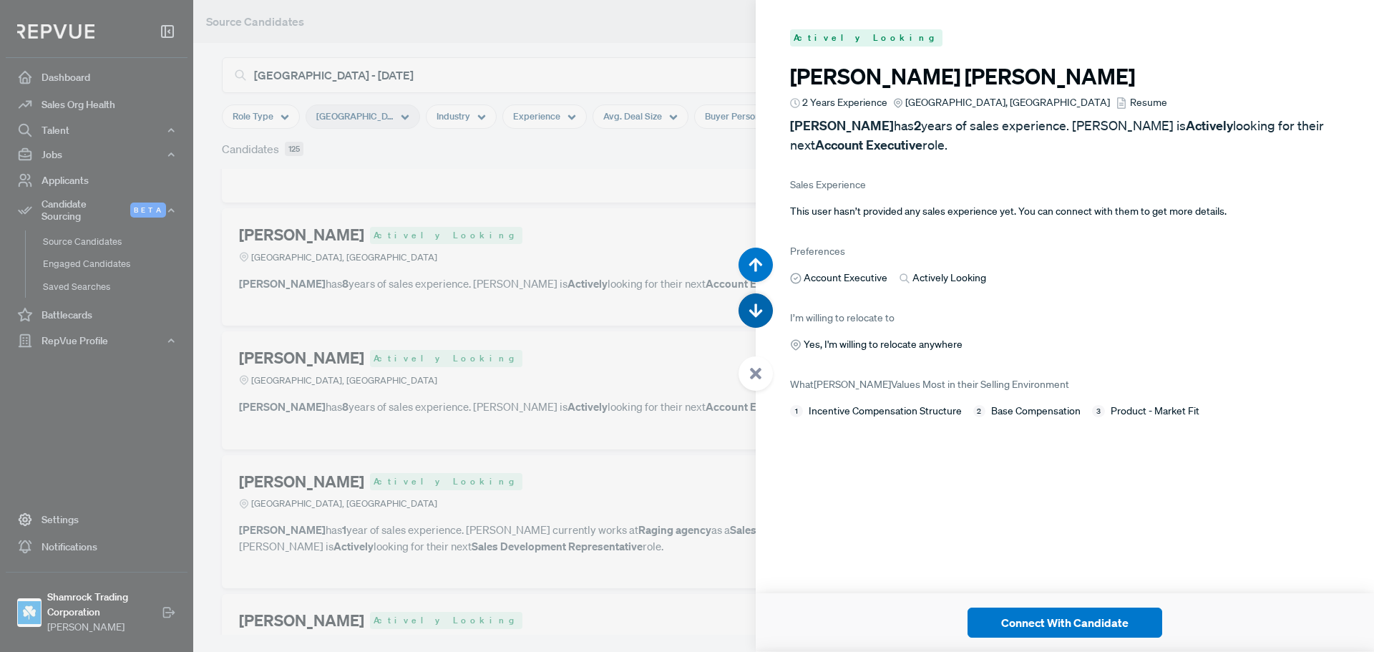
scroll to position [60621, 0]
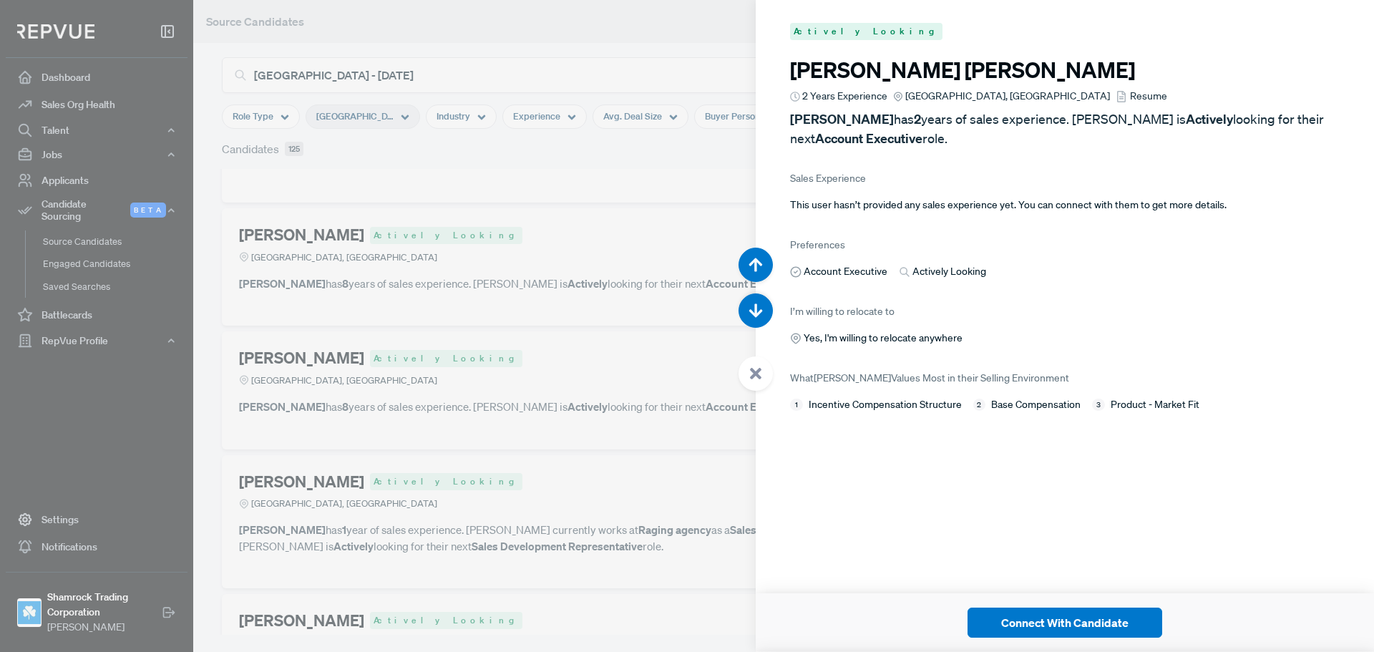
click at [1130, 90] on span "Resume" at bounding box center [1148, 96] width 37 height 15
click at [758, 313] on use "button" at bounding box center [756, 311] width 14 height 14
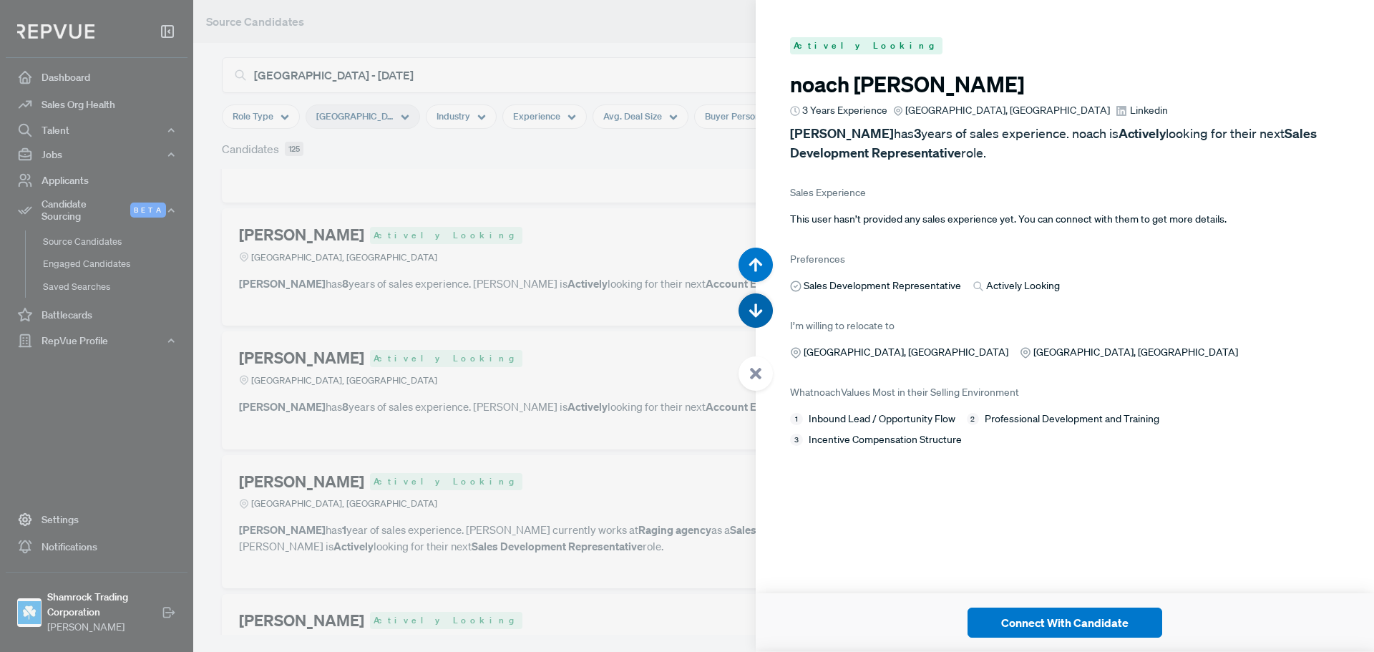
scroll to position [61273, 0]
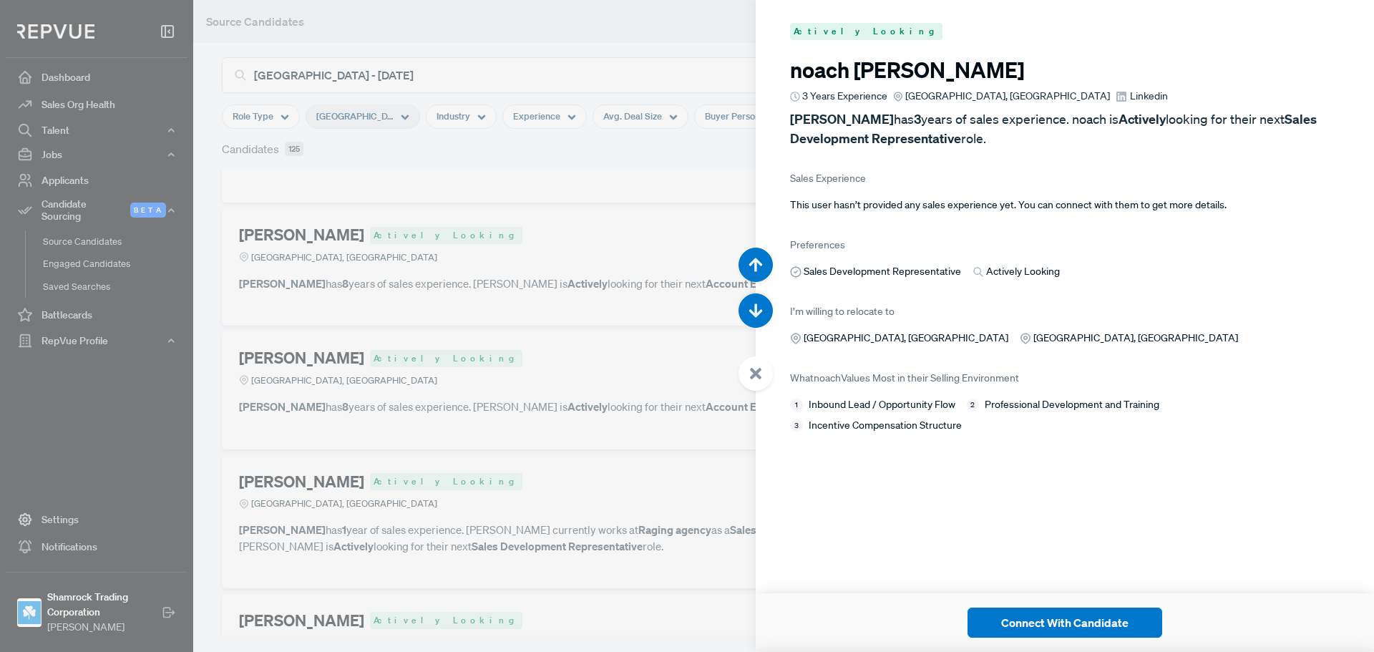
click span "Linkedin"
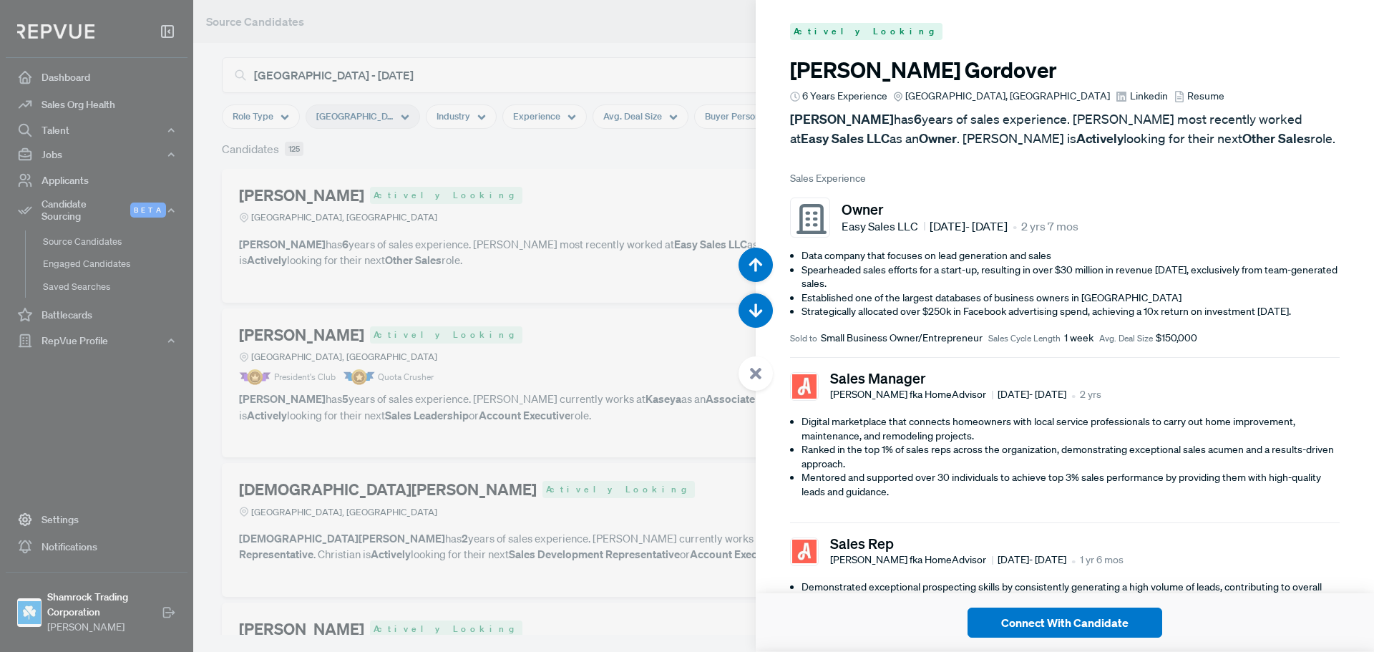
scroll to position [61273, 0]
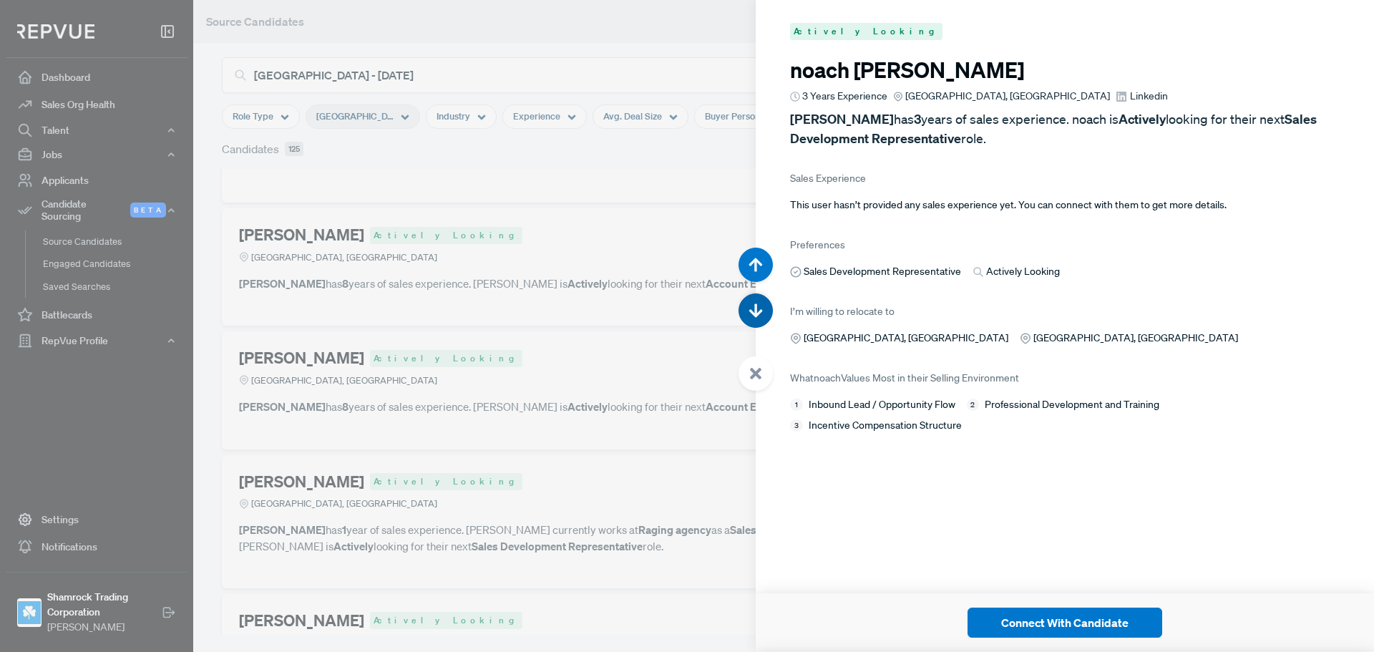
click at [758, 308] on icon "button" at bounding box center [755, 311] width 14 height 14
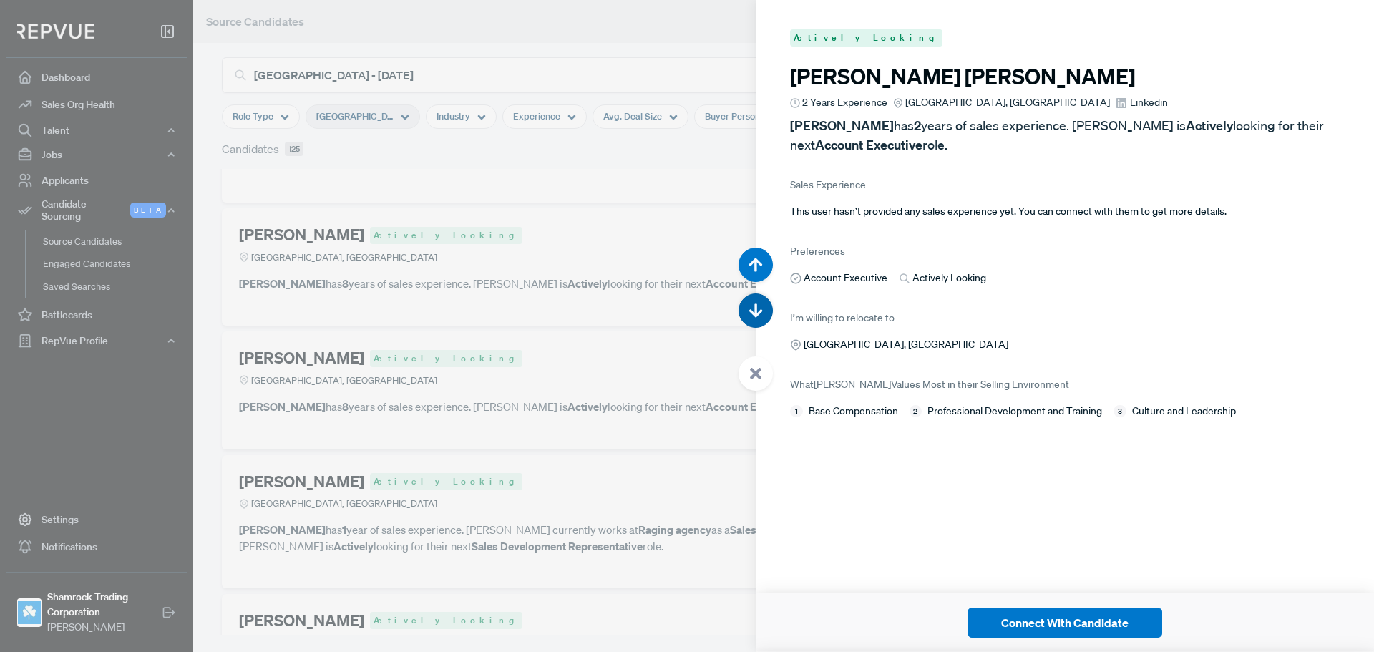
scroll to position [61925, 0]
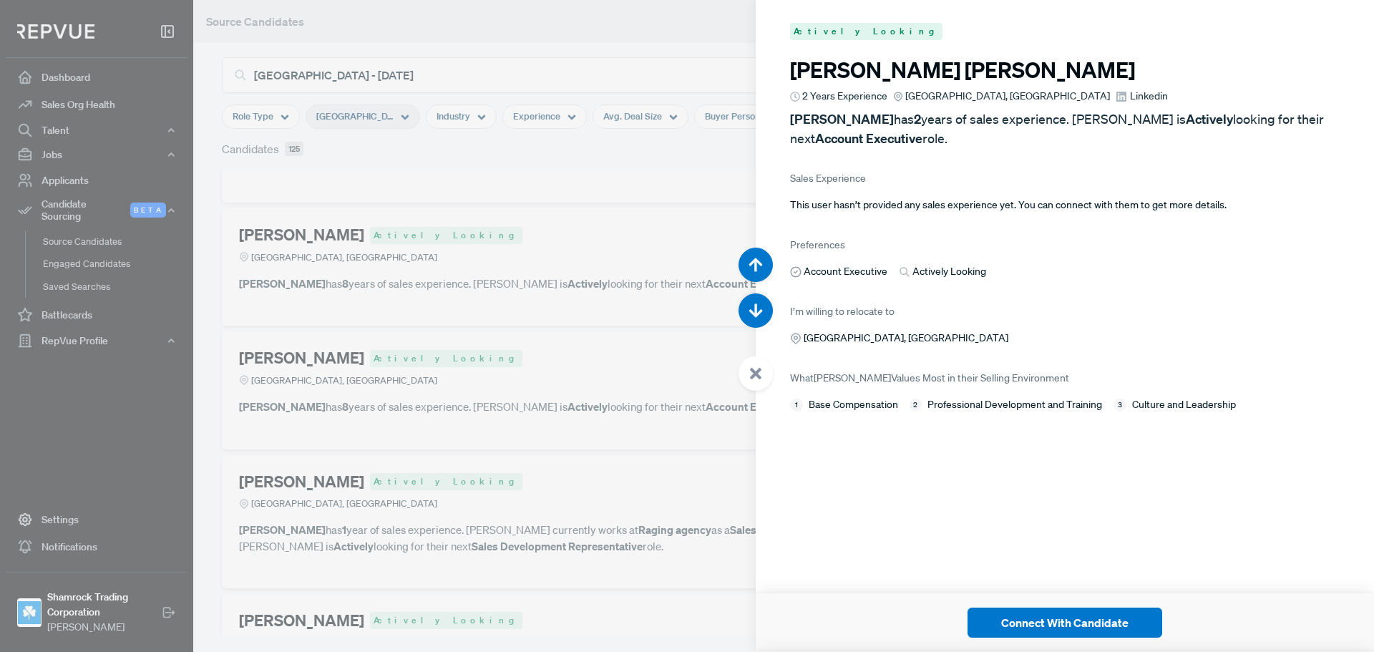
click at [1130, 102] on span "Linkedin" at bounding box center [1149, 96] width 38 height 15
click at [760, 306] on icon "button" at bounding box center [755, 311] width 14 height 14
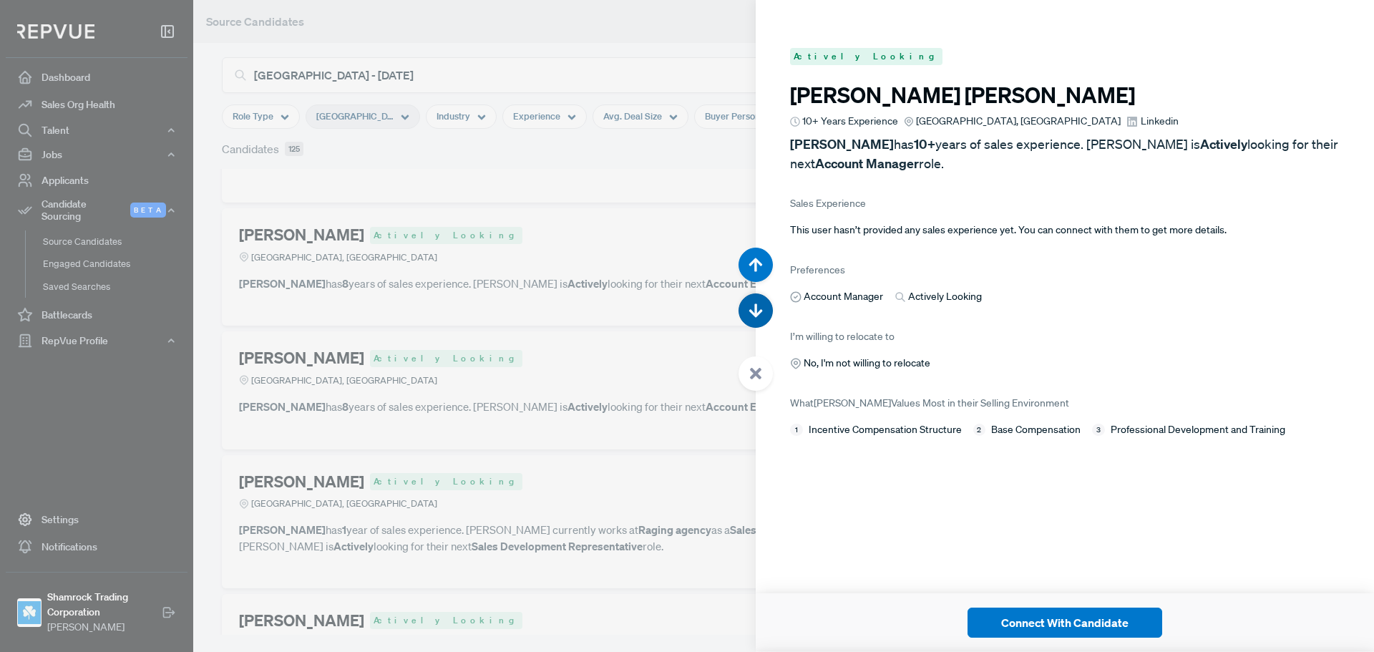
scroll to position [62577, 0]
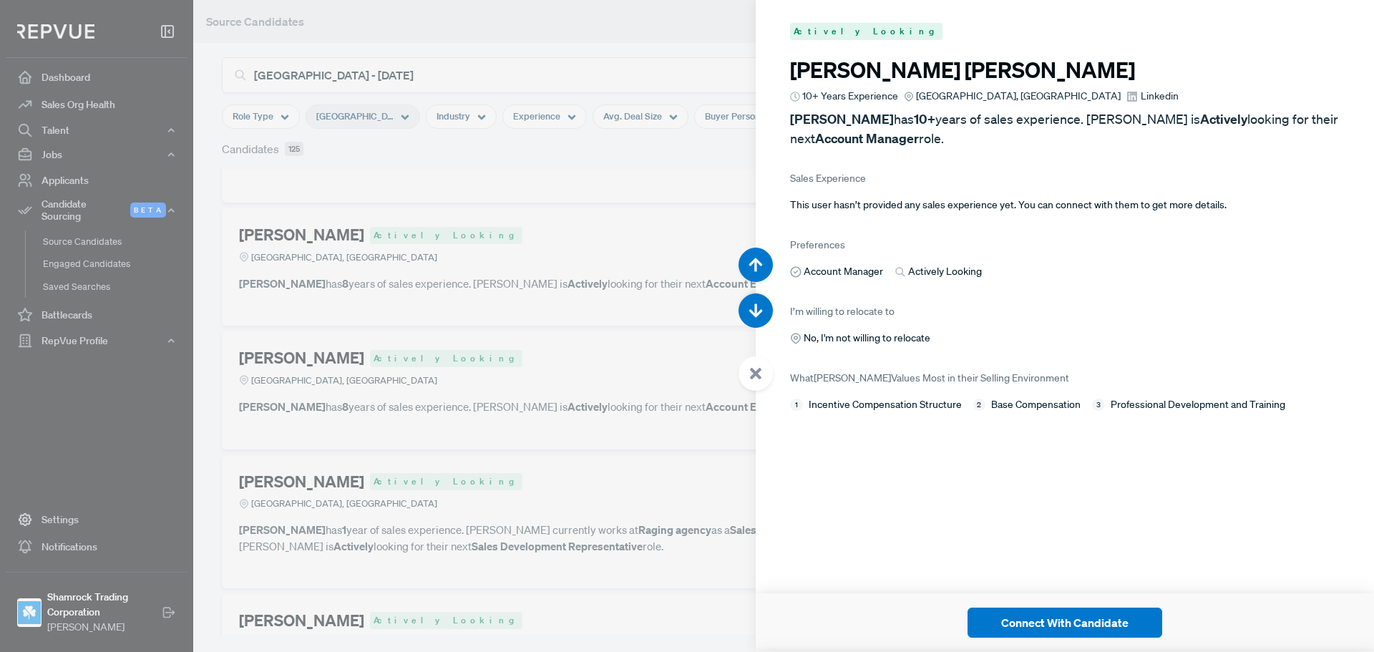
click at [1141, 94] on span "Linkedin" at bounding box center [1160, 96] width 38 height 15
click at [757, 308] on icon "button" at bounding box center [755, 311] width 14 height 14
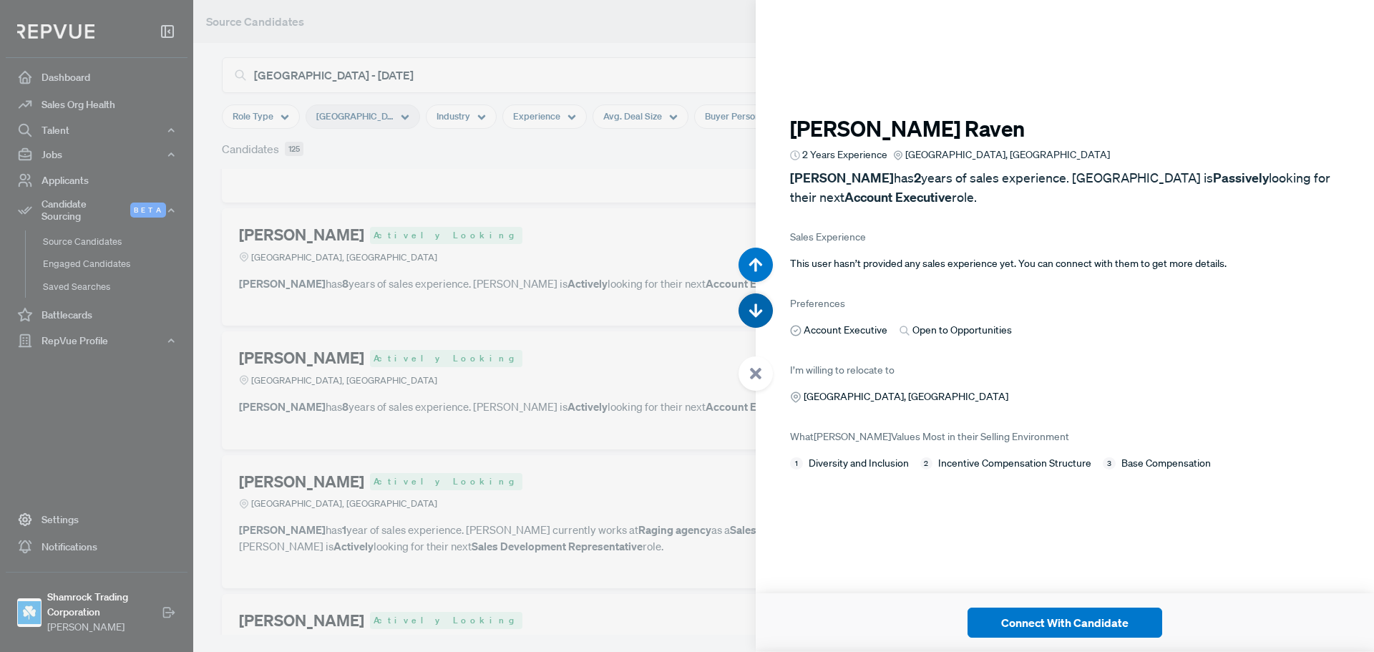
scroll to position [63229, 0]
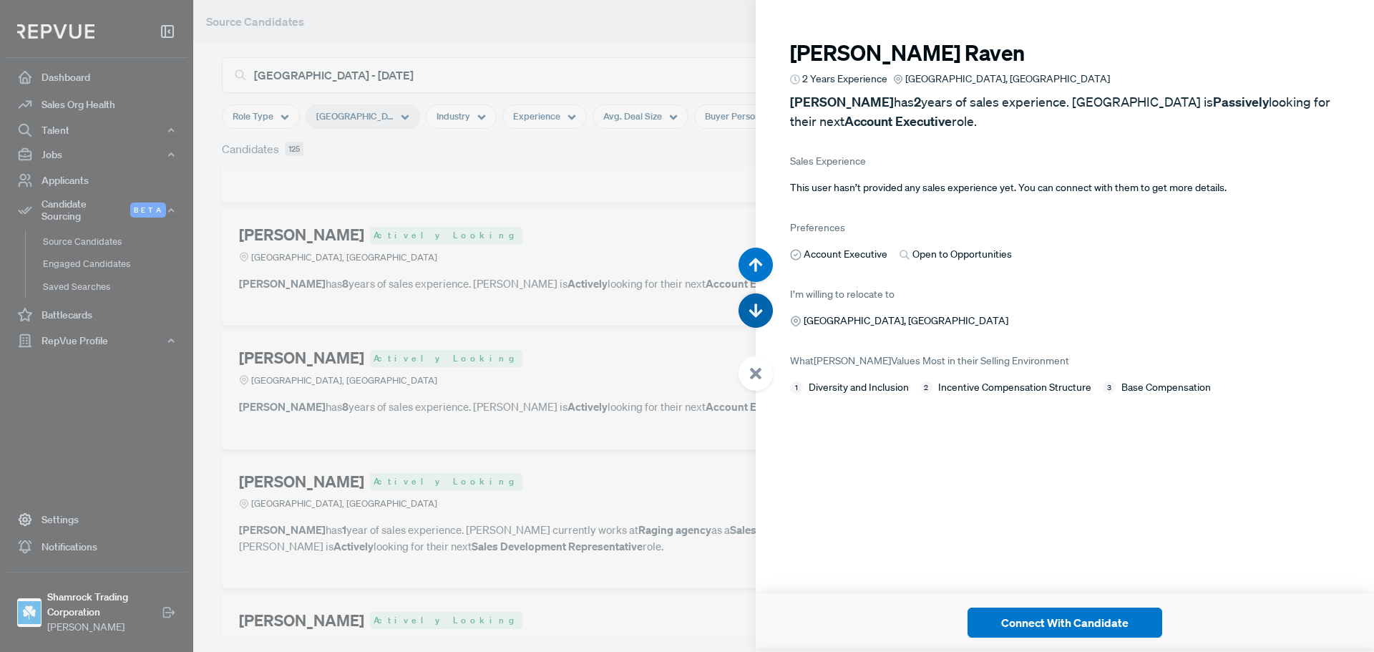
click at [760, 309] on icon "button" at bounding box center [755, 311] width 14 height 14
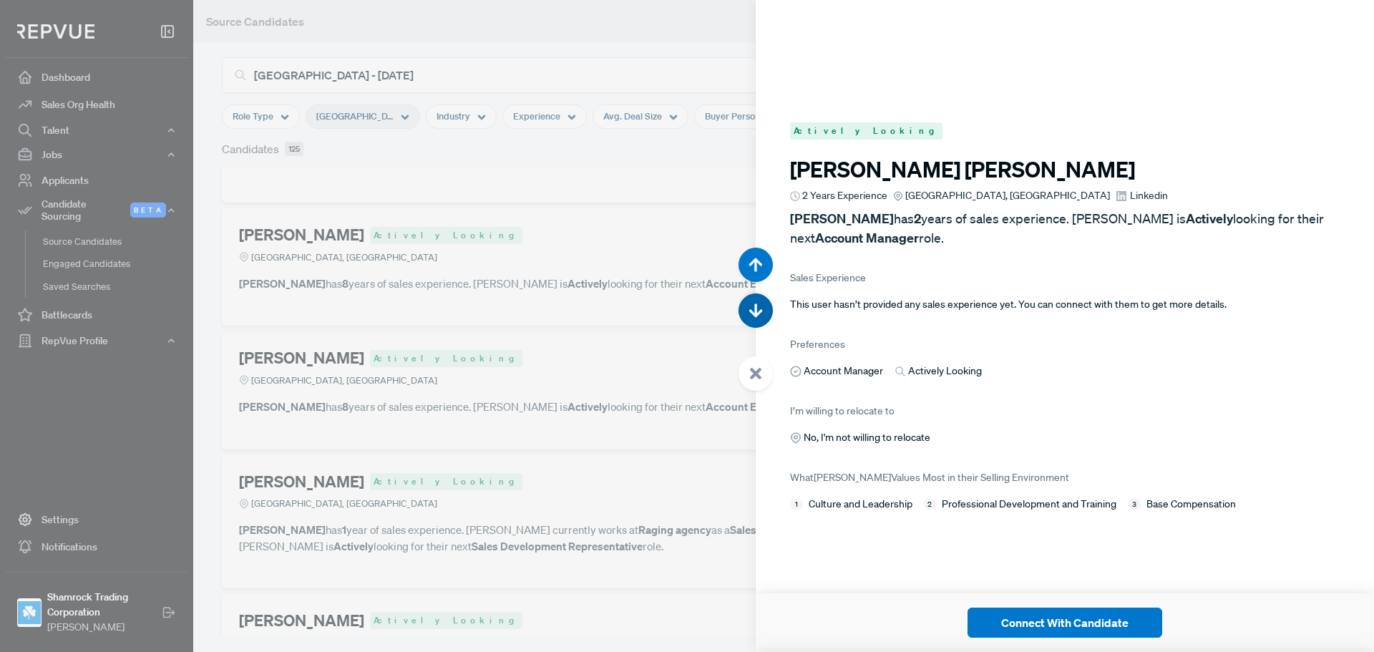
scroll to position [63880, 0]
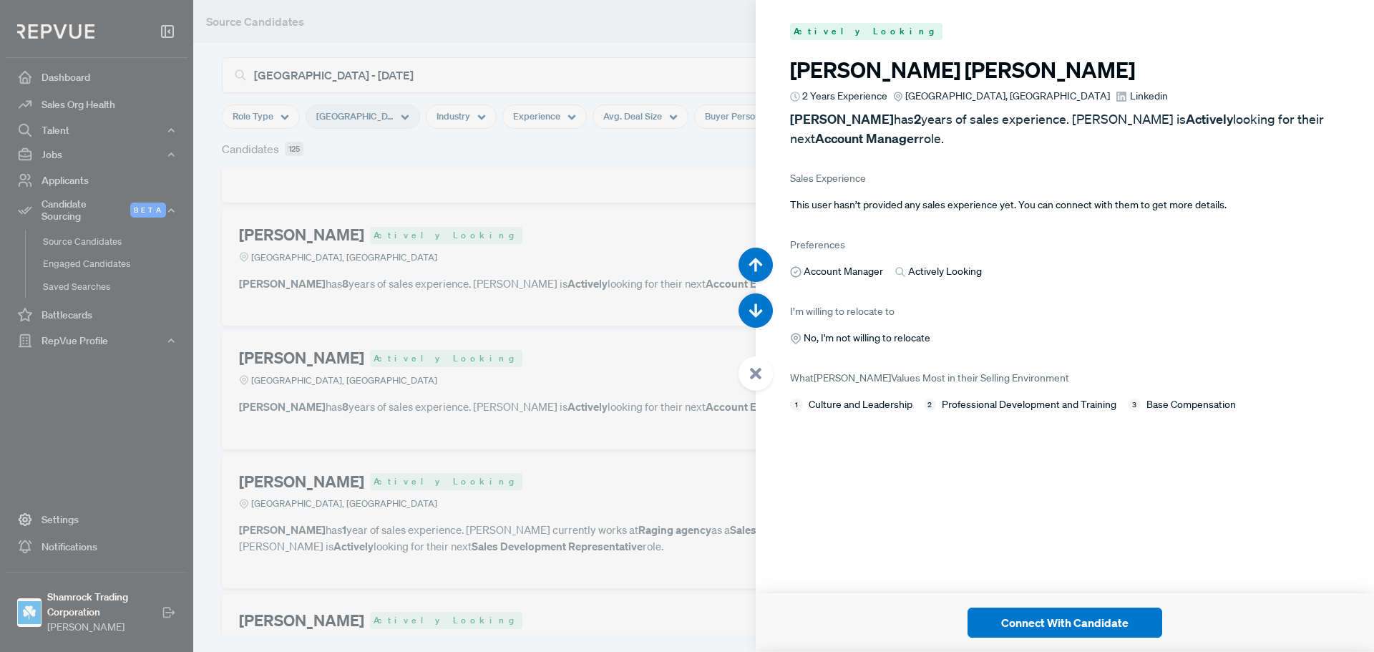
click at [1130, 94] on span "Linkedin" at bounding box center [1149, 96] width 38 height 15
click at [756, 304] on use "button" at bounding box center [756, 311] width 14 height 14
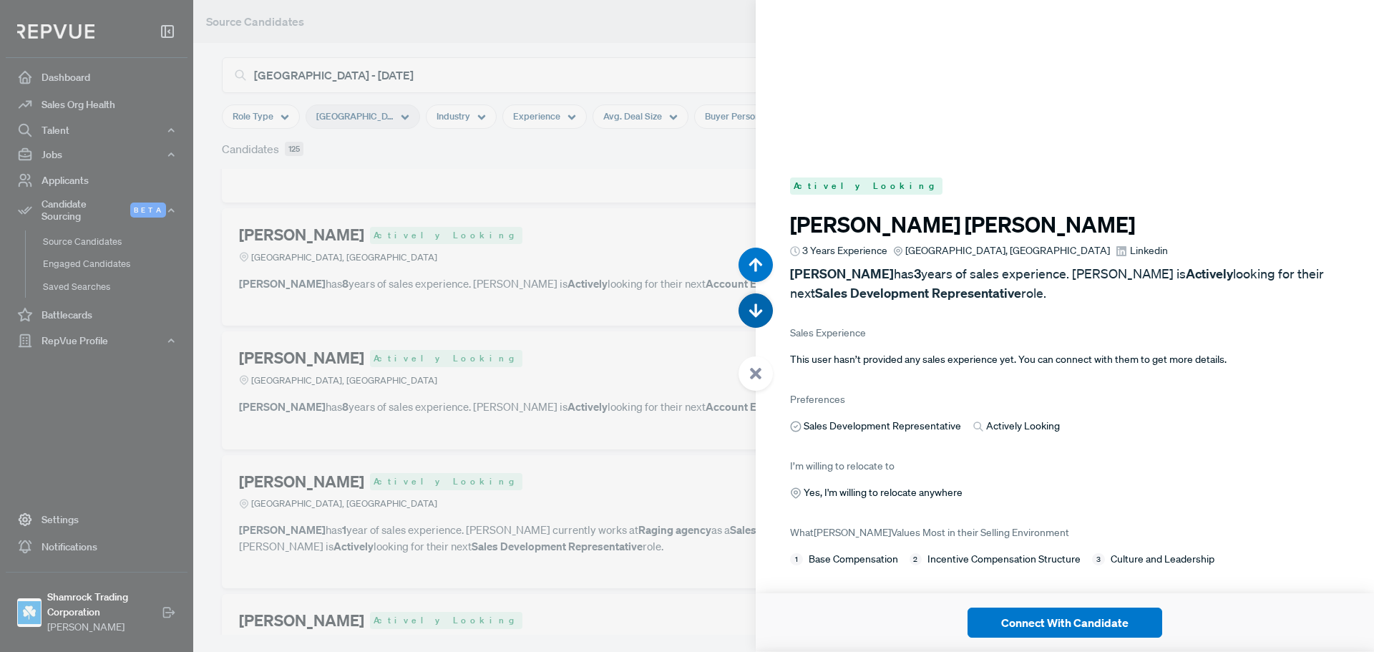
scroll to position [64532, 0]
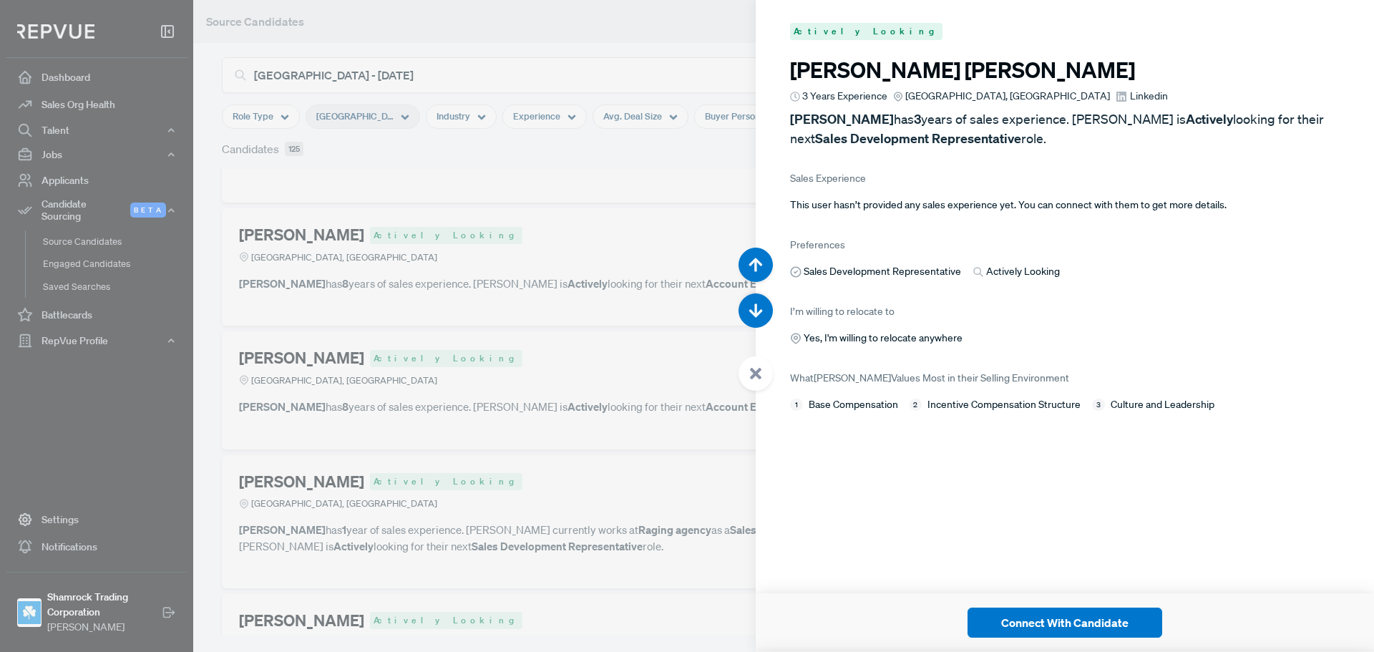
click at [1130, 99] on span "Linkedin" at bounding box center [1149, 96] width 38 height 15
click at [760, 309] on icon "button" at bounding box center [755, 311] width 14 height 14
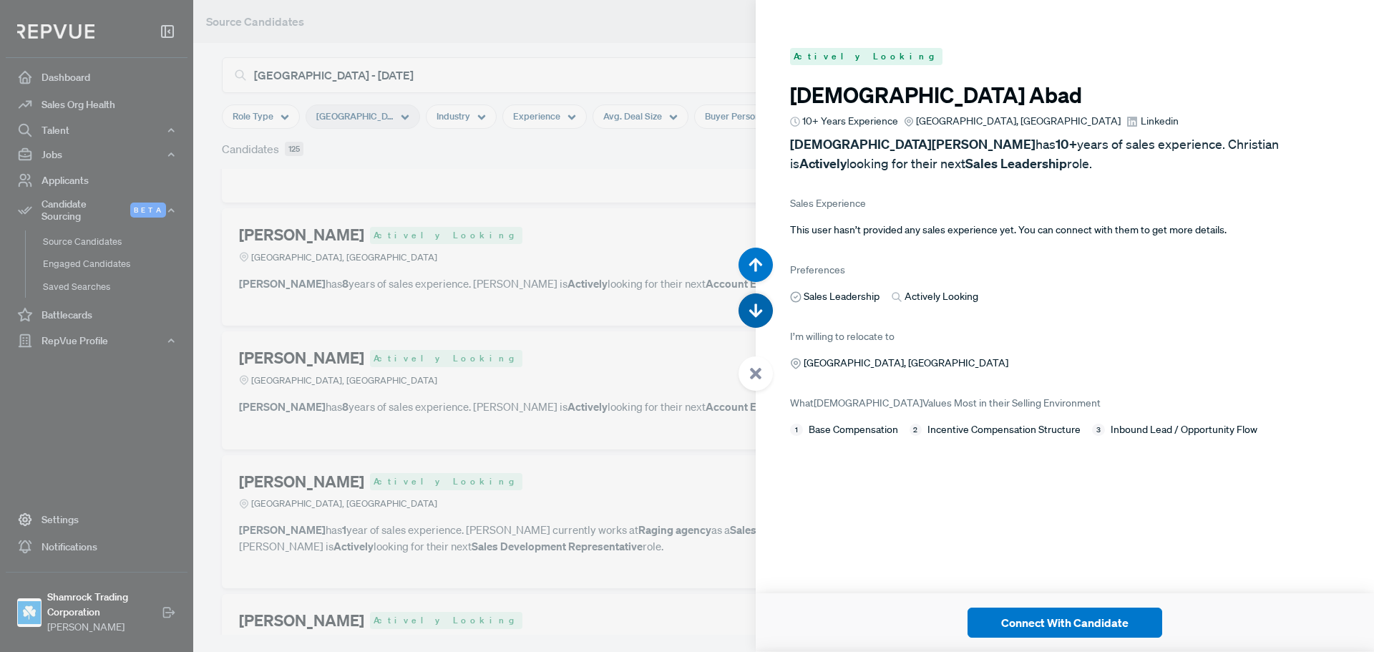
scroll to position [65184, 0]
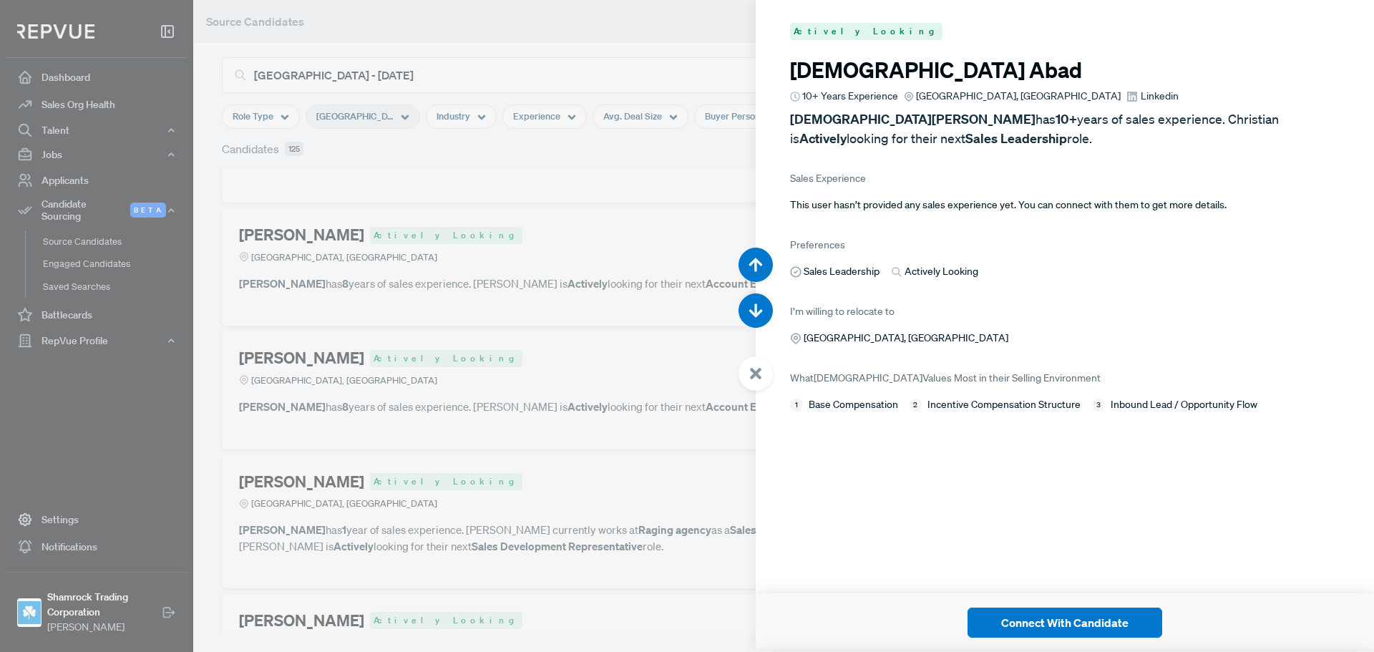
click at [1141, 99] on span "Linkedin" at bounding box center [1160, 96] width 38 height 15
click at [763, 305] on button "button" at bounding box center [755, 310] width 34 height 34
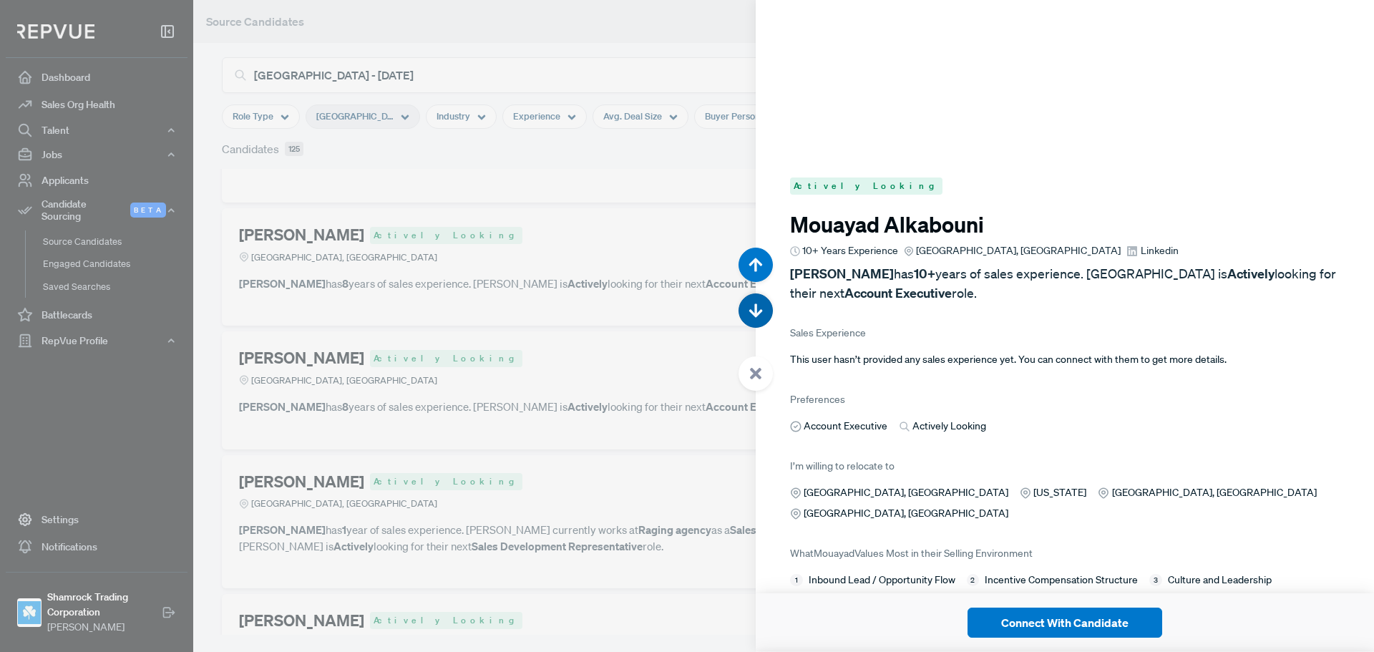
scroll to position [65836, 0]
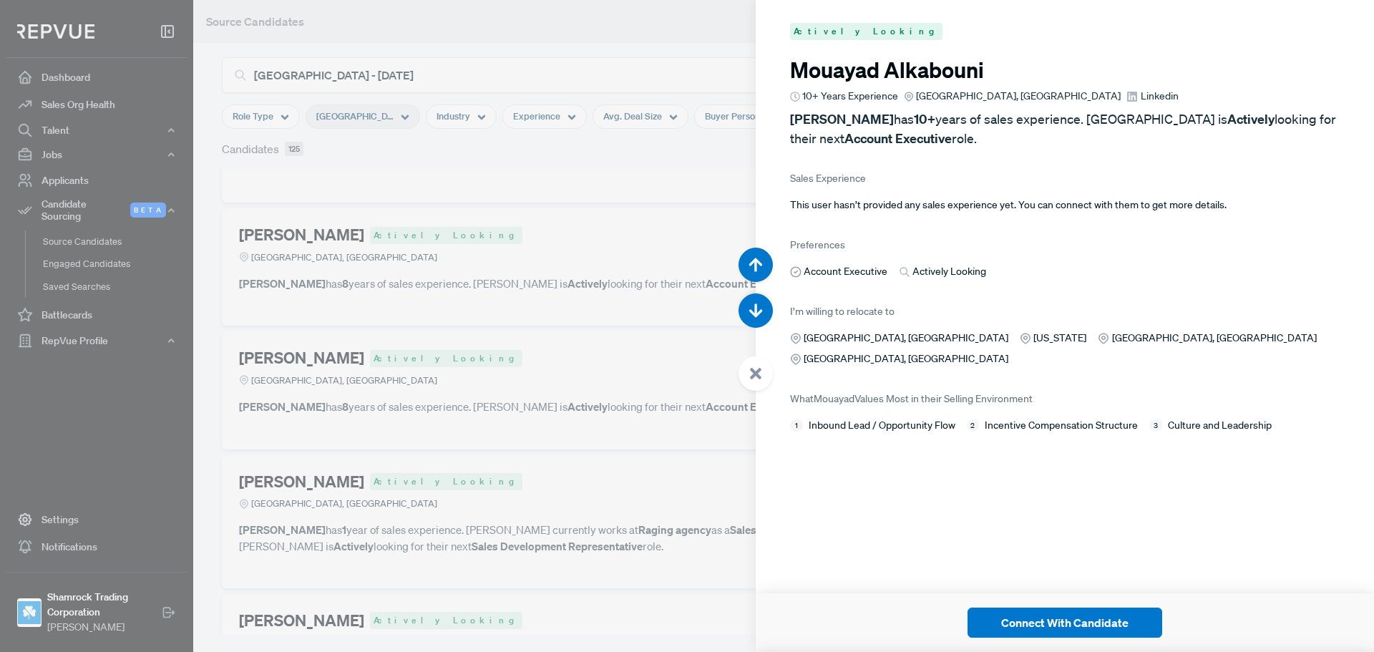
click at [1048, 86] on article "Mouayad Alkabouni 10+ Years Experience Greater Miami Area, FL Linkedin Mouayad …" at bounding box center [1065, 102] width 550 height 91
click at [1141, 94] on span "Linkedin" at bounding box center [1160, 96] width 38 height 15
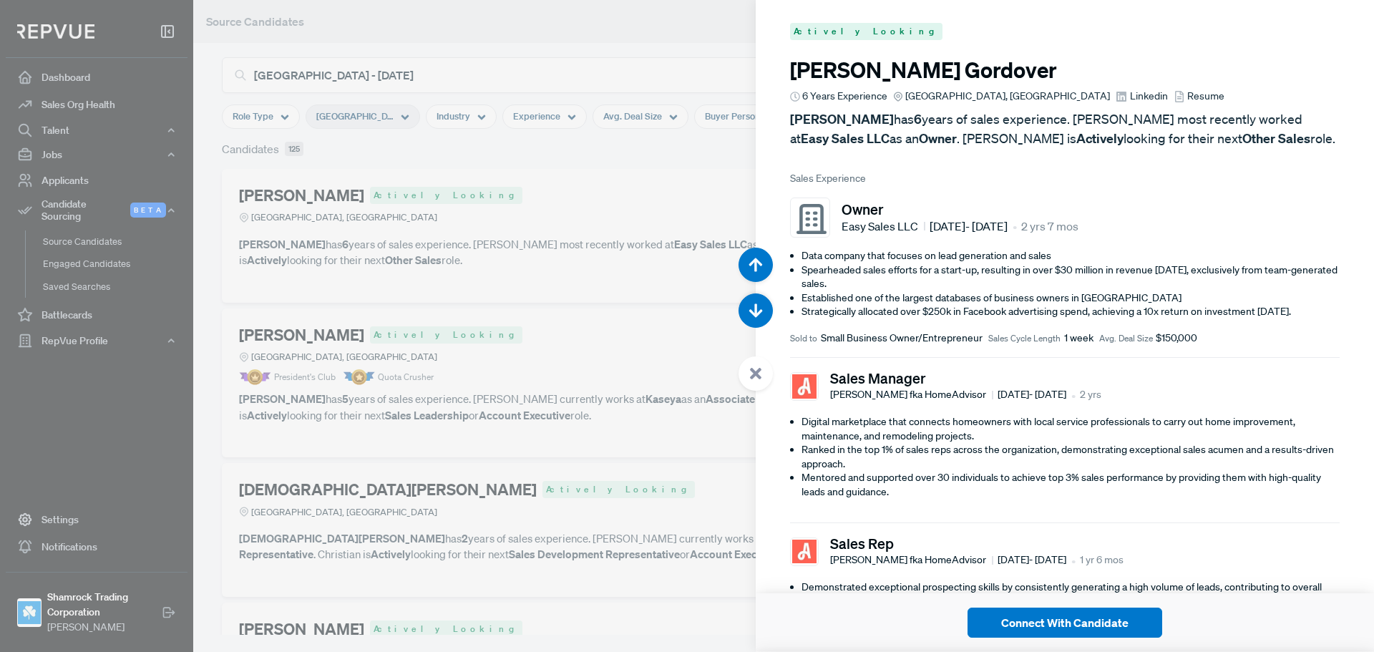
scroll to position [65836, 0]
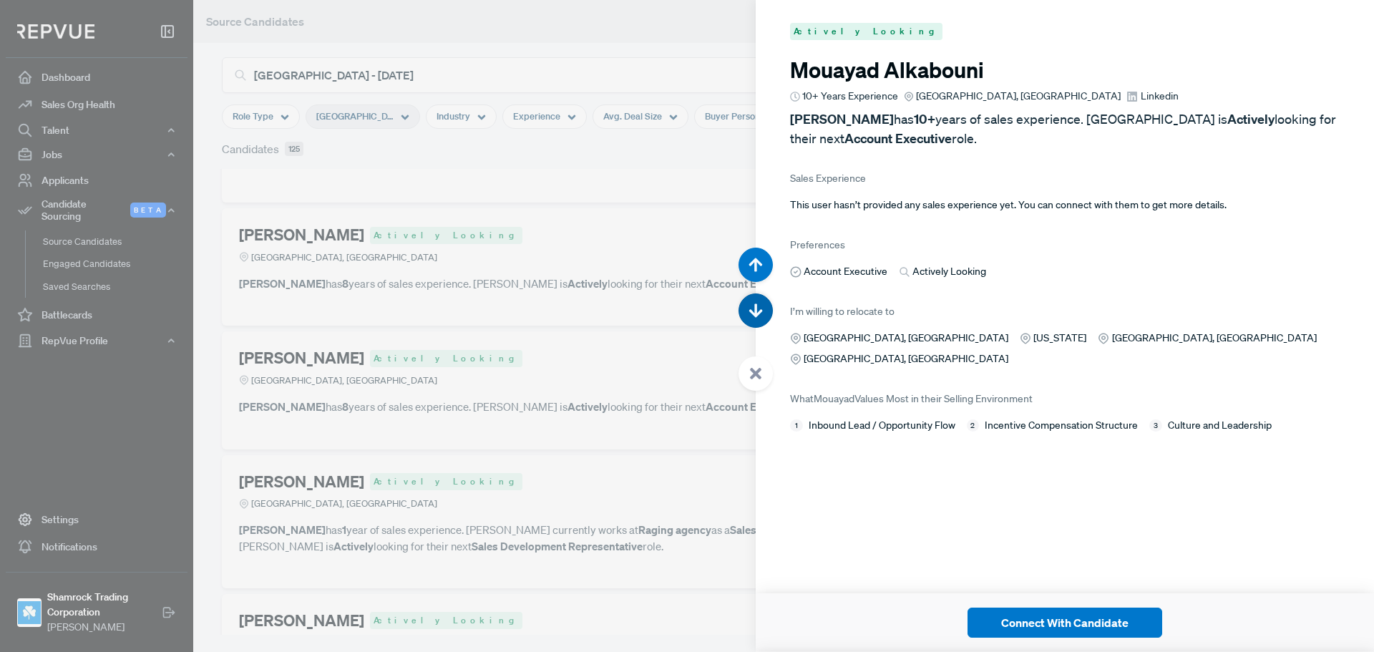
click at [750, 306] on icon "button" at bounding box center [755, 311] width 14 height 14
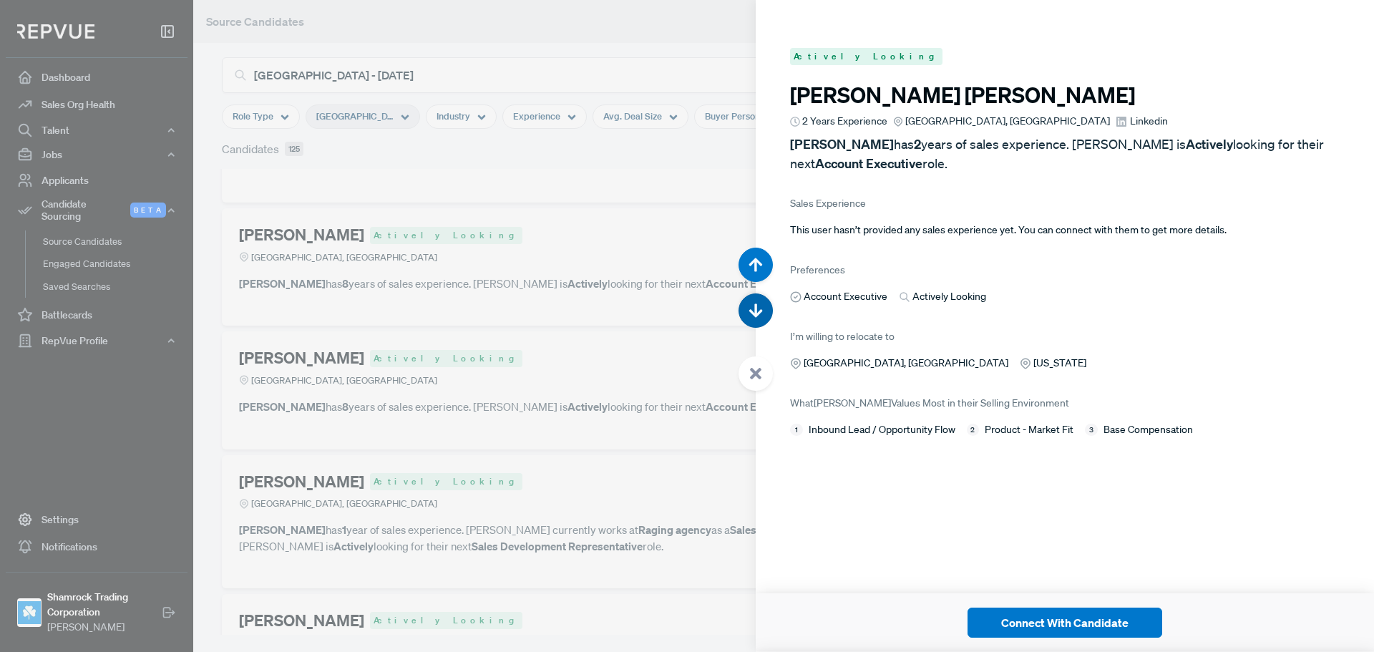
scroll to position [66488, 0]
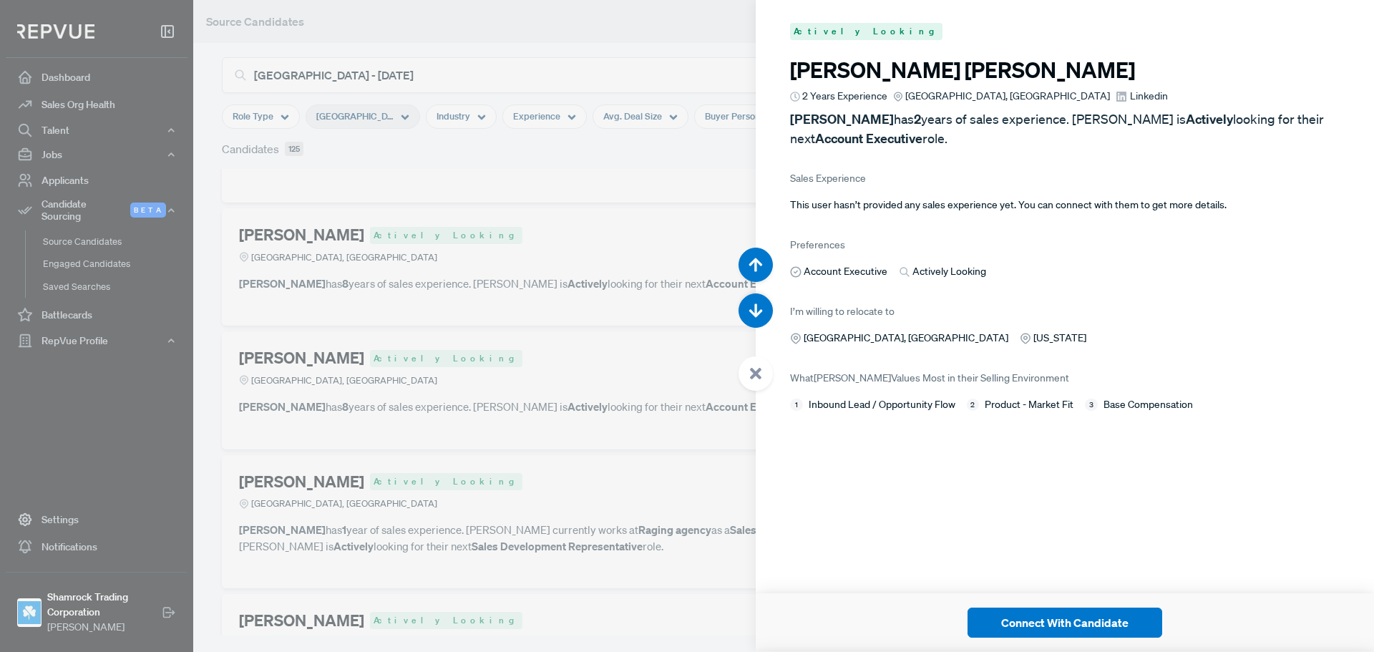
click at [1115, 97] on icon at bounding box center [1120, 96] width 11 height 11
click at [757, 316] on use "button" at bounding box center [756, 311] width 14 height 14
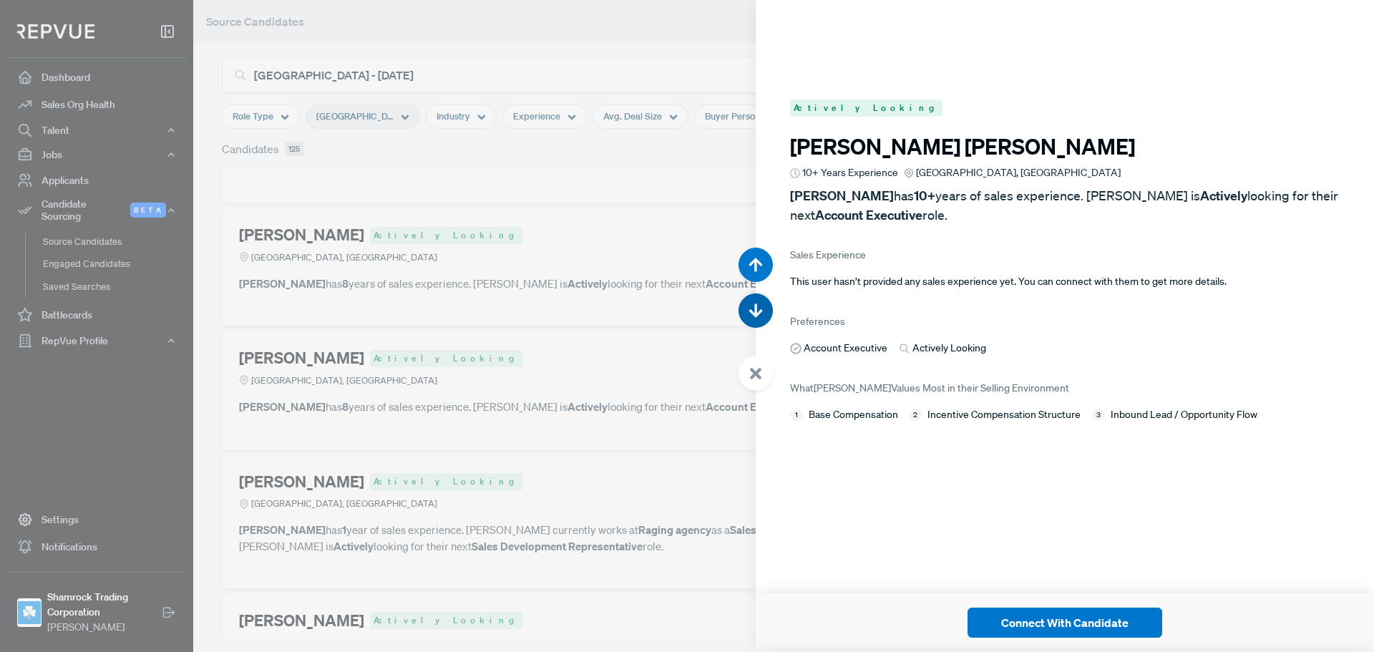
scroll to position [67140, 0]
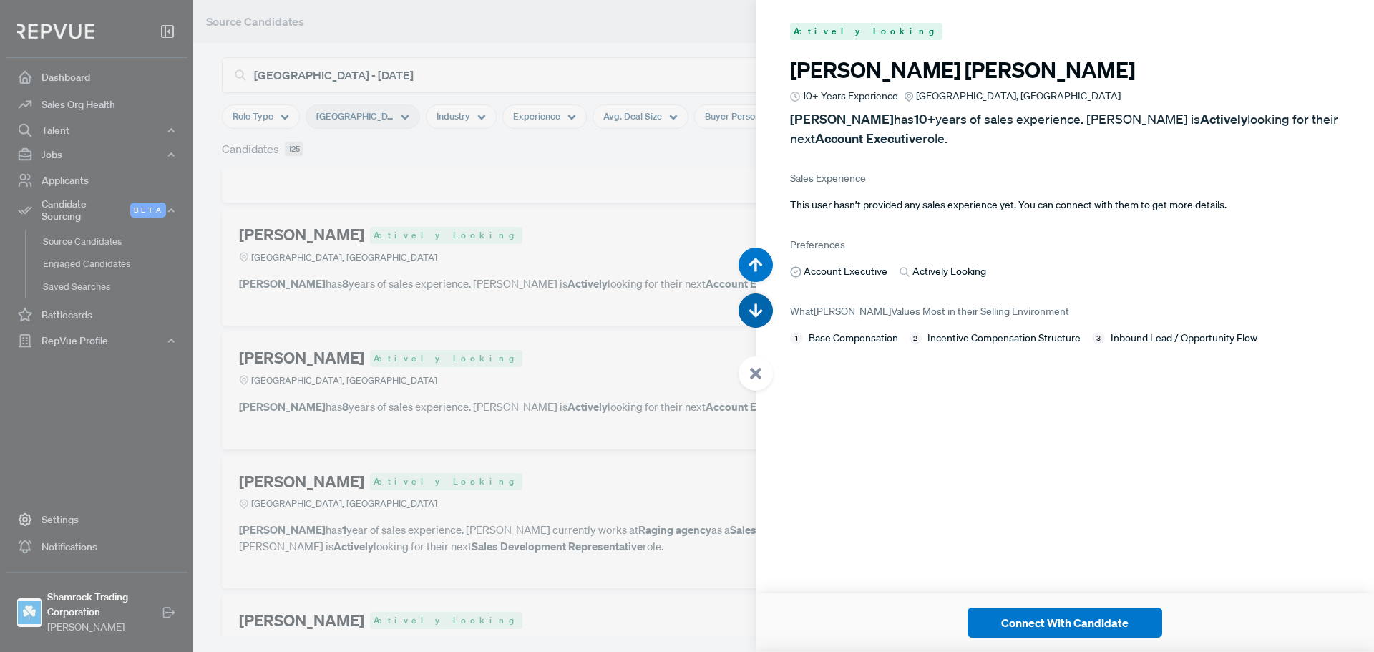
click at [758, 318] on button "button" at bounding box center [755, 310] width 34 height 34
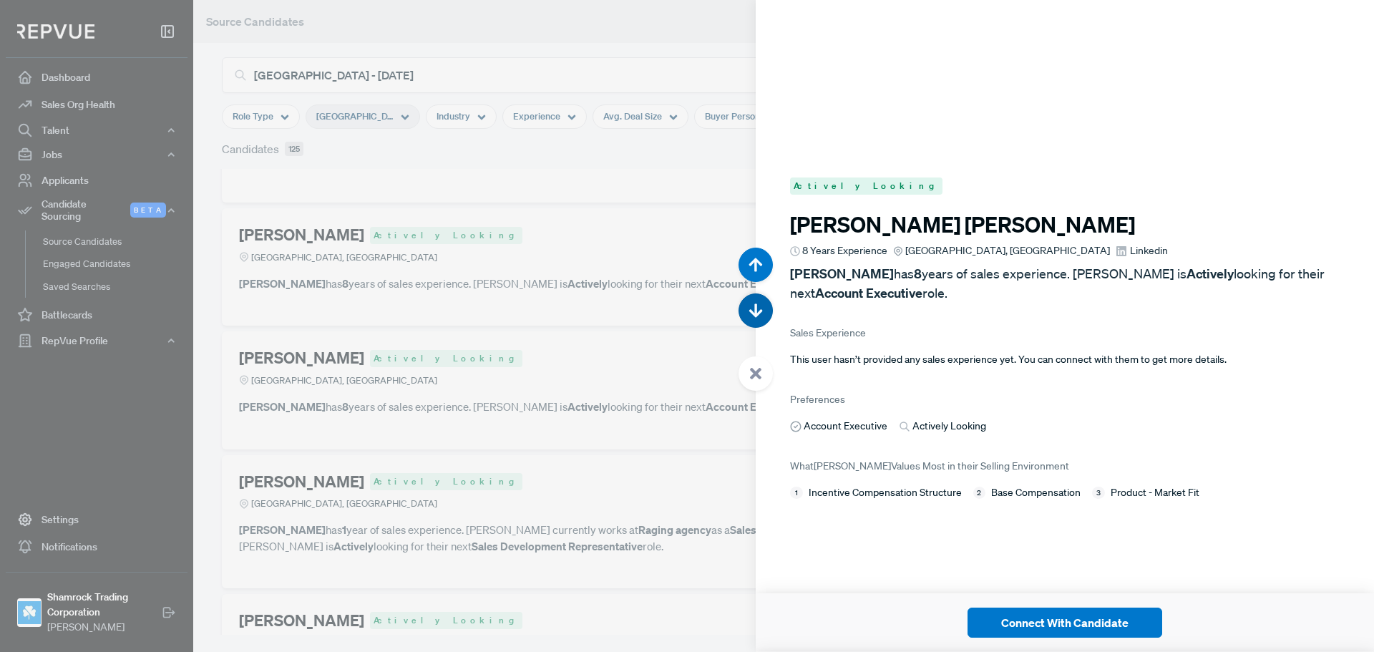
scroll to position [67791, 0]
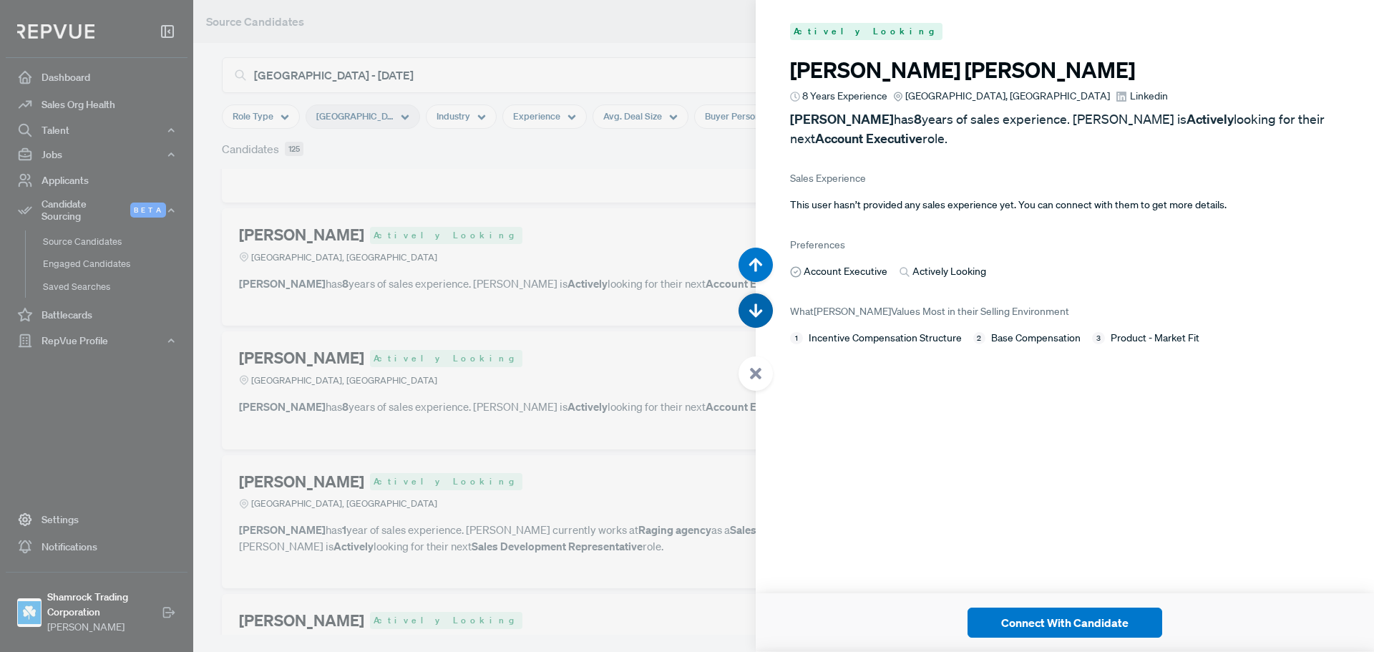
click at [758, 318] on button "button" at bounding box center [755, 310] width 34 height 34
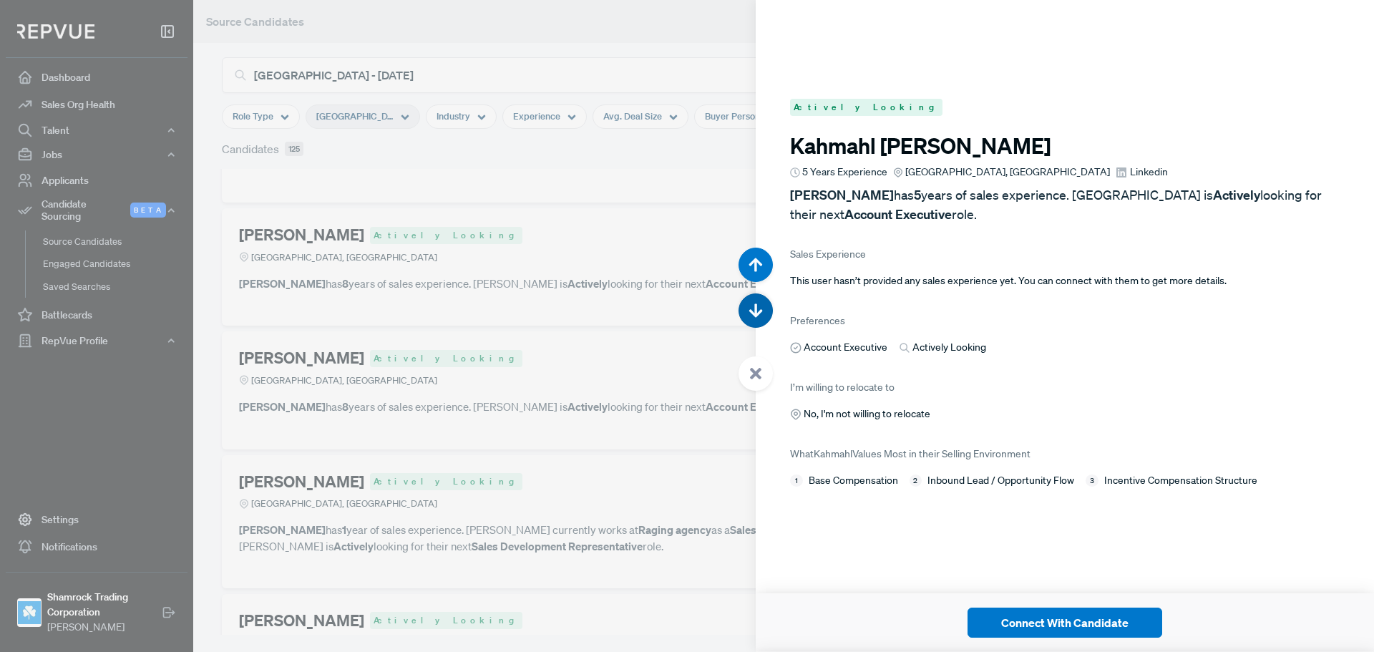
scroll to position [68443, 0]
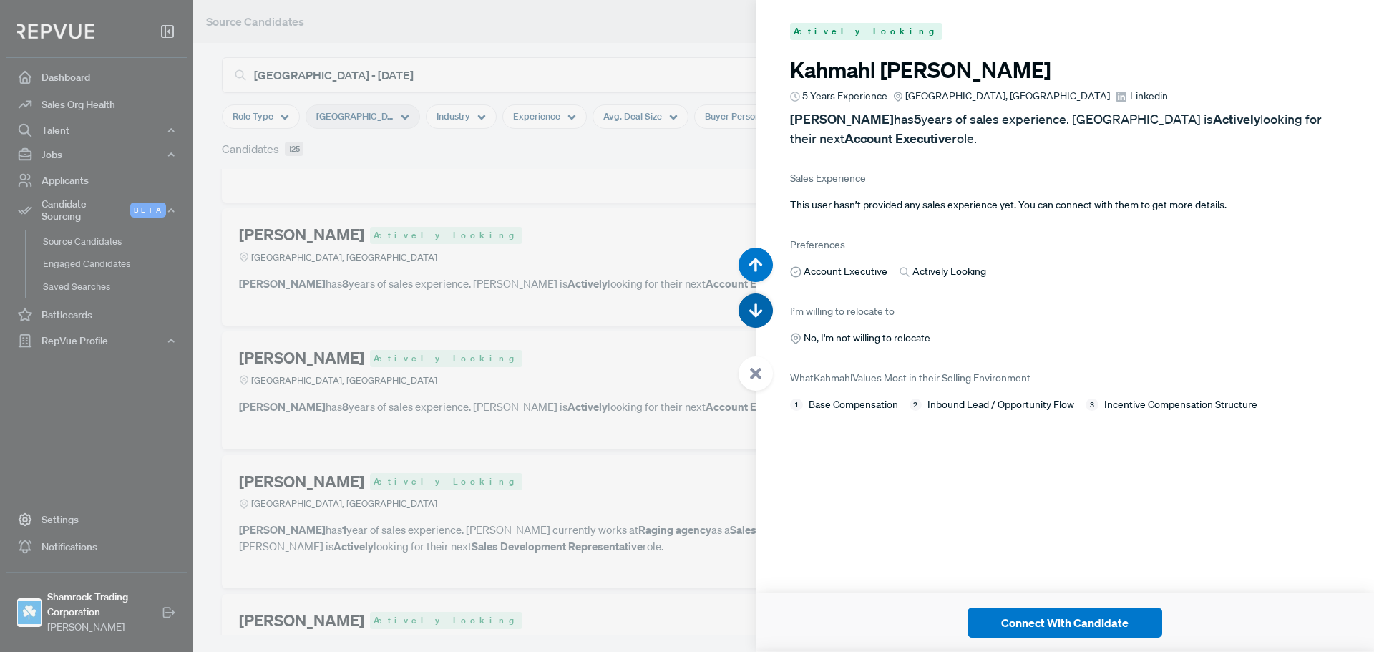
click at [758, 318] on button "button" at bounding box center [755, 310] width 34 height 34
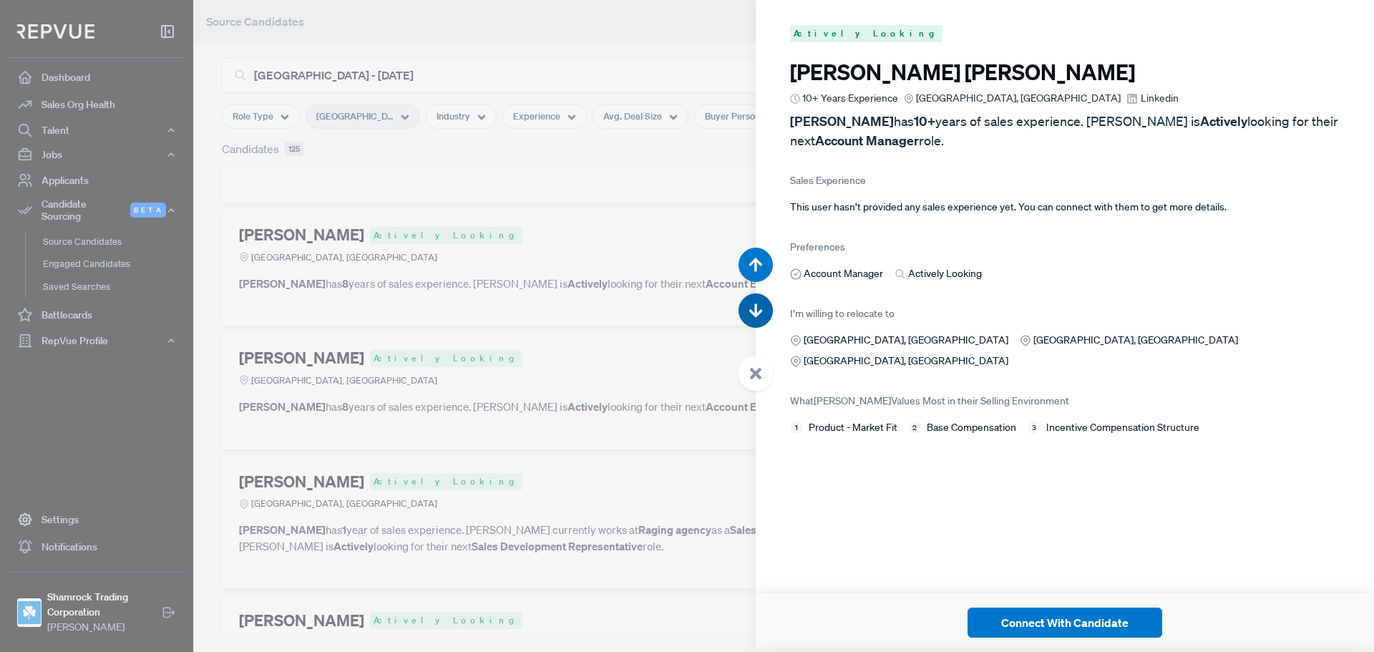
scroll to position [69095, 0]
click at [758, 318] on button "button" at bounding box center [755, 310] width 34 height 34
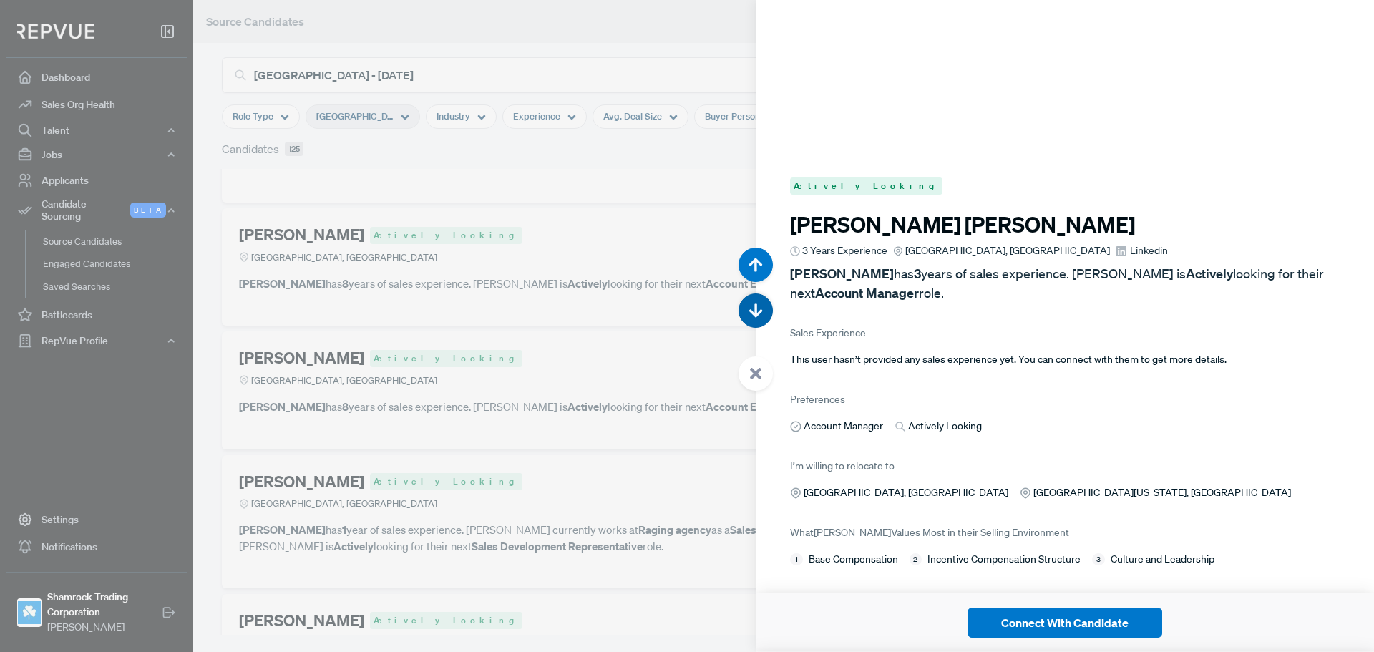
scroll to position [69747, 0]
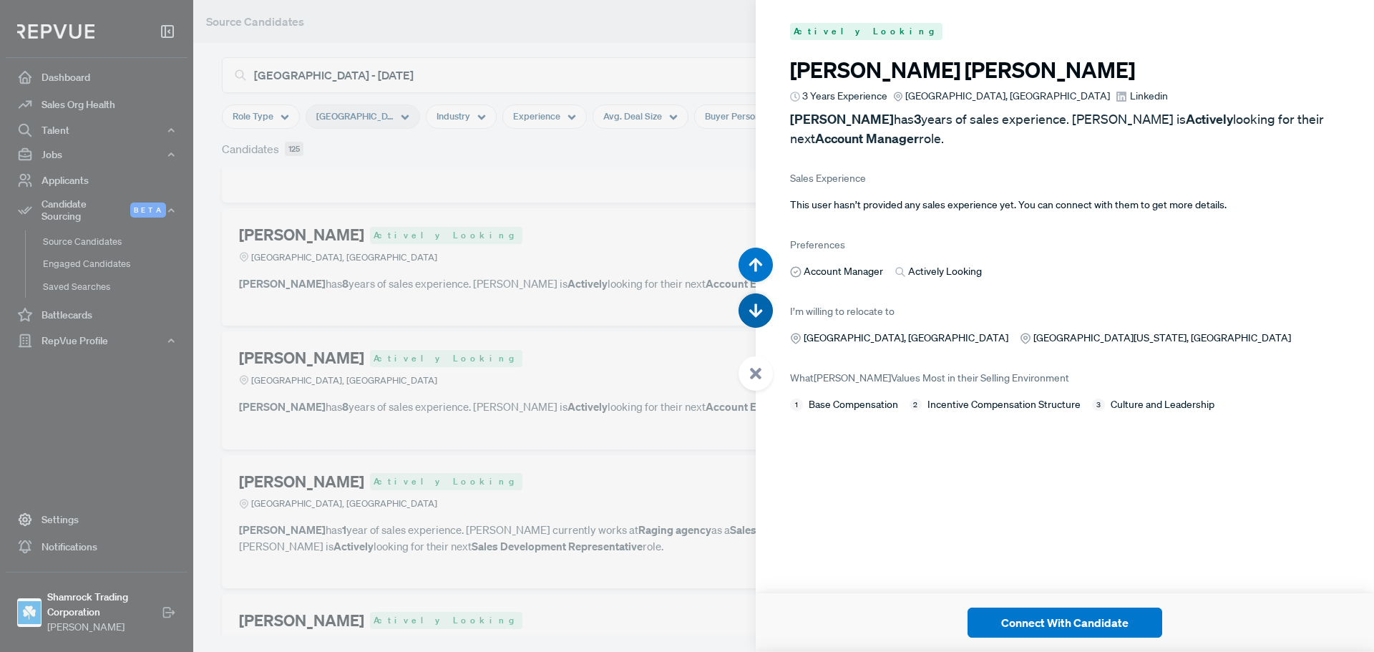
click at [758, 318] on button "button" at bounding box center [755, 310] width 34 height 34
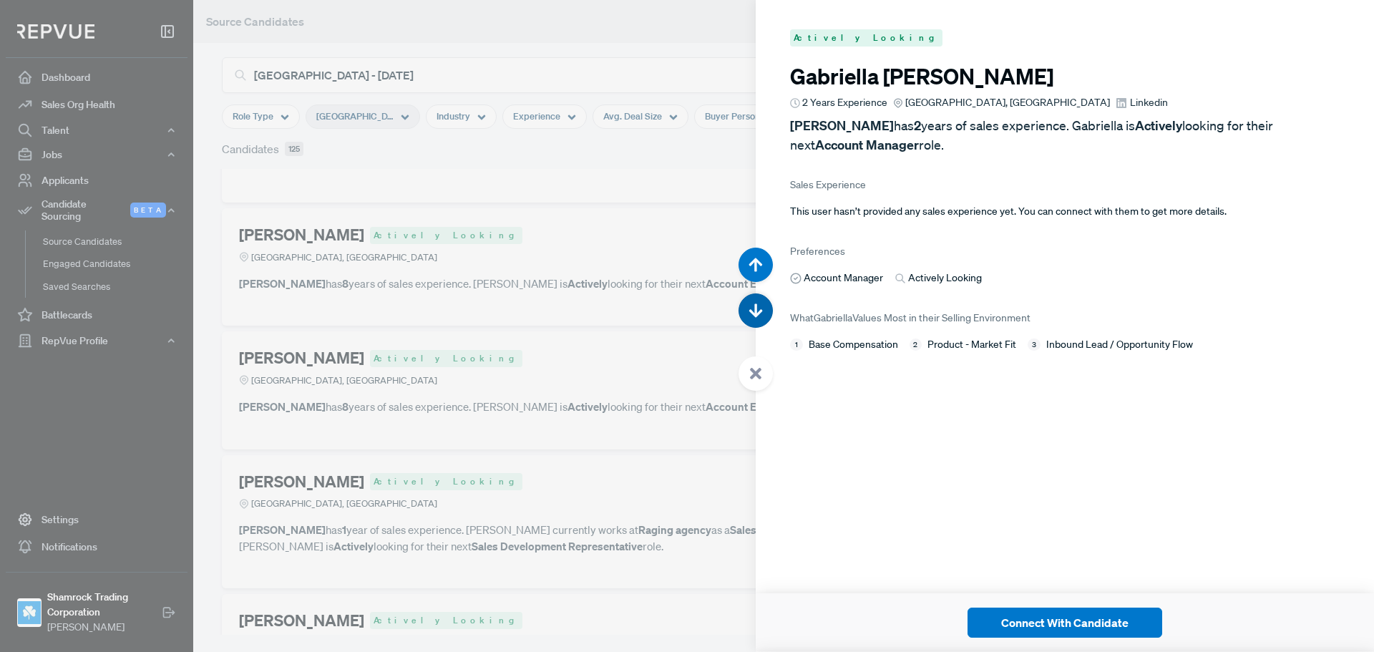
scroll to position [70399, 0]
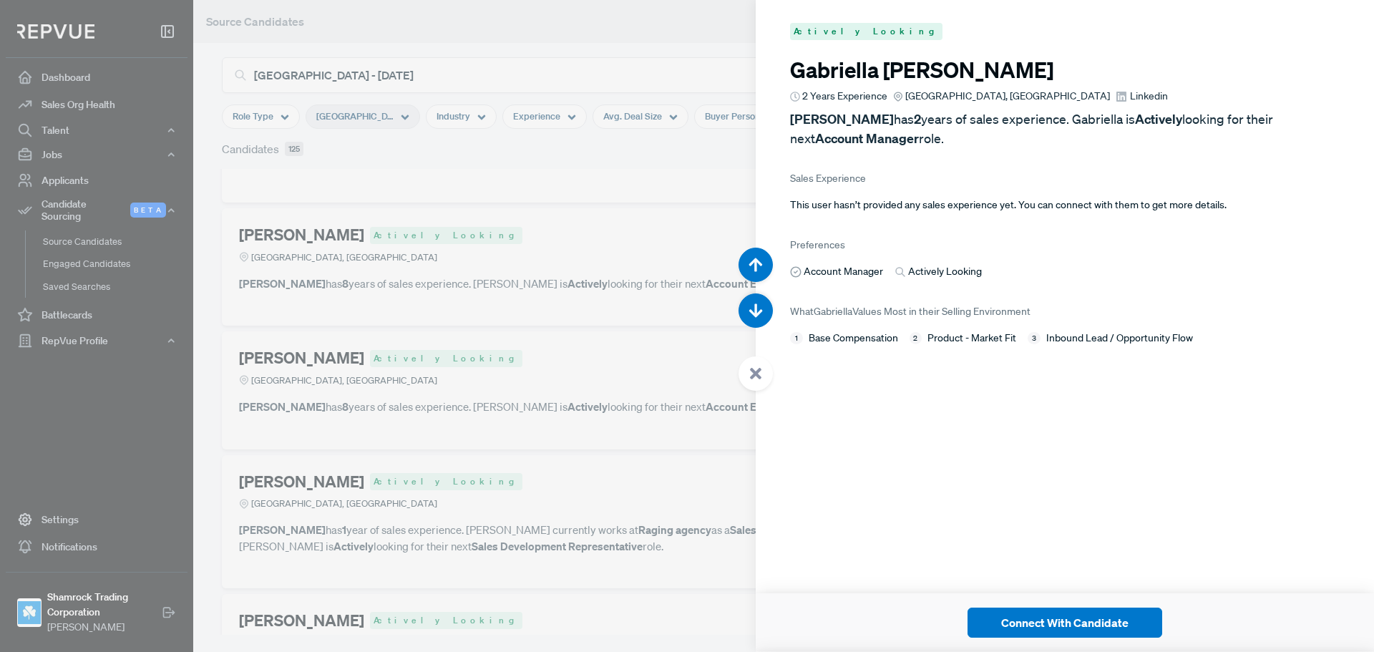
drag, startPoint x: 758, startPoint y: 318, endPoint x: 869, endPoint y: 396, distance: 135.6
click at [869, 397] on div "Actively Looking Joshua Gordover 6 Years Experience Greater Miami Area, FL Link…" at bounding box center [1065, 326] width 618 height 652
click at [1130, 92] on span "Linkedin" at bounding box center [1149, 96] width 38 height 15
click at [763, 302] on button "button" at bounding box center [755, 310] width 34 height 34
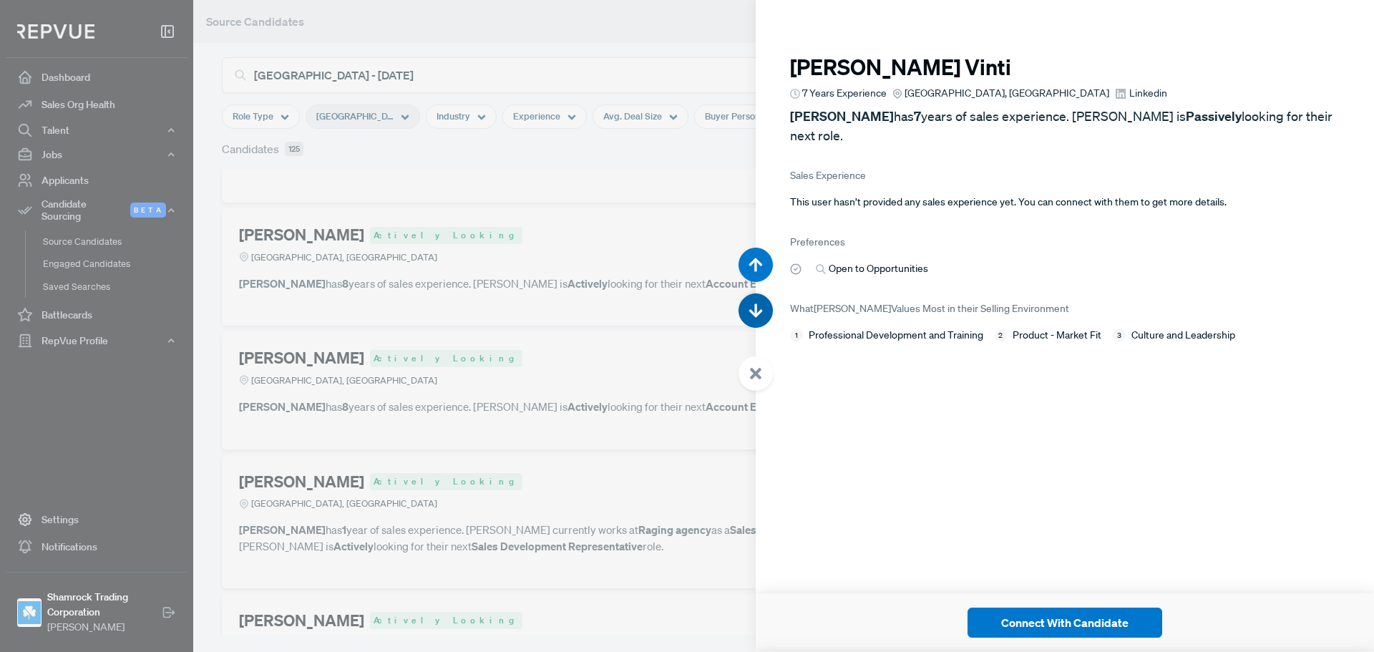
scroll to position [71051, 0]
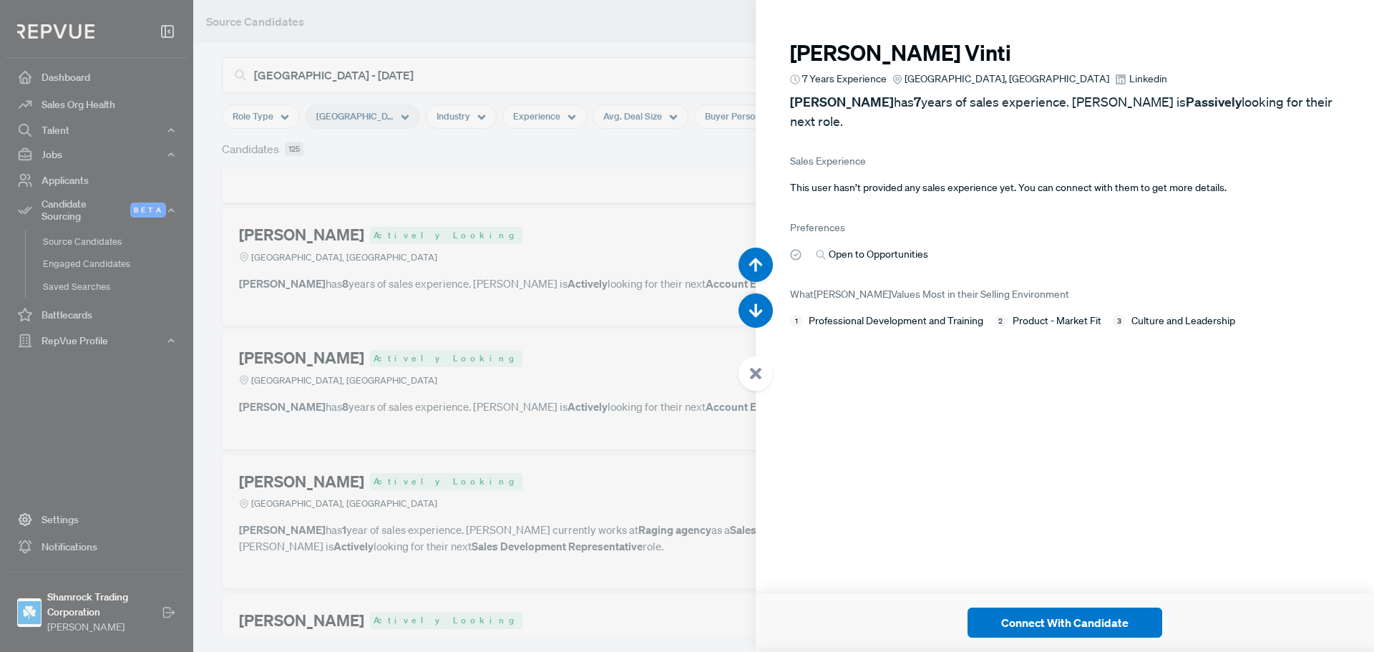
click at [1129, 78] on span "Linkedin" at bounding box center [1148, 79] width 38 height 15
click at [763, 301] on button "button" at bounding box center [755, 310] width 34 height 34
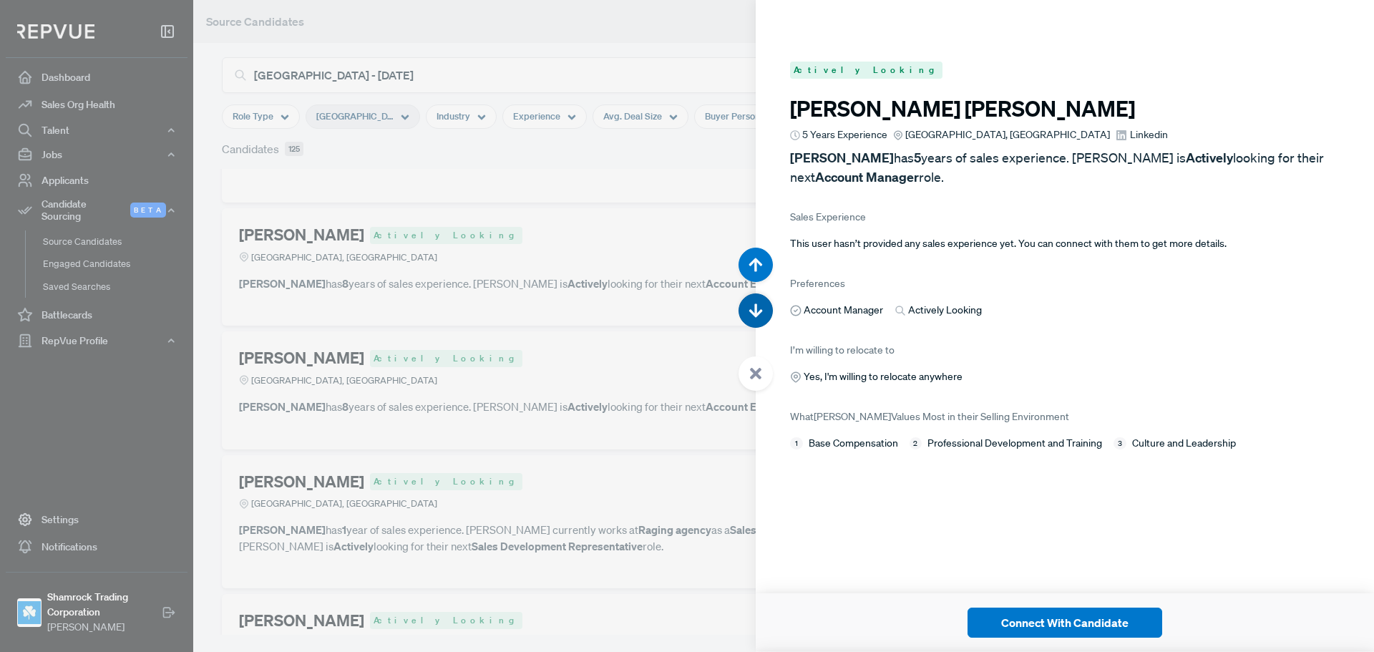
scroll to position [71703, 0]
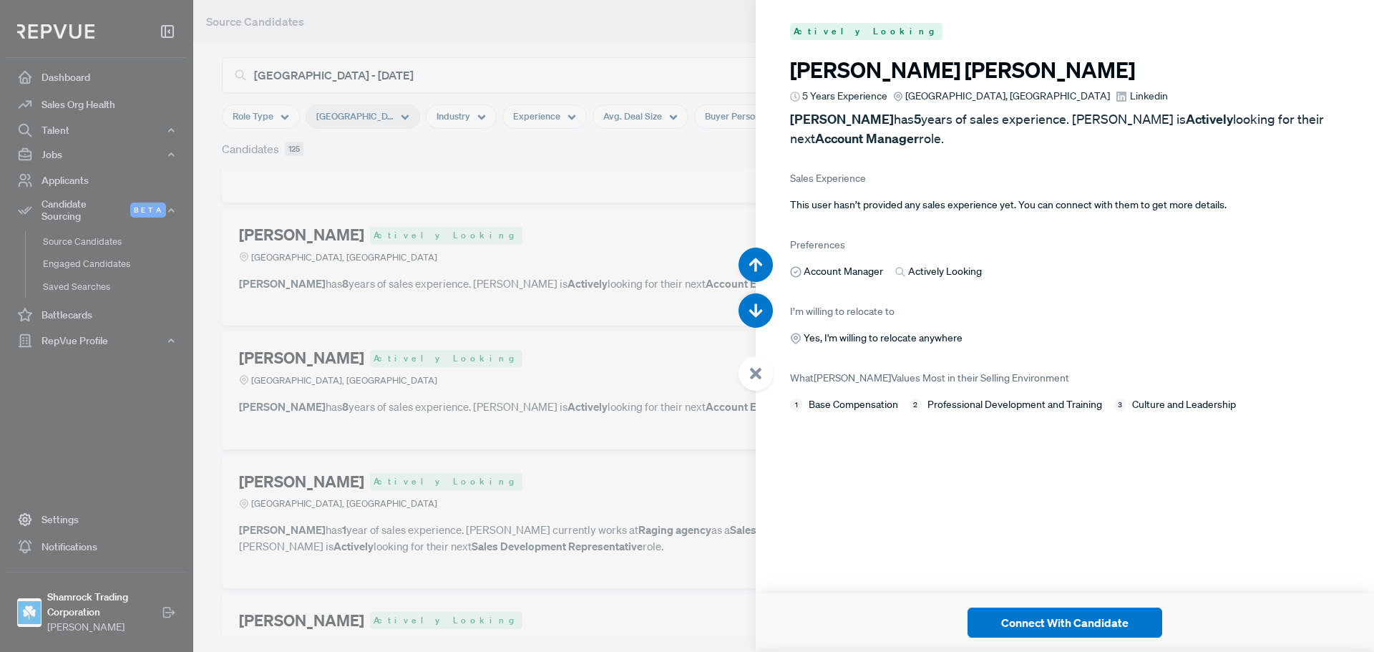
click at [1130, 94] on span "Linkedin" at bounding box center [1149, 96] width 38 height 15
click at [752, 318] on button "button" at bounding box center [755, 310] width 34 height 34
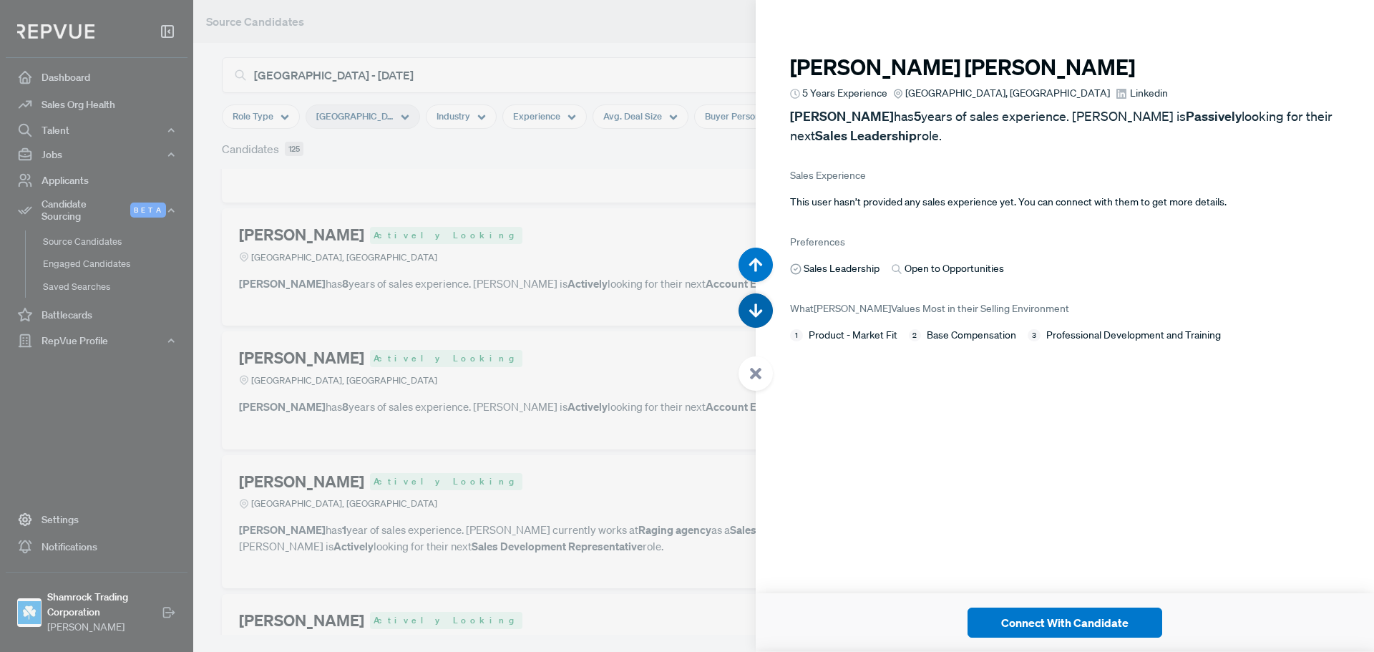
scroll to position [72354, 0]
